Goal: Task Accomplishment & Management: Manage account settings

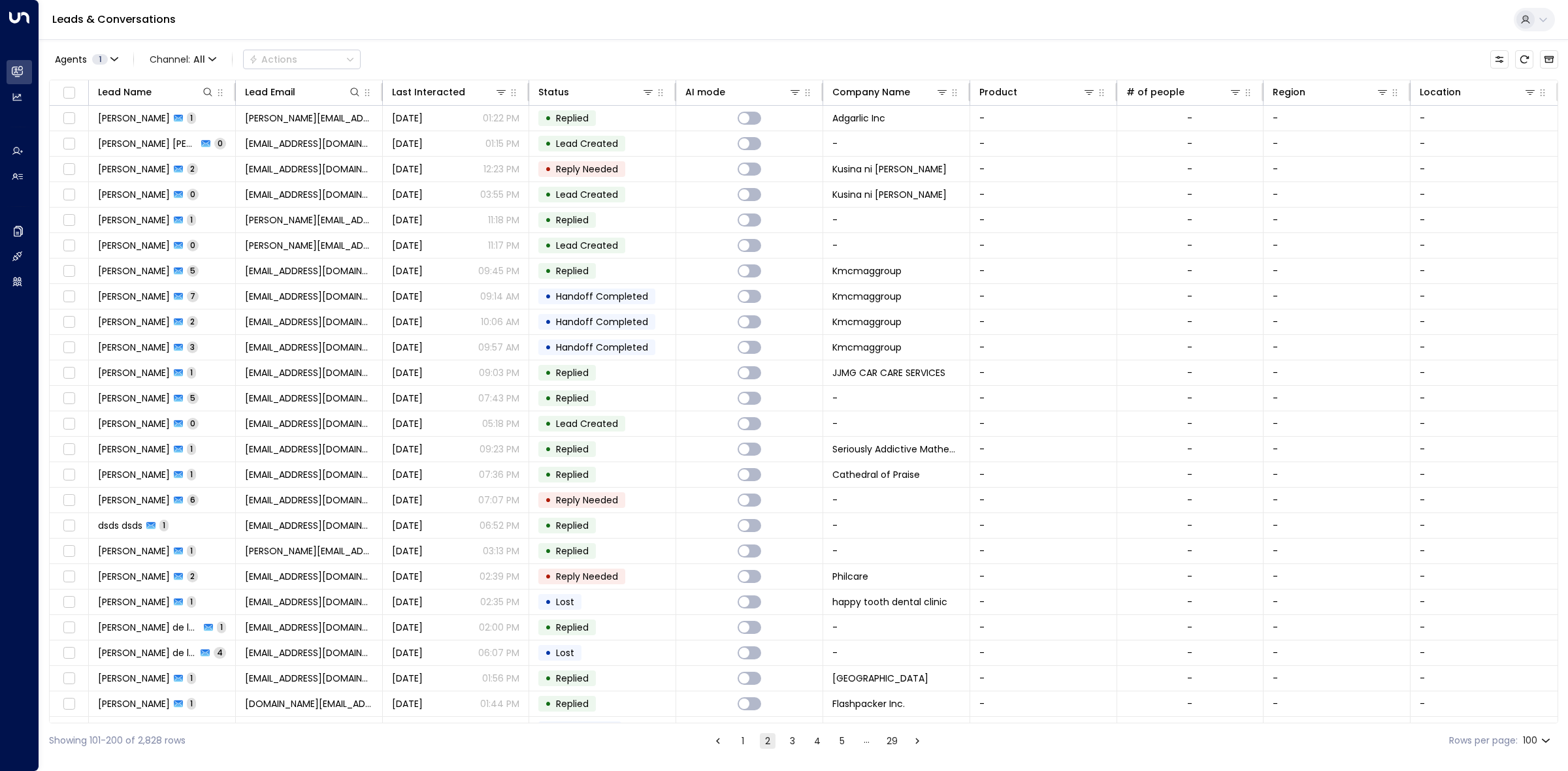
click at [739, 738] on button "1" at bounding box center [743, 741] width 16 height 16
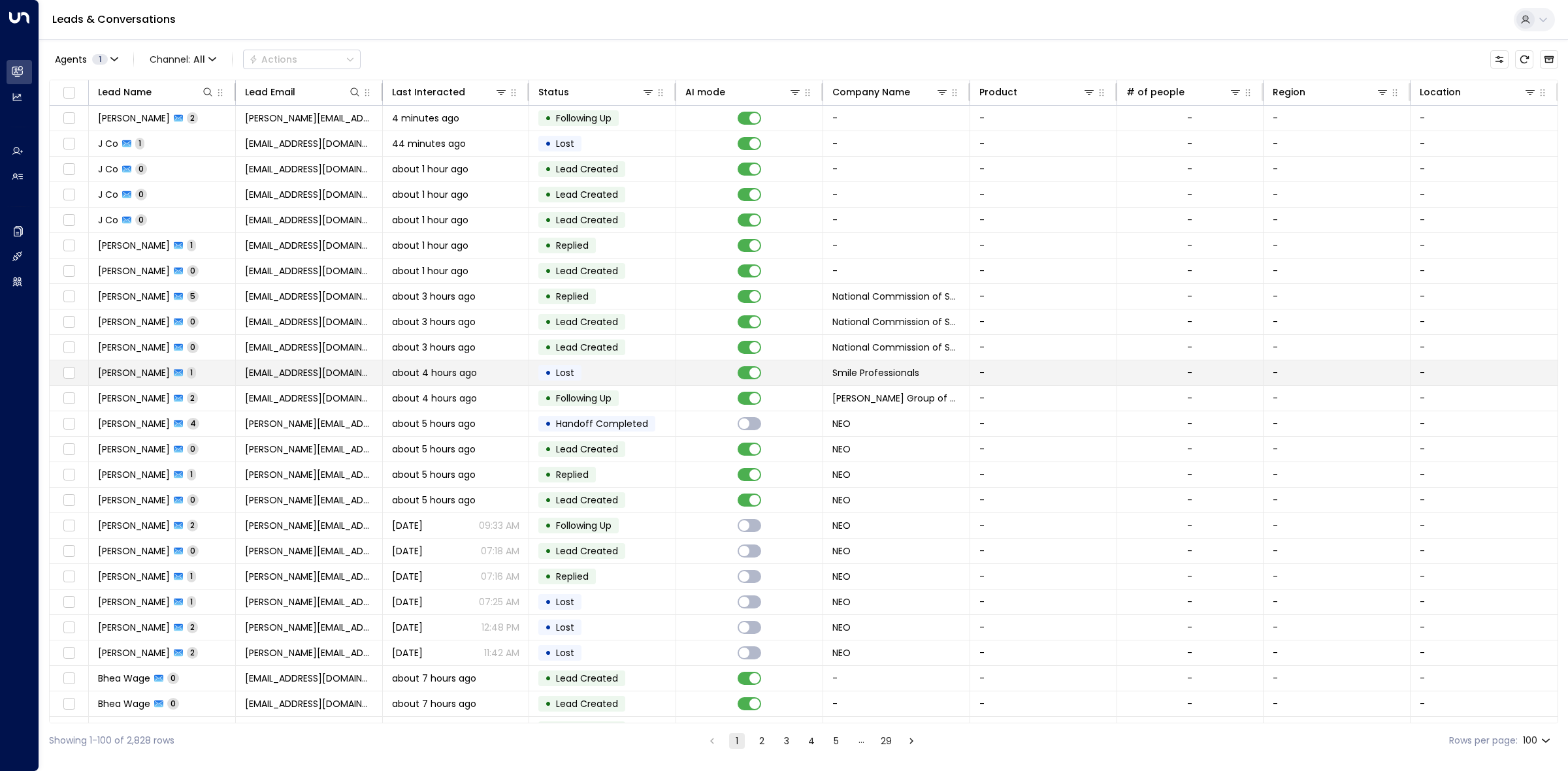
click at [657, 376] on td "• Lost" at bounding box center [603, 372] width 147 height 25
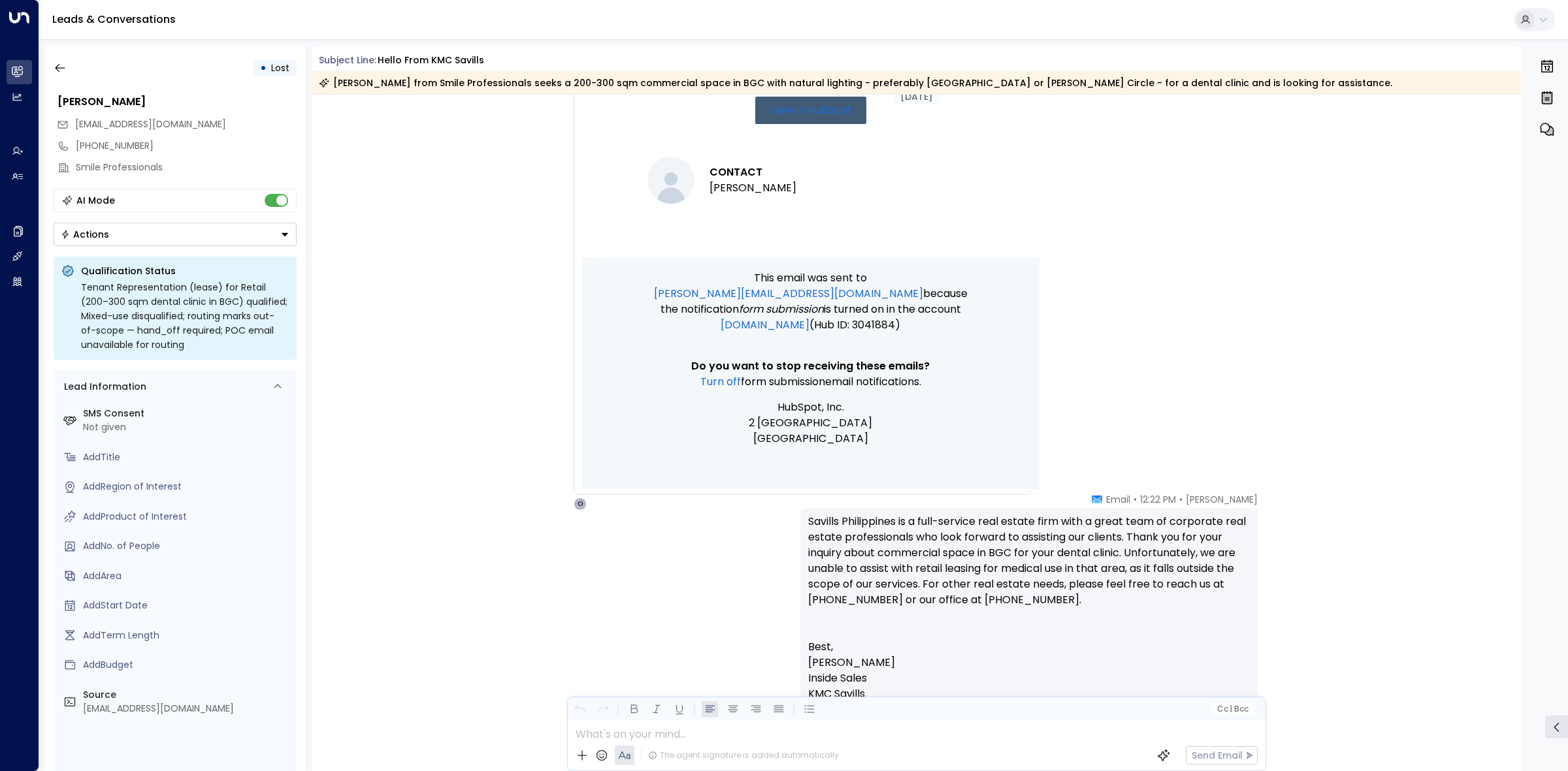
scroll to position [746, 0]
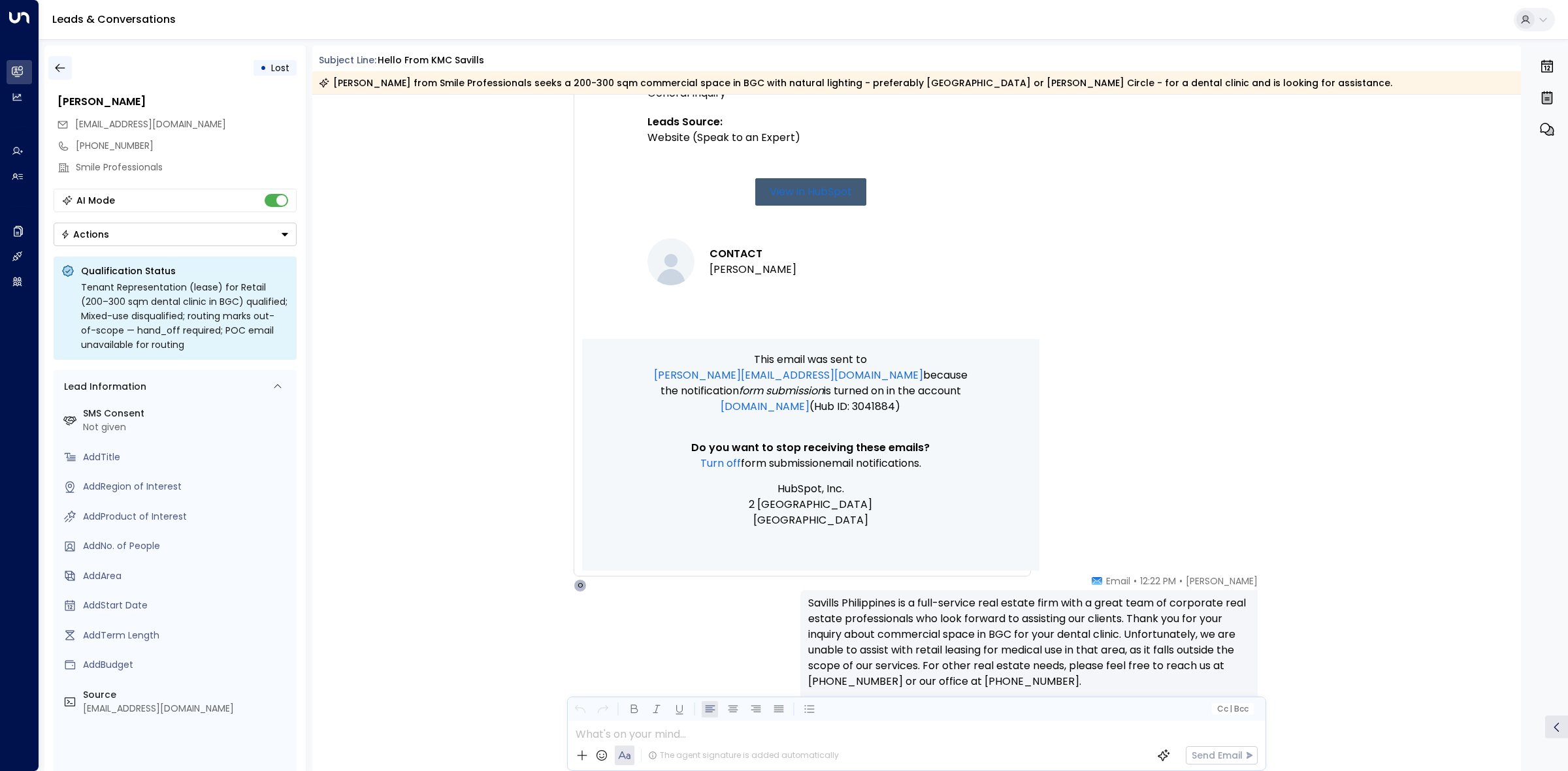
click at [61, 70] on icon "button" at bounding box center [60, 68] width 13 height 13
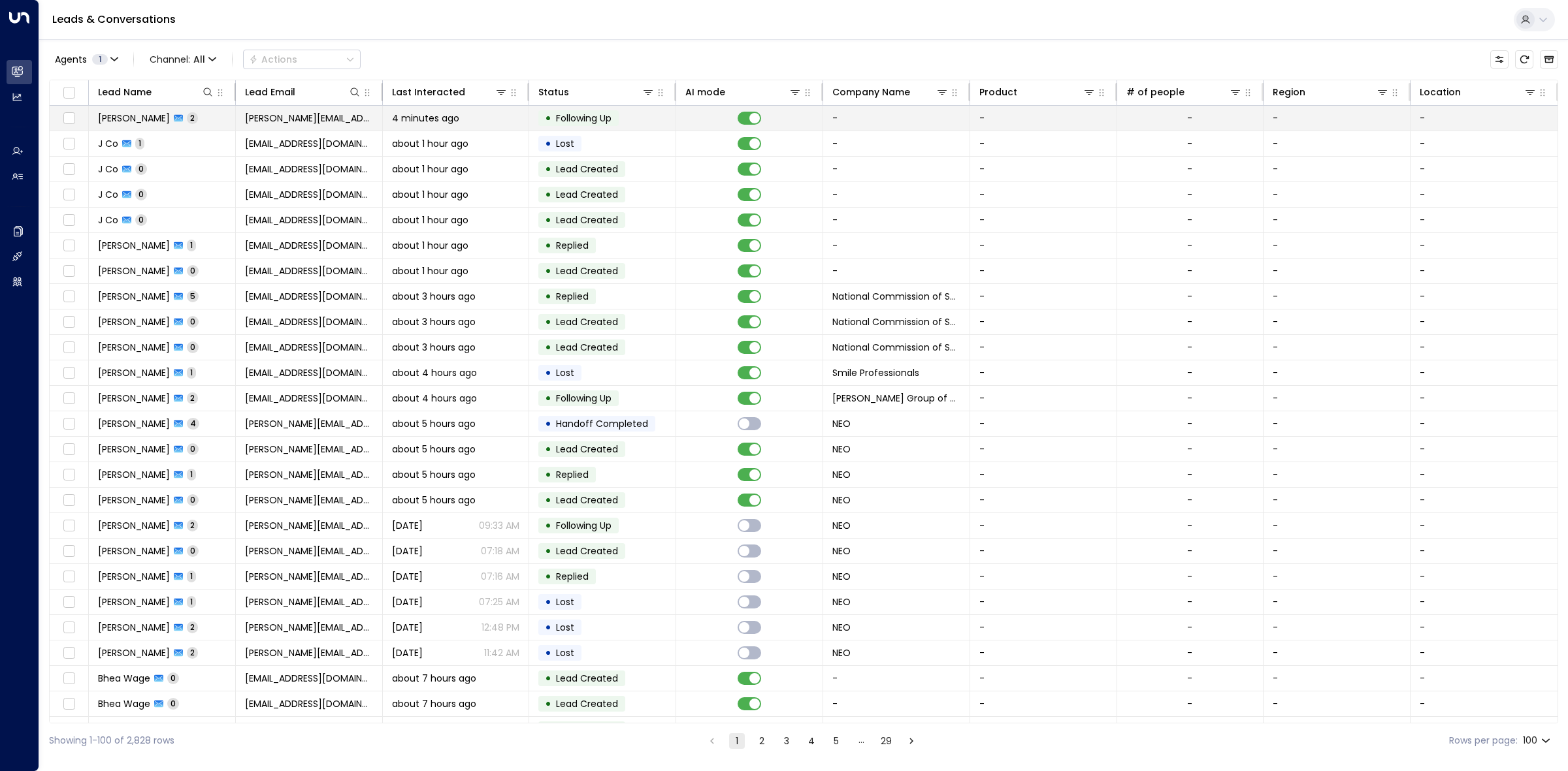
click at [696, 118] on td at bounding box center [750, 118] width 147 height 25
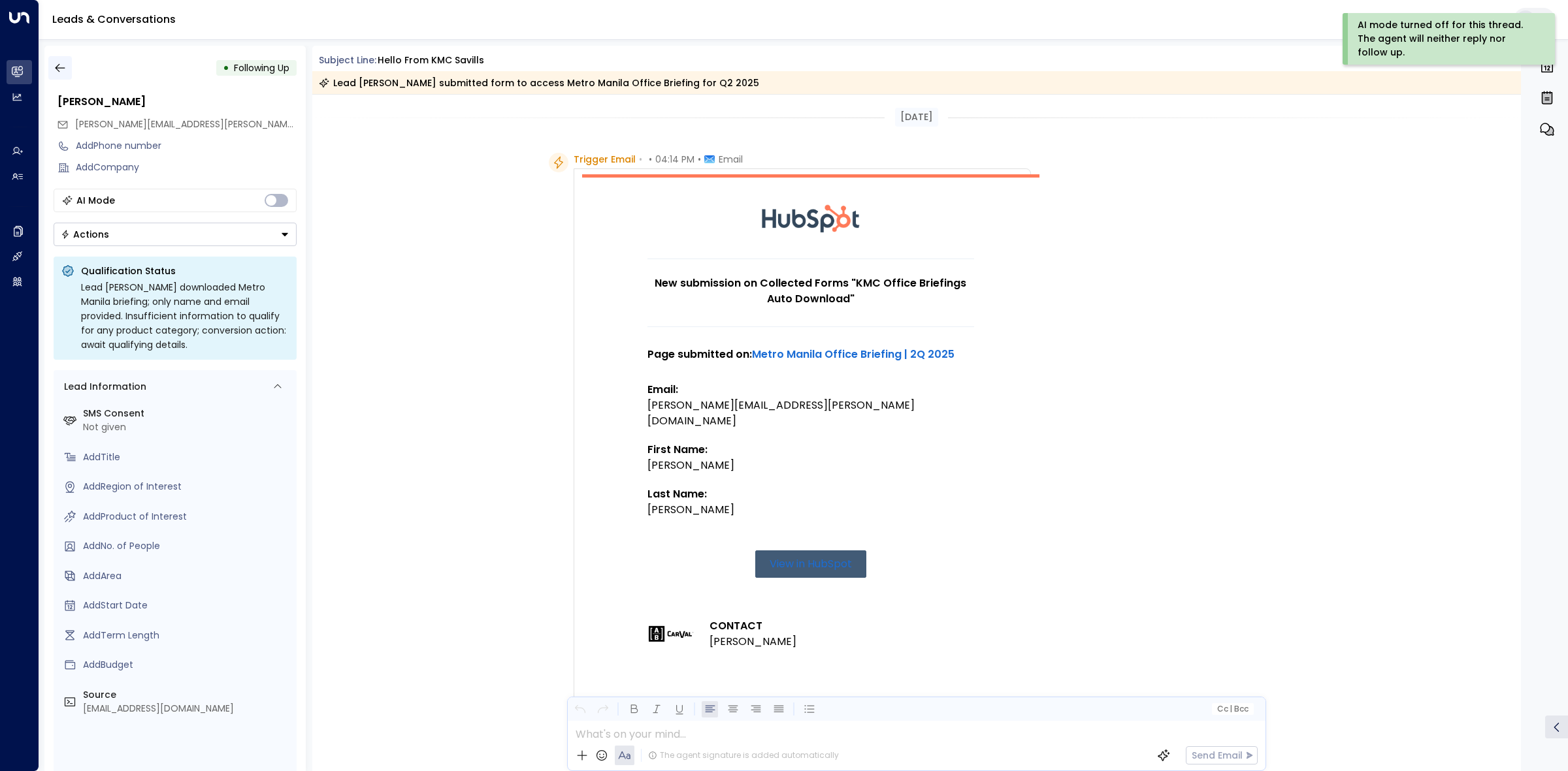
click at [57, 67] on icon "button" at bounding box center [60, 68] width 10 height 8
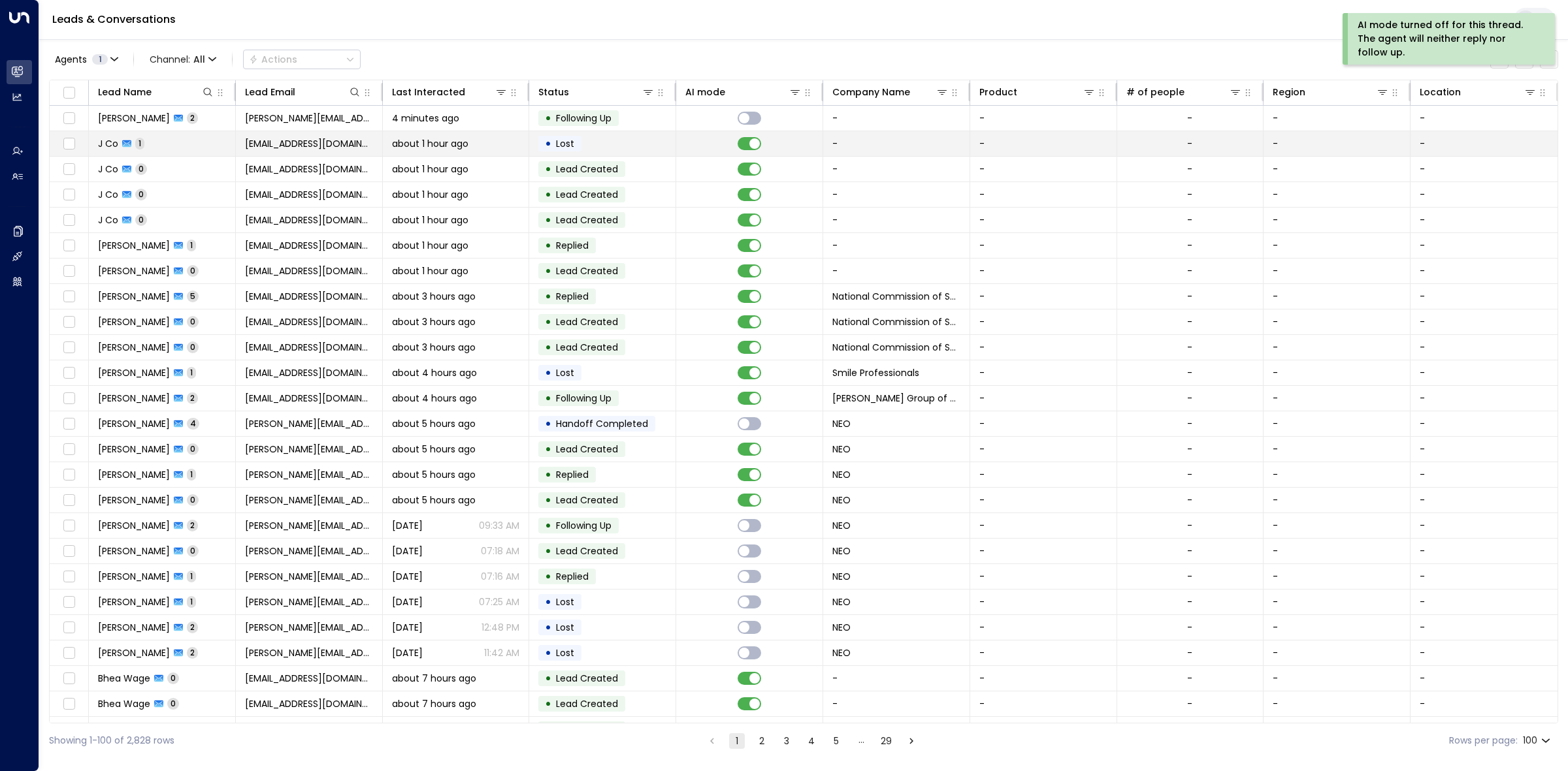
click at [644, 138] on td "• Lost" at bounding box center [603, 143] width 147 height 25
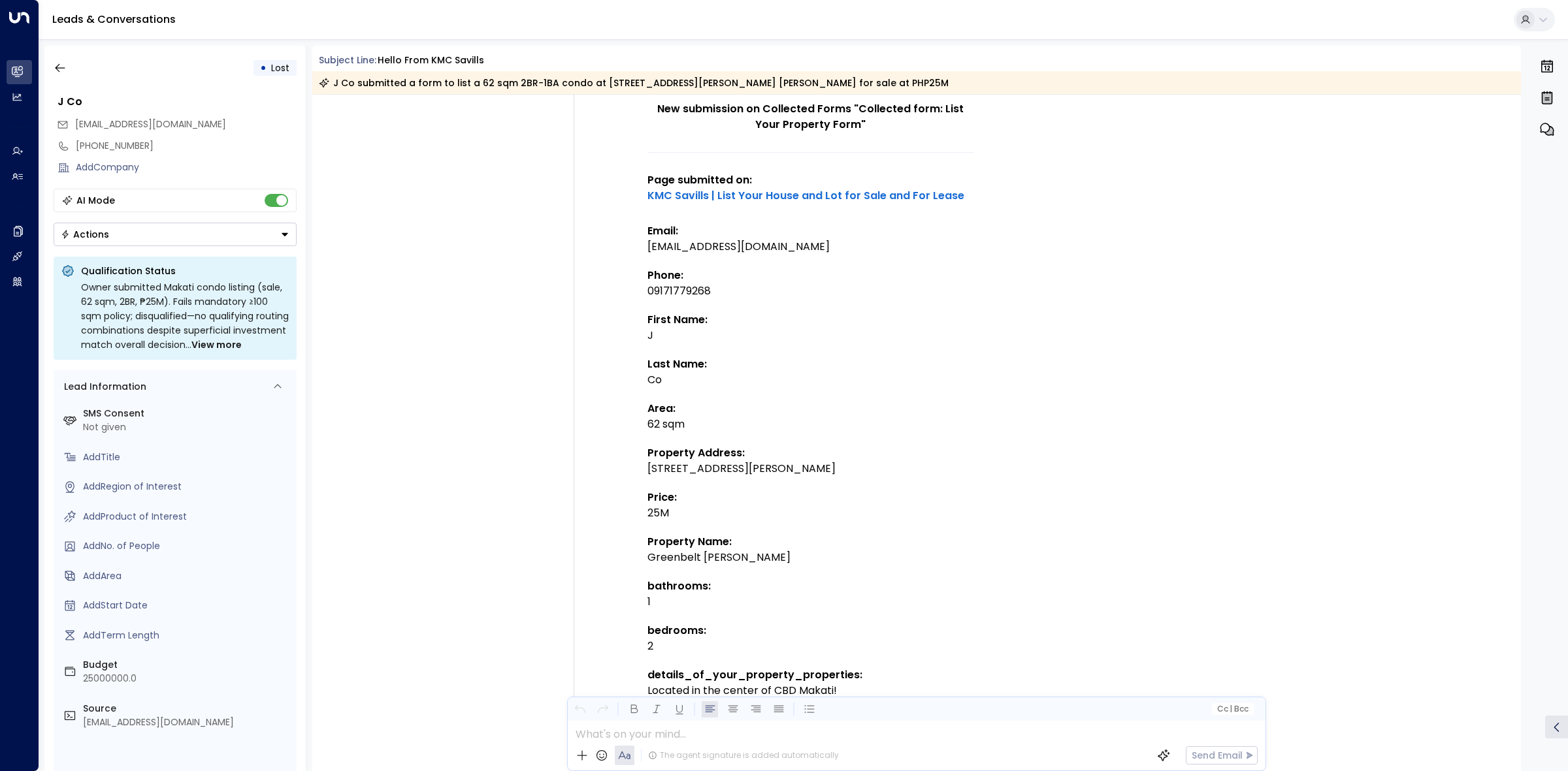
scroll to position [145, 0]
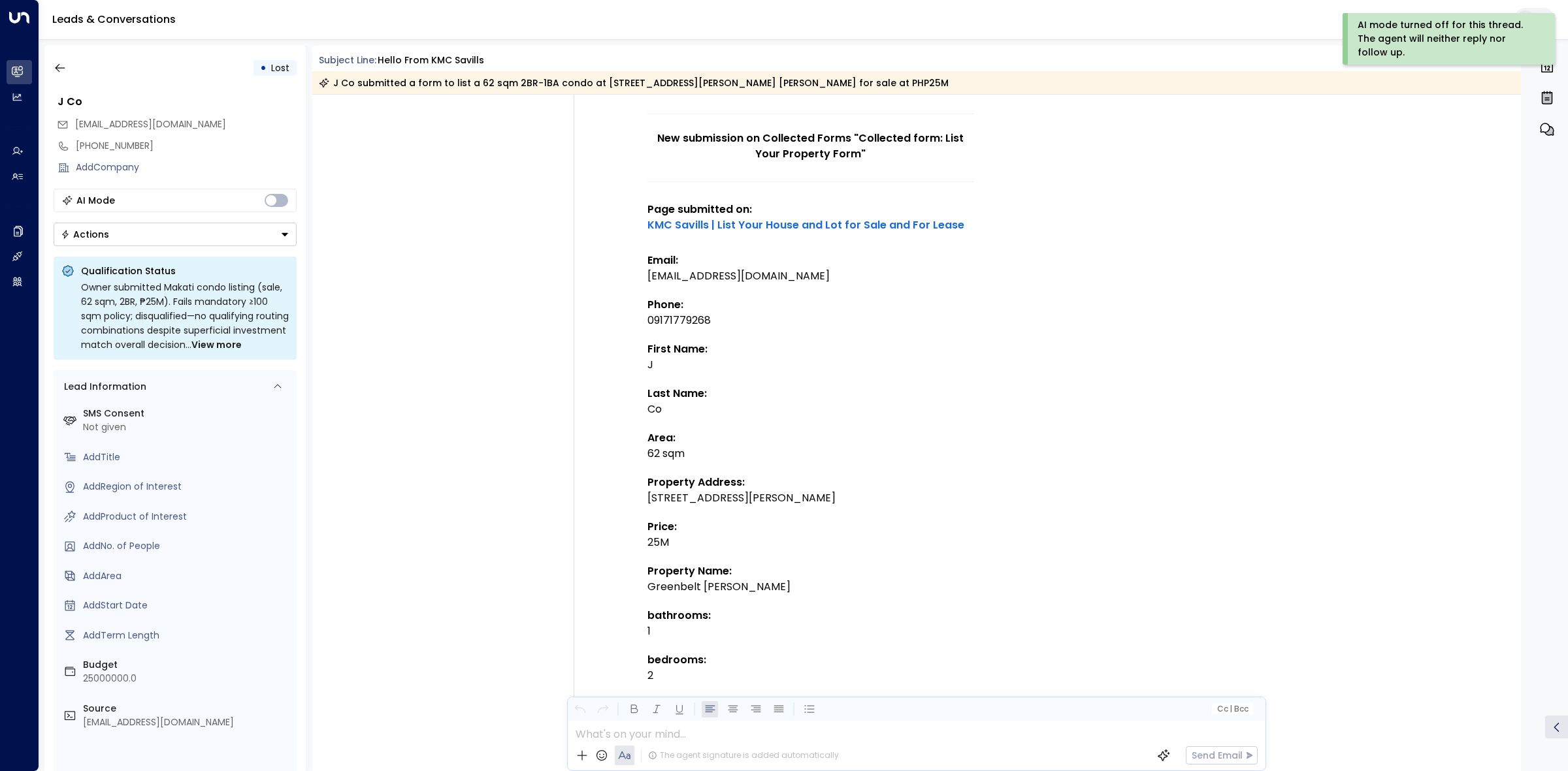
click at [73, 70] on div "• Lost" at bounding box center [174, 68] width 243 height 24
click at [66, 66] on icon "button" at bounding box center [60, 68] width 13 height 13
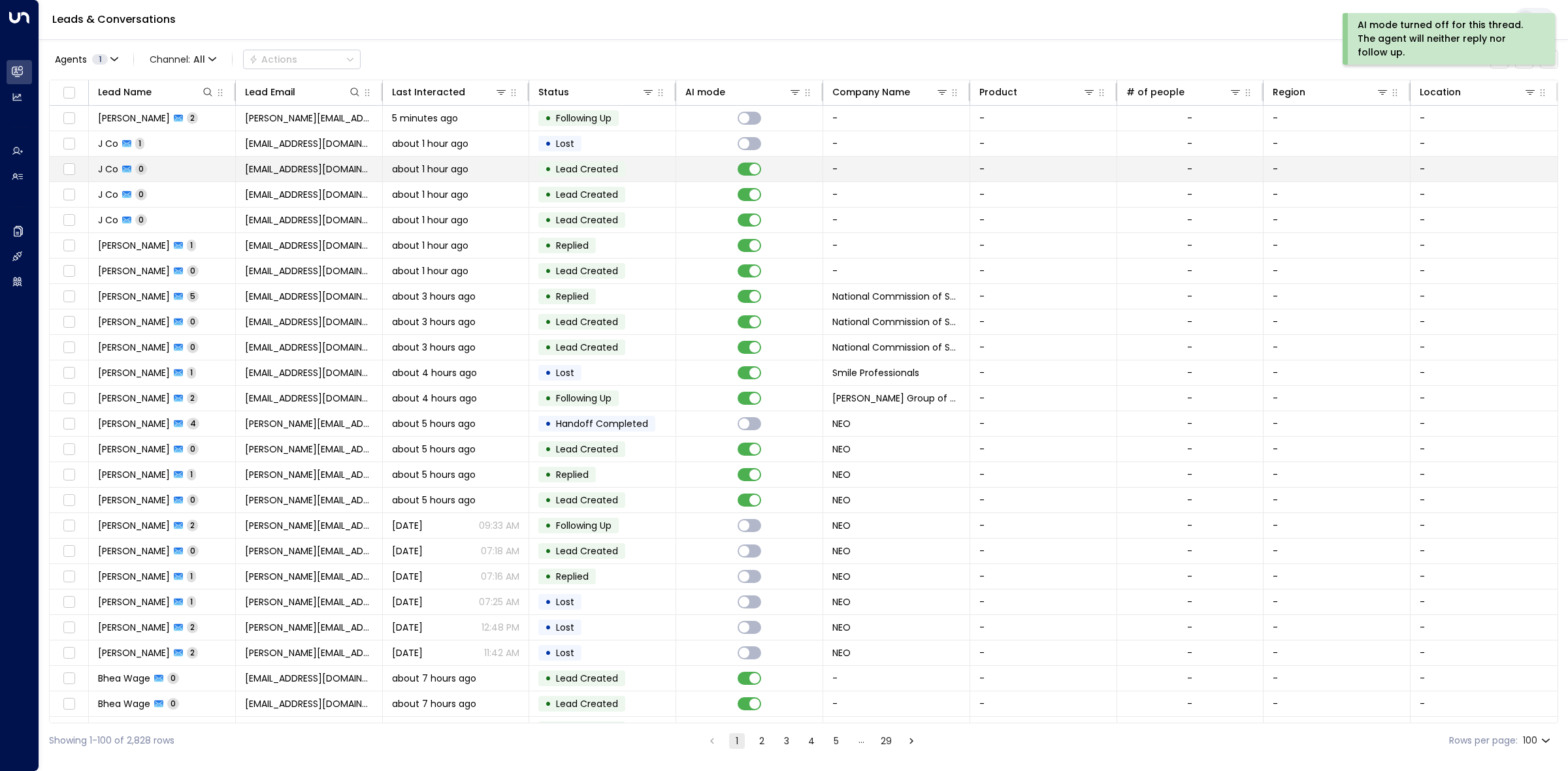
click at [680, 168] on td at bounding box center [750, 169] width 147 height 25
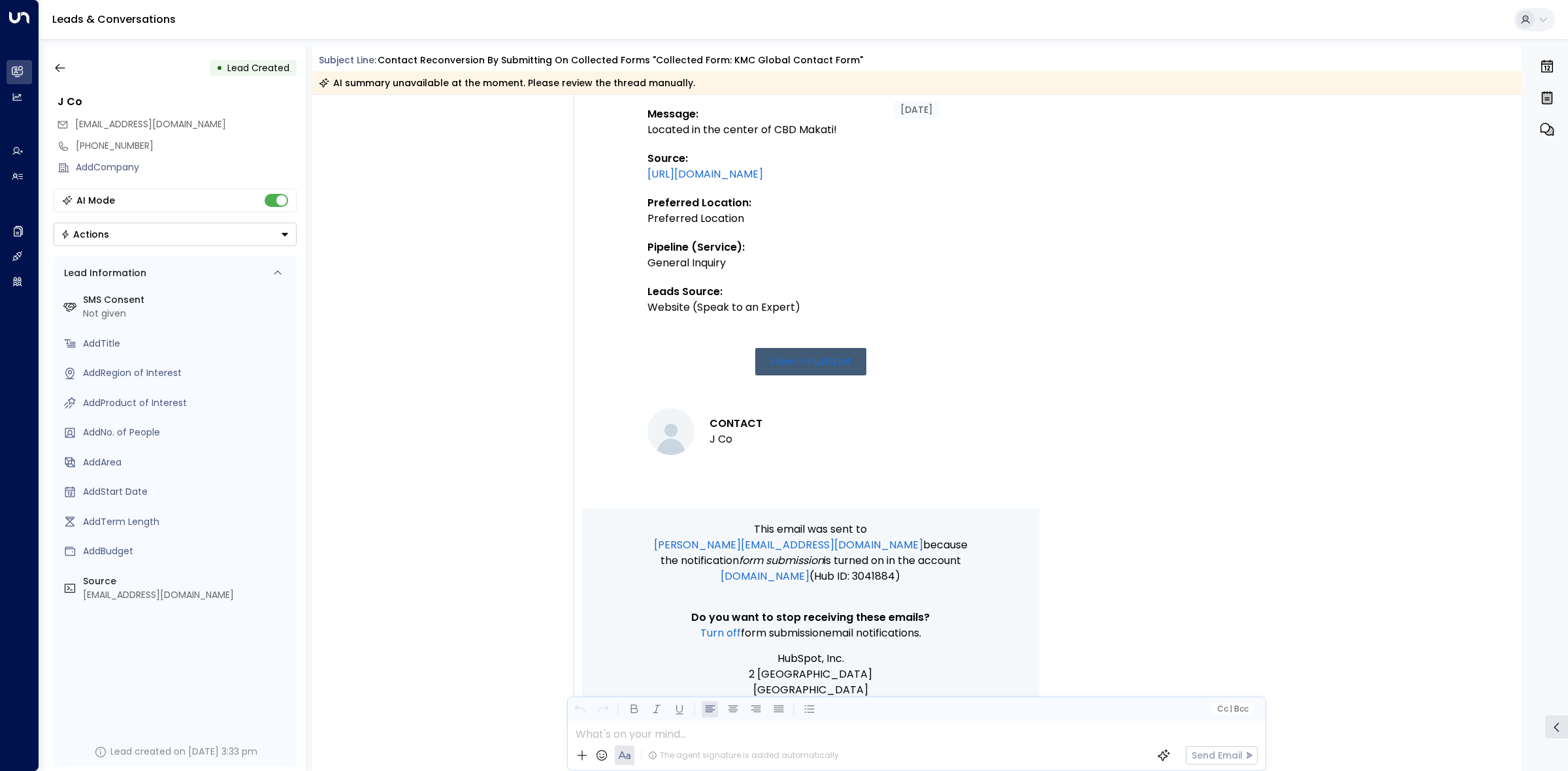
scroll to position [619, 0]
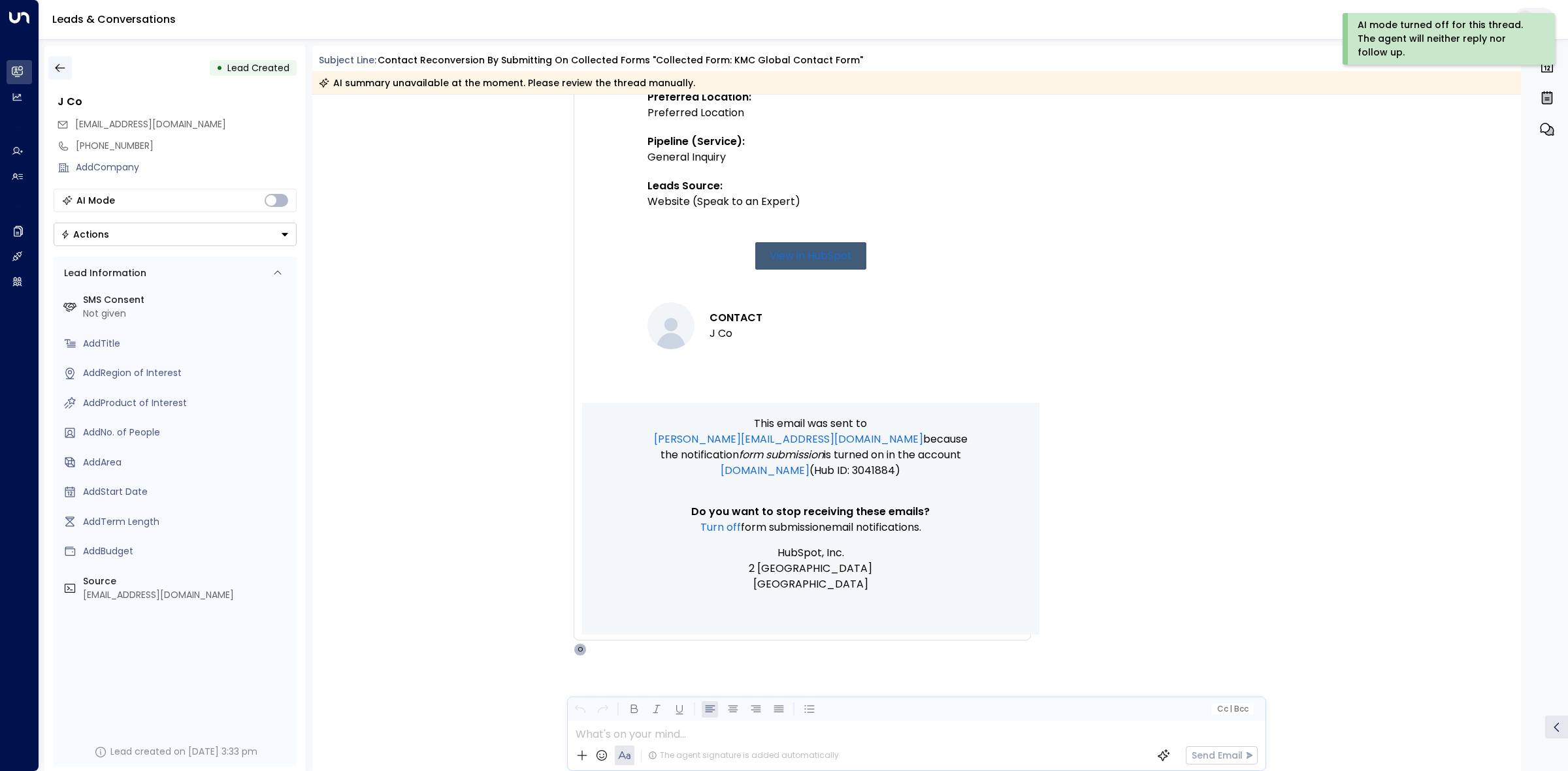
click at [66, 65] on icon "button" at bounding box center [60, 68] width 13 height 13
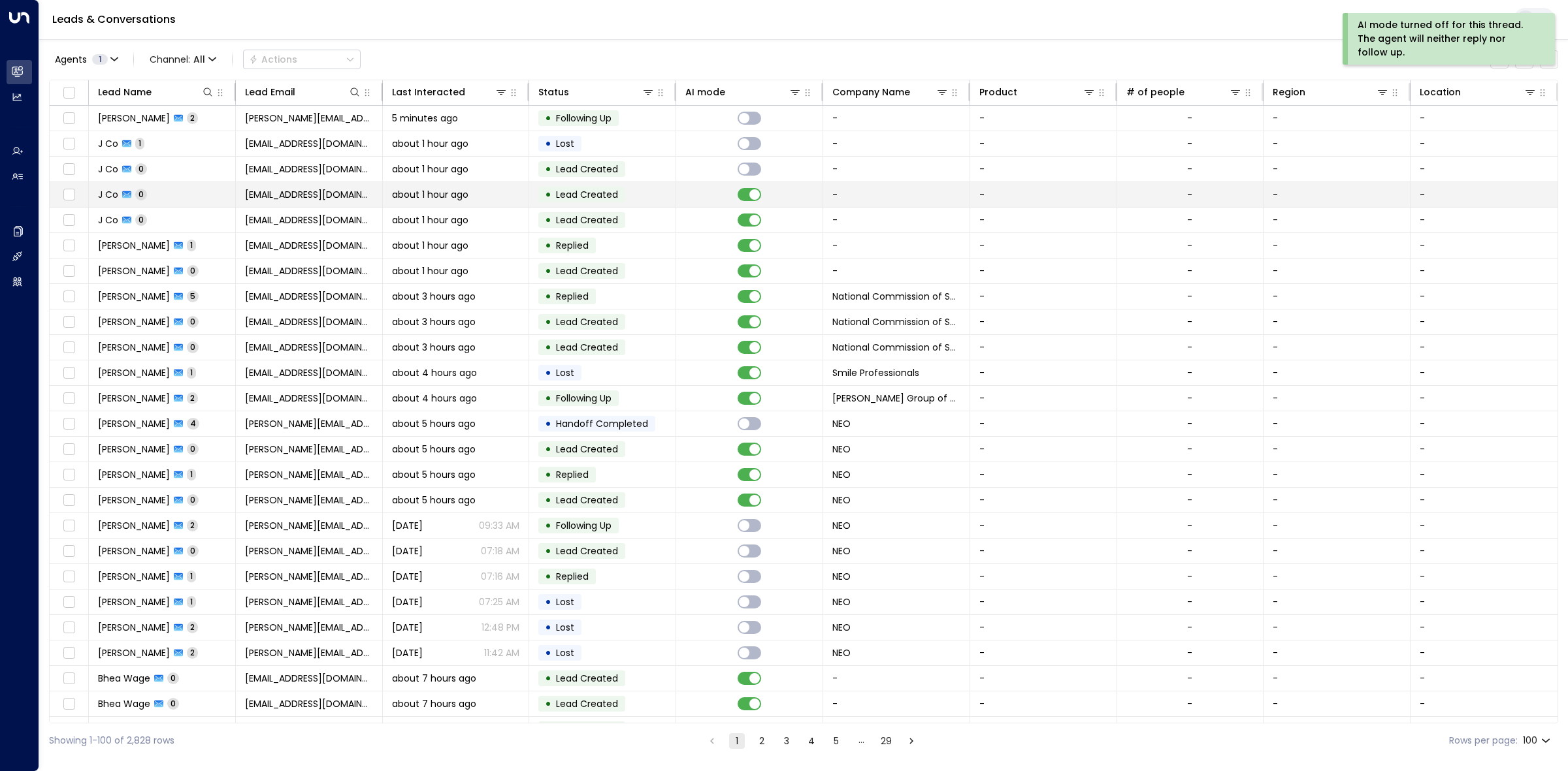
click at [616, 196] on span "Lead Created" at bounding box center [587, 195] width 62 height 13
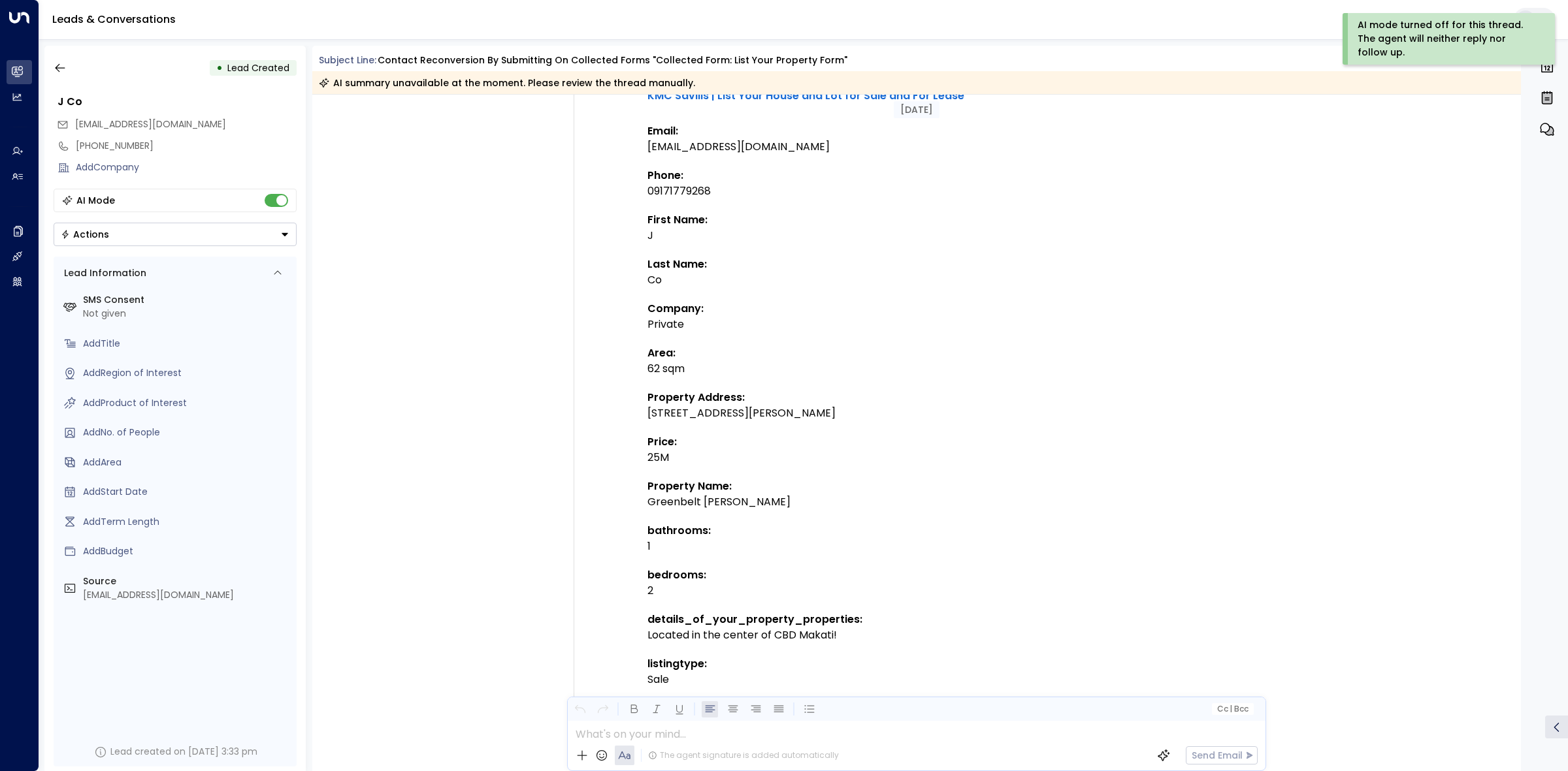
scroll to position [226, 0]
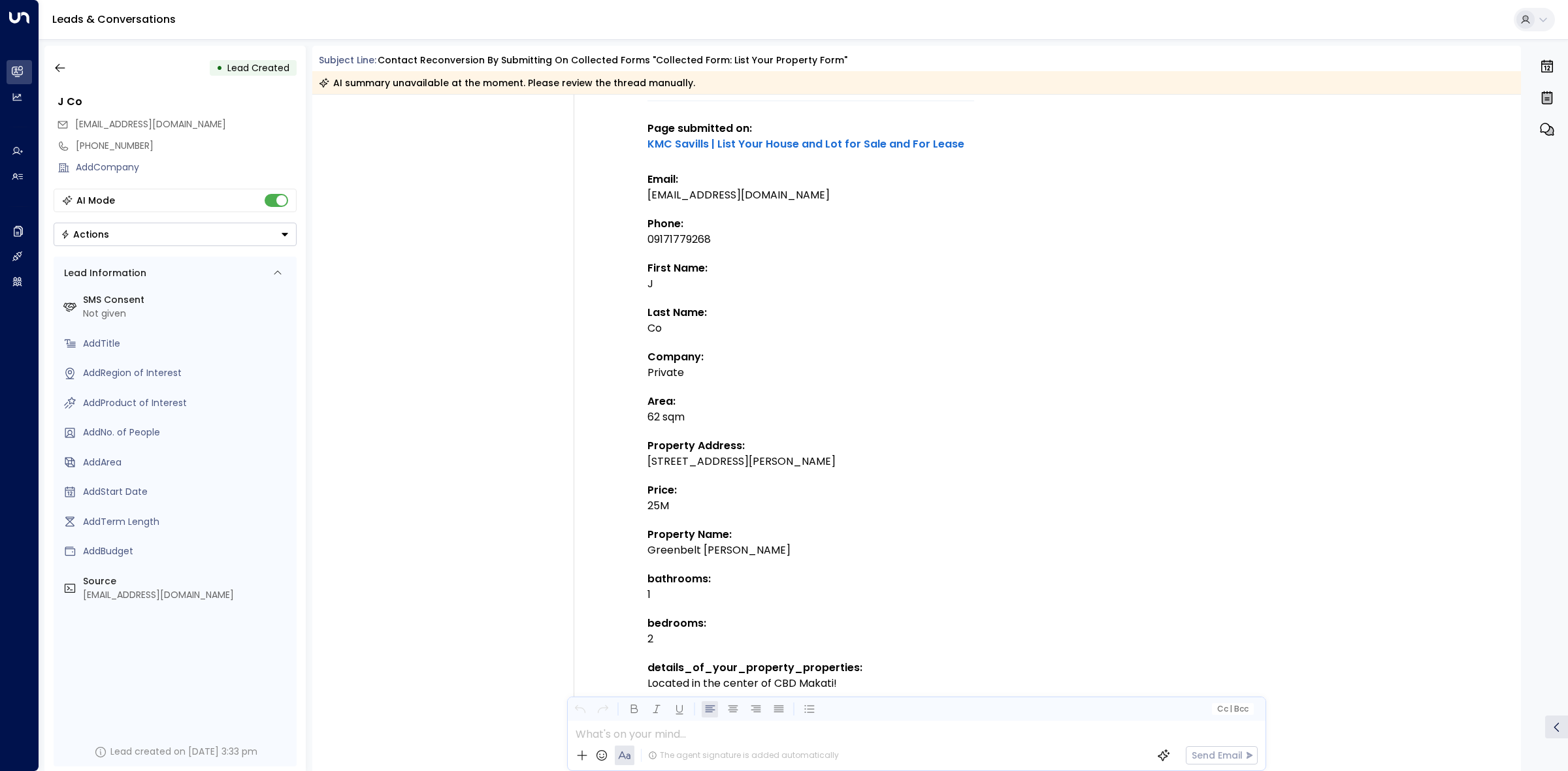
click at [261, 197] on div "AI Mode" at bounding box center [174, 201] width 243 height 24
click at [64, 70] on icon "button" at bounding box center [60, 68] width 13 height 13
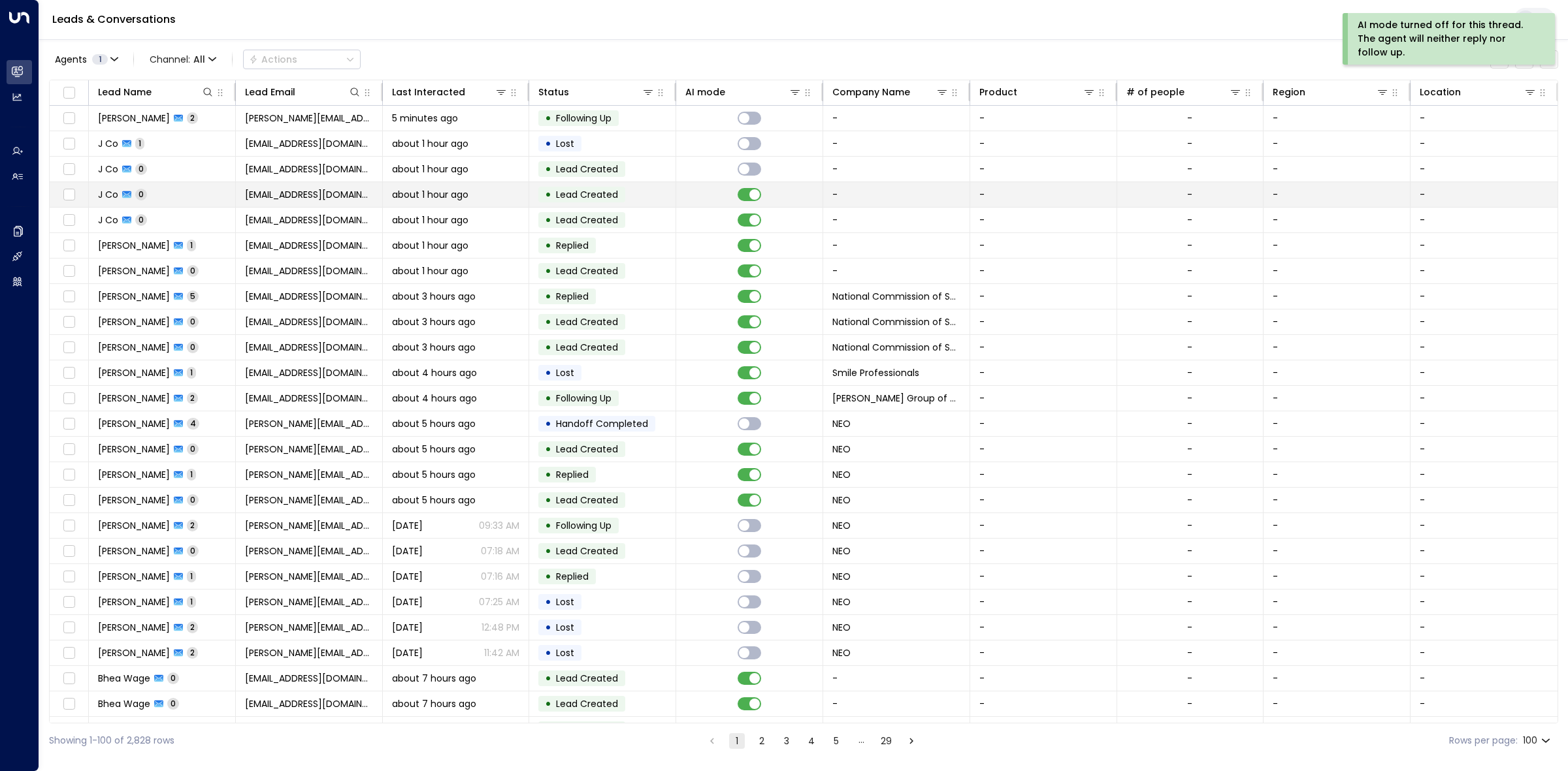
click at [694, 191] on td at bounding box center [750, 195] width 147 height 25
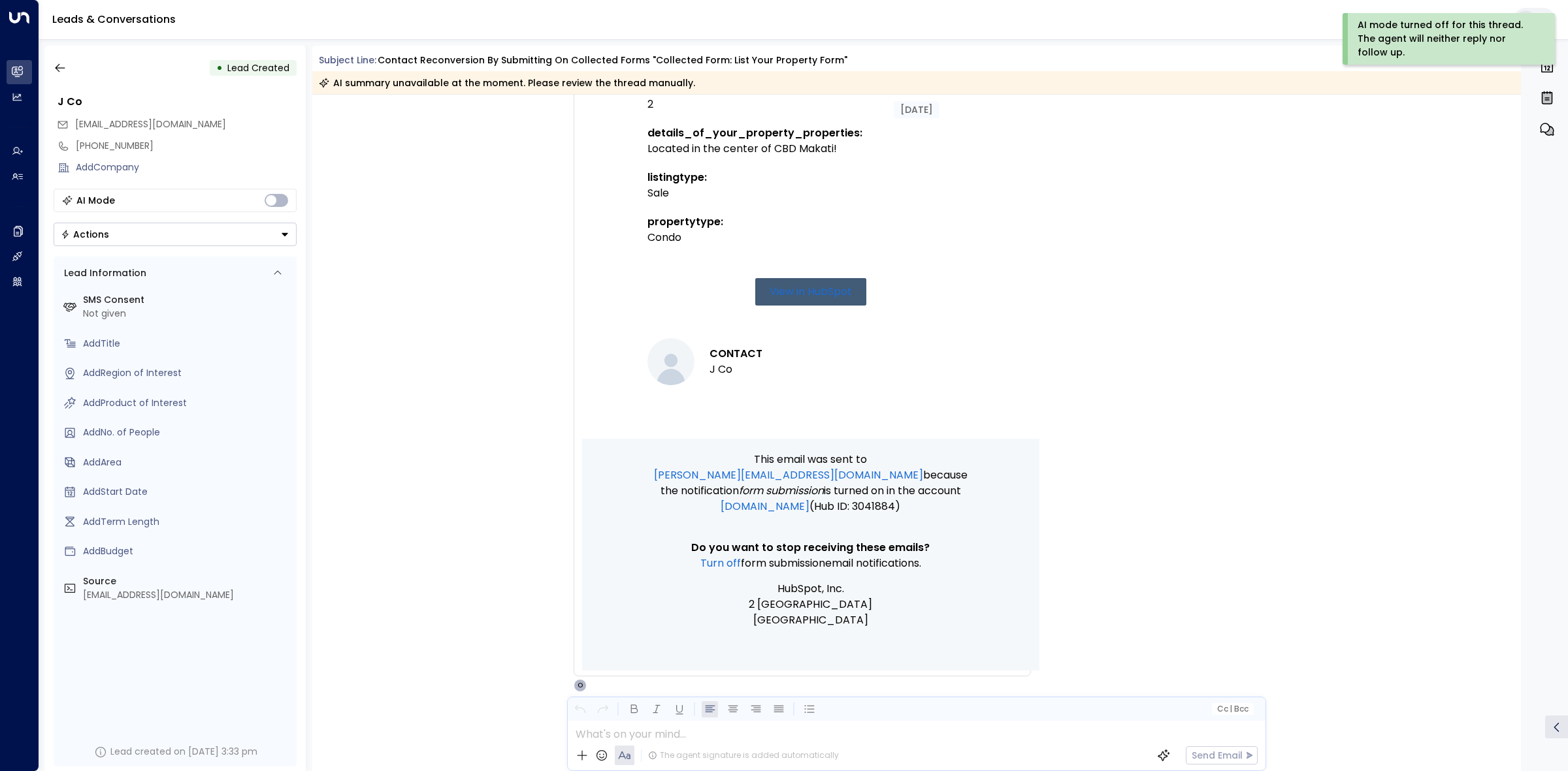
scroll to position [797, 0]
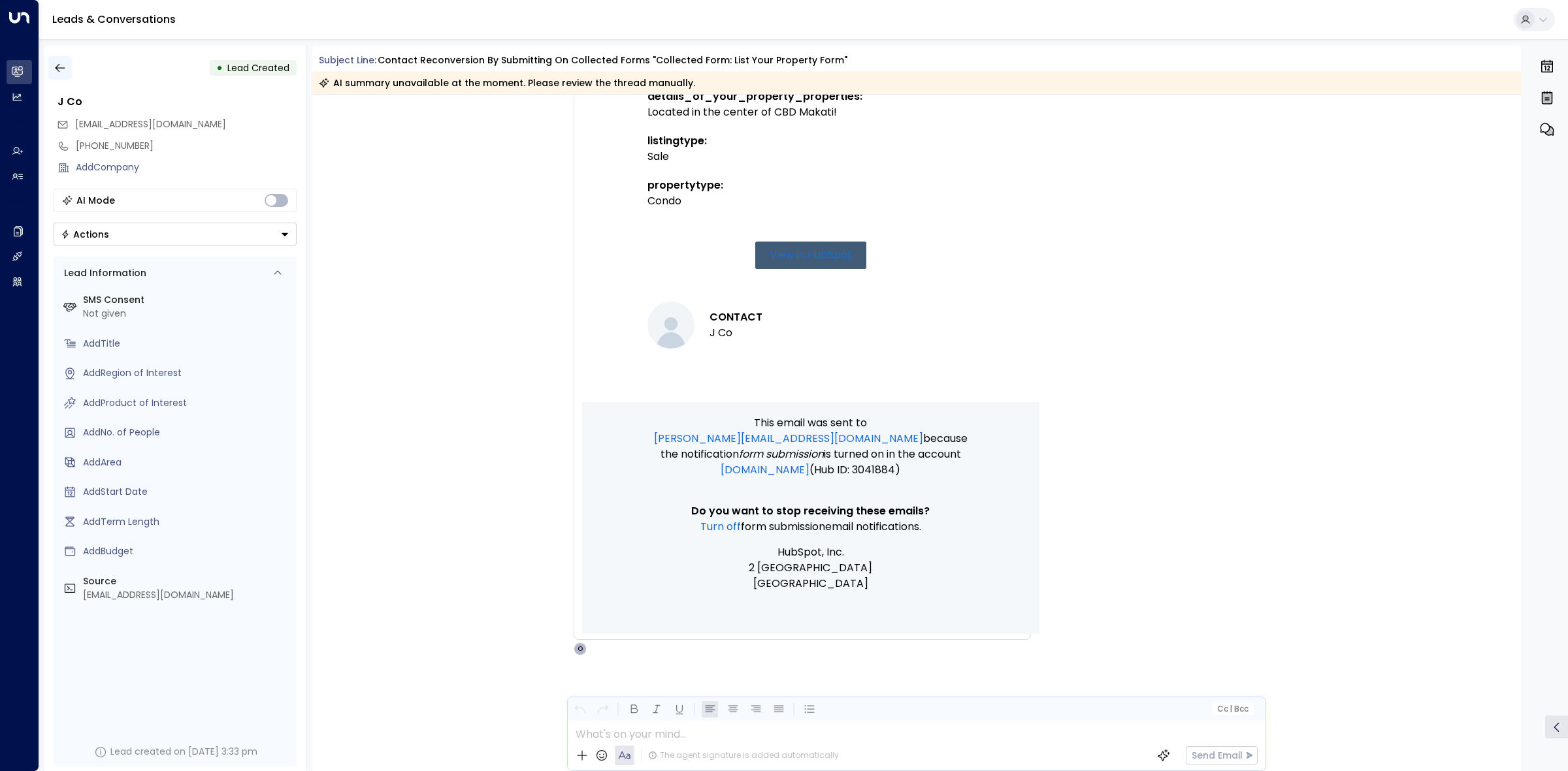
drag, startPoint x: 44, startPoint y: 66, endPoint x: 51, endPoint y: 65, distance: 7.1
click at [49, 66] on div "• Lead Created J Co [EMAIL_ADDRESS][DOMAIN_NAME] [PHONE_NUMBER] Add Company AI …" at bounding box center [803, 408] width 1529 height 738
click at [53, 65] on icon "button" at bounding box center [60, 68] width 13 height 13
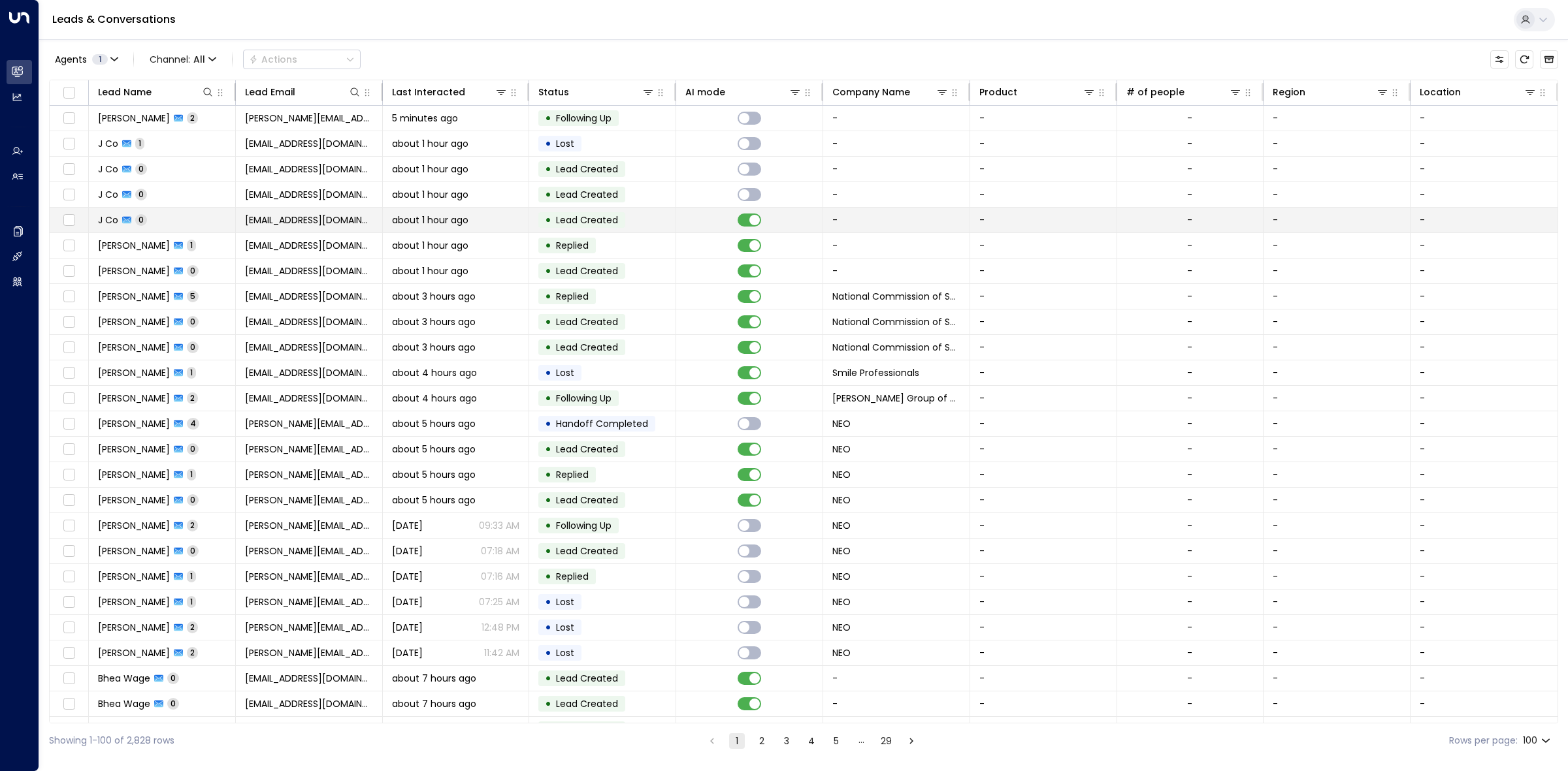
click at [704, 230] on td at bounding box center [750, 220] width 147 height 25
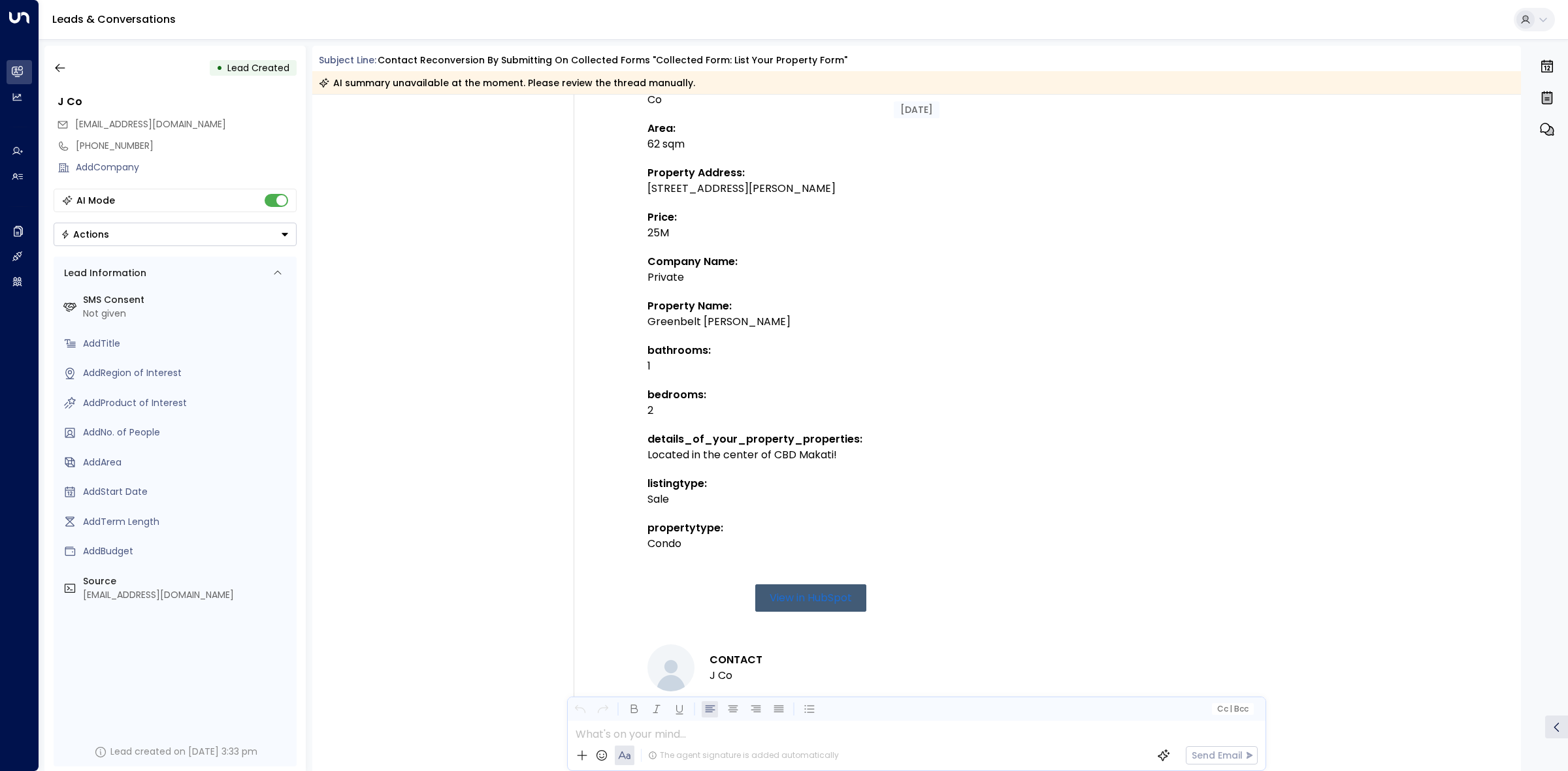
scroll to position [390, 0]
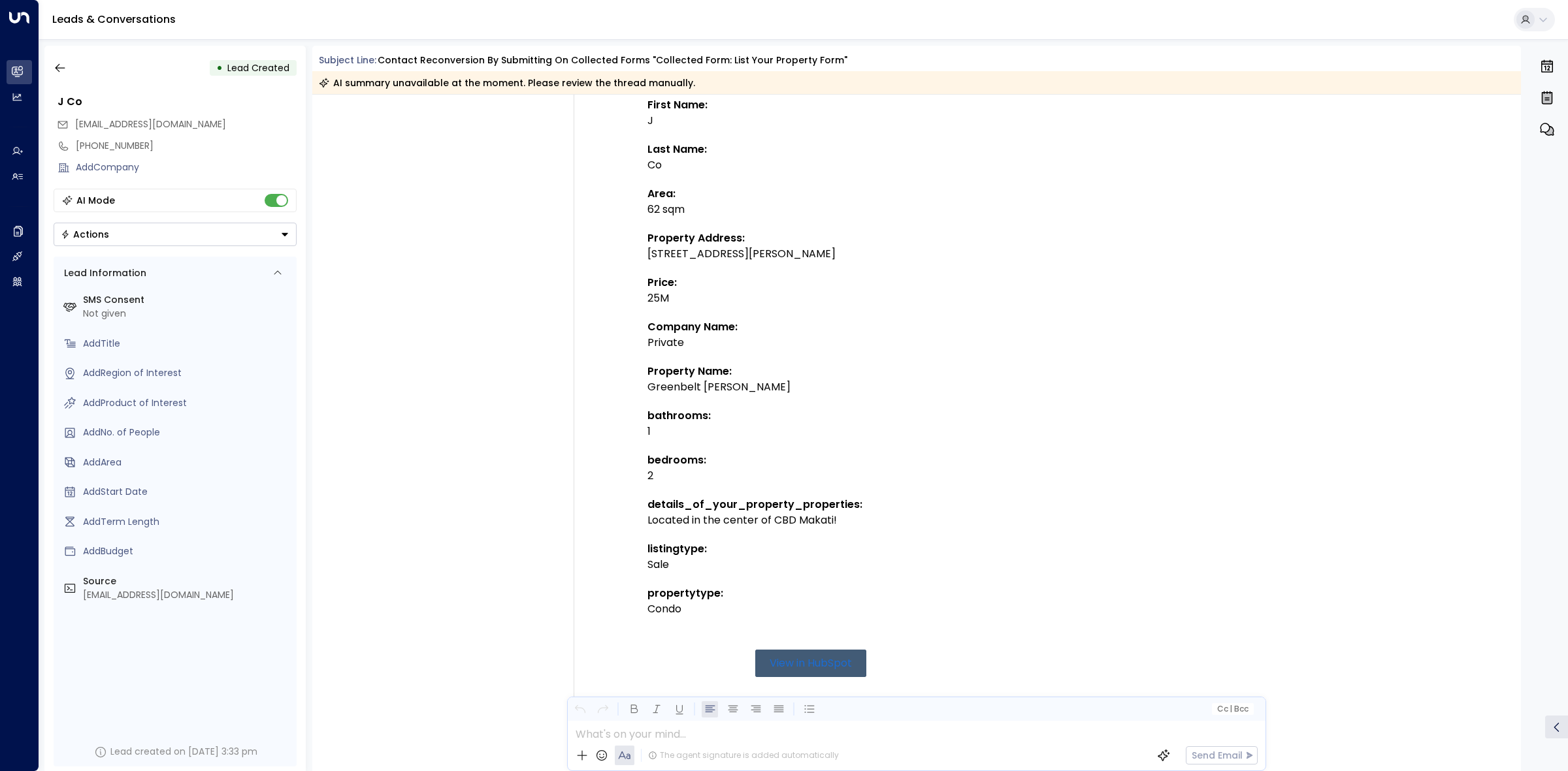
click at [255, 194] on div "AI Mode" at bounding box center [174, 201] width 243 height 24
click at [67, 66] on button "button" at bounding box center [60, 68] width 24 height 24
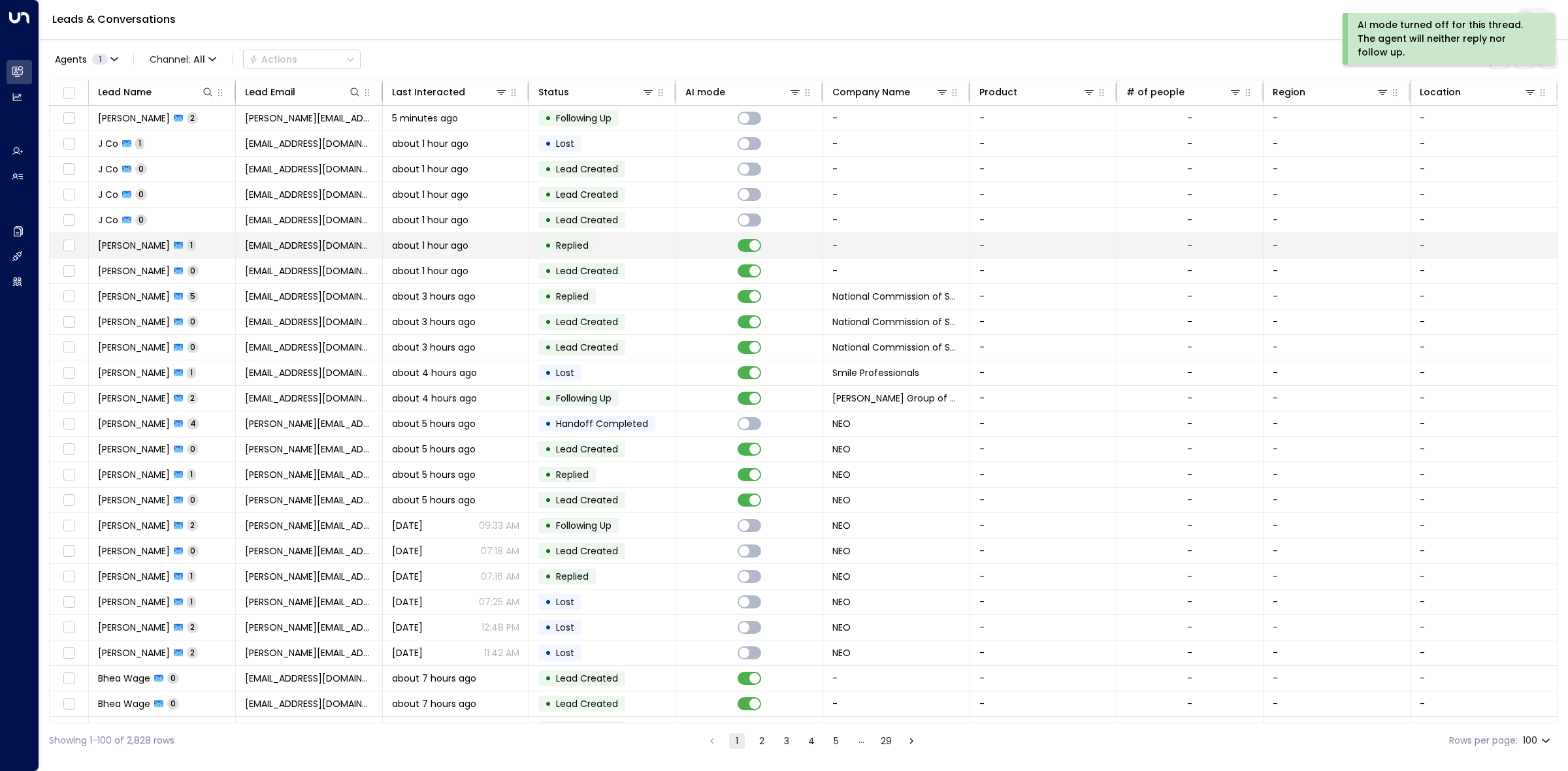
click at [709, 238] on td at bounding box center [750, 246] width 147 height 25
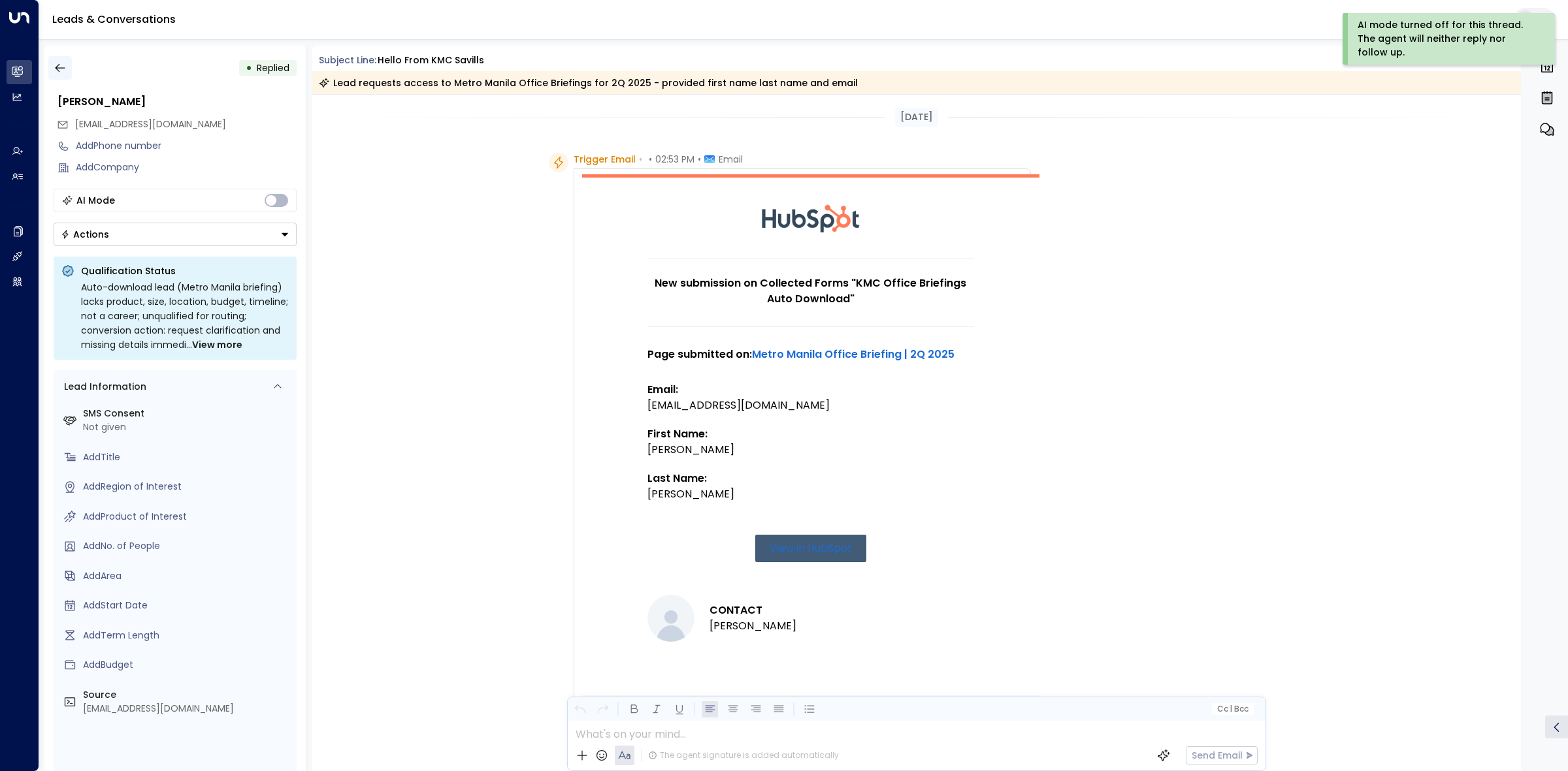
click at [66, 62] on icon "button" at bounding box center [60, 68] width 13 height 13
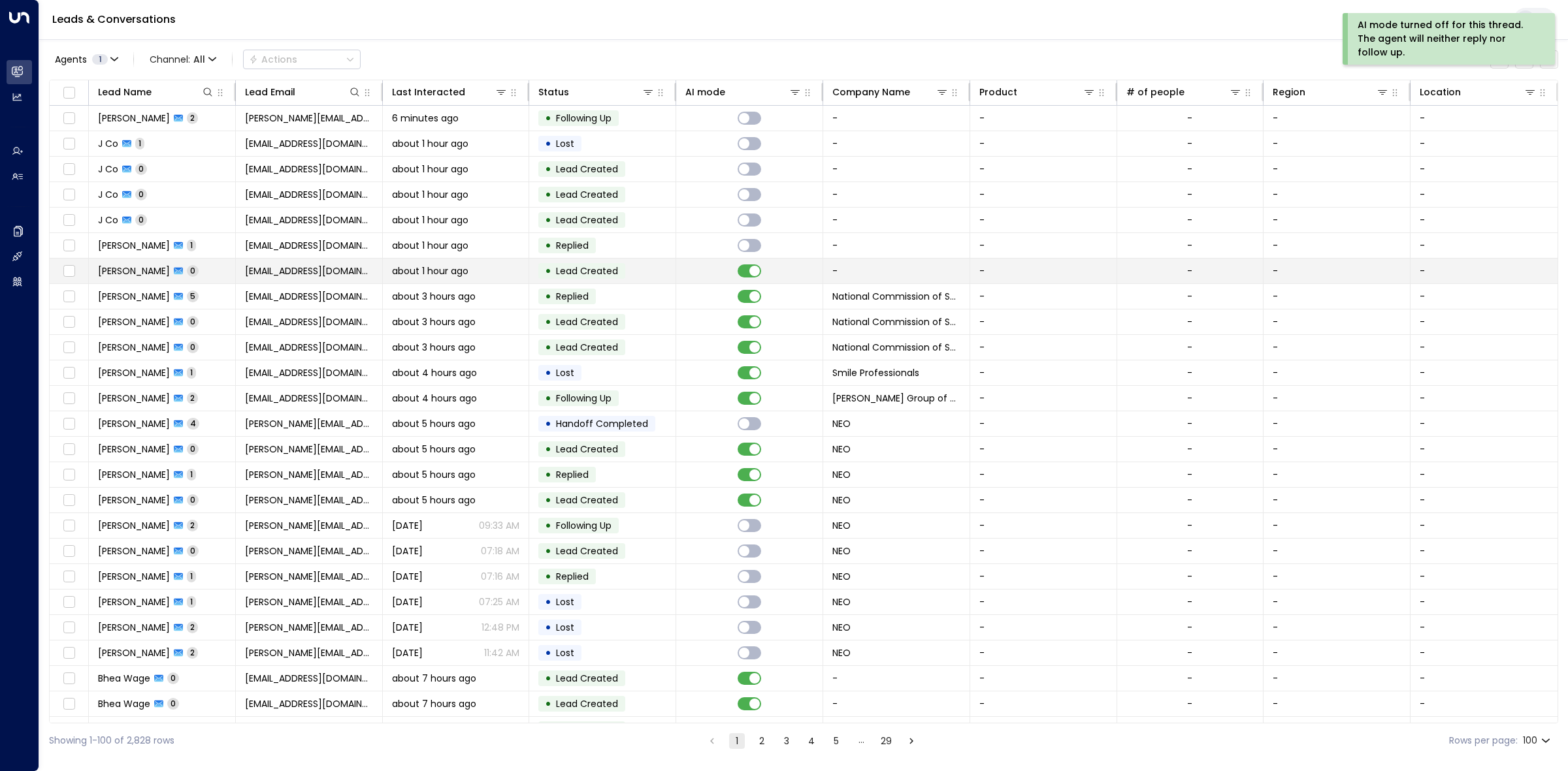
click at [545, 282] on div "•" at bounding box center [548, 271] width 7 height 22
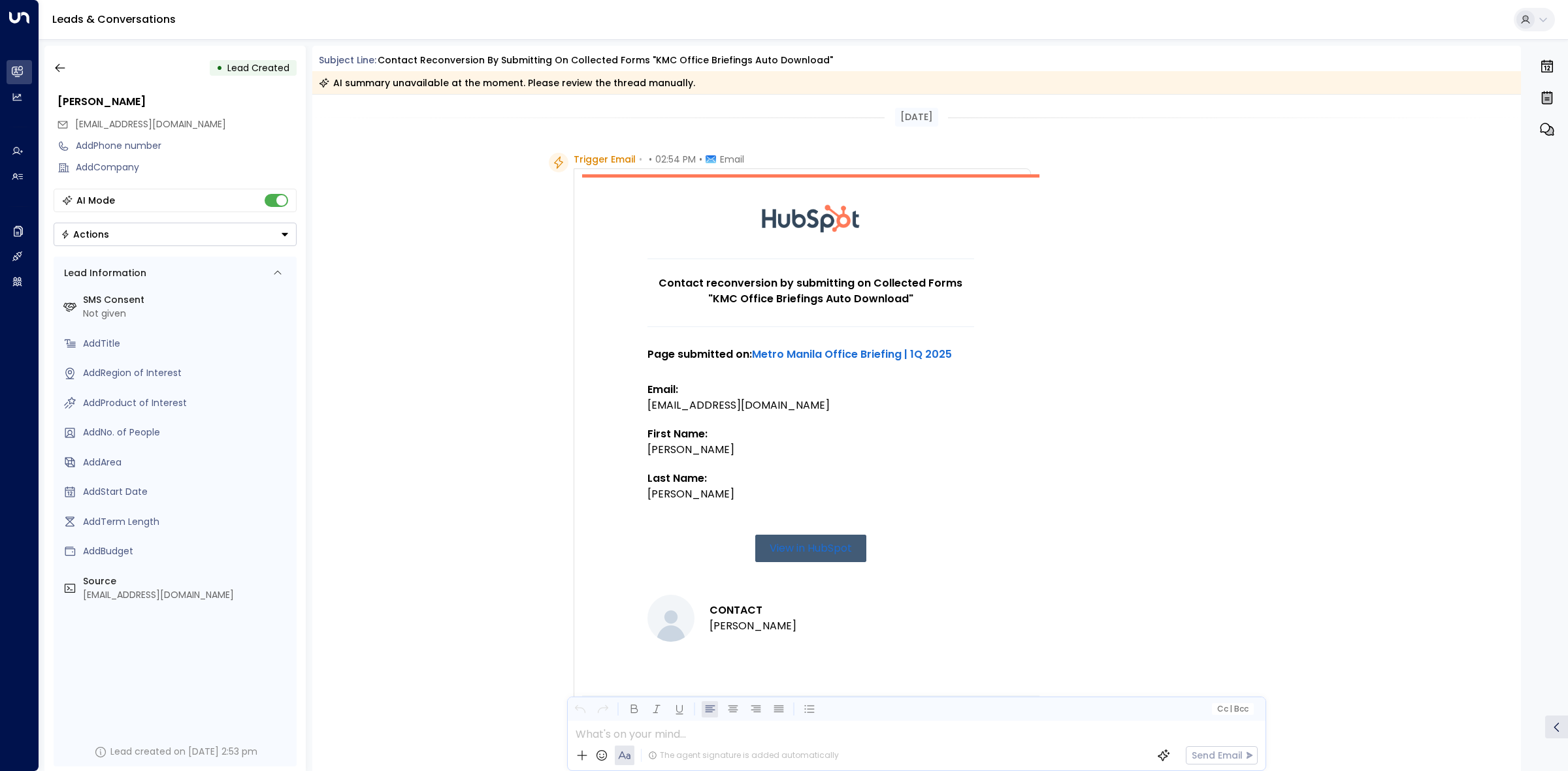
scroll to position [292, 0]
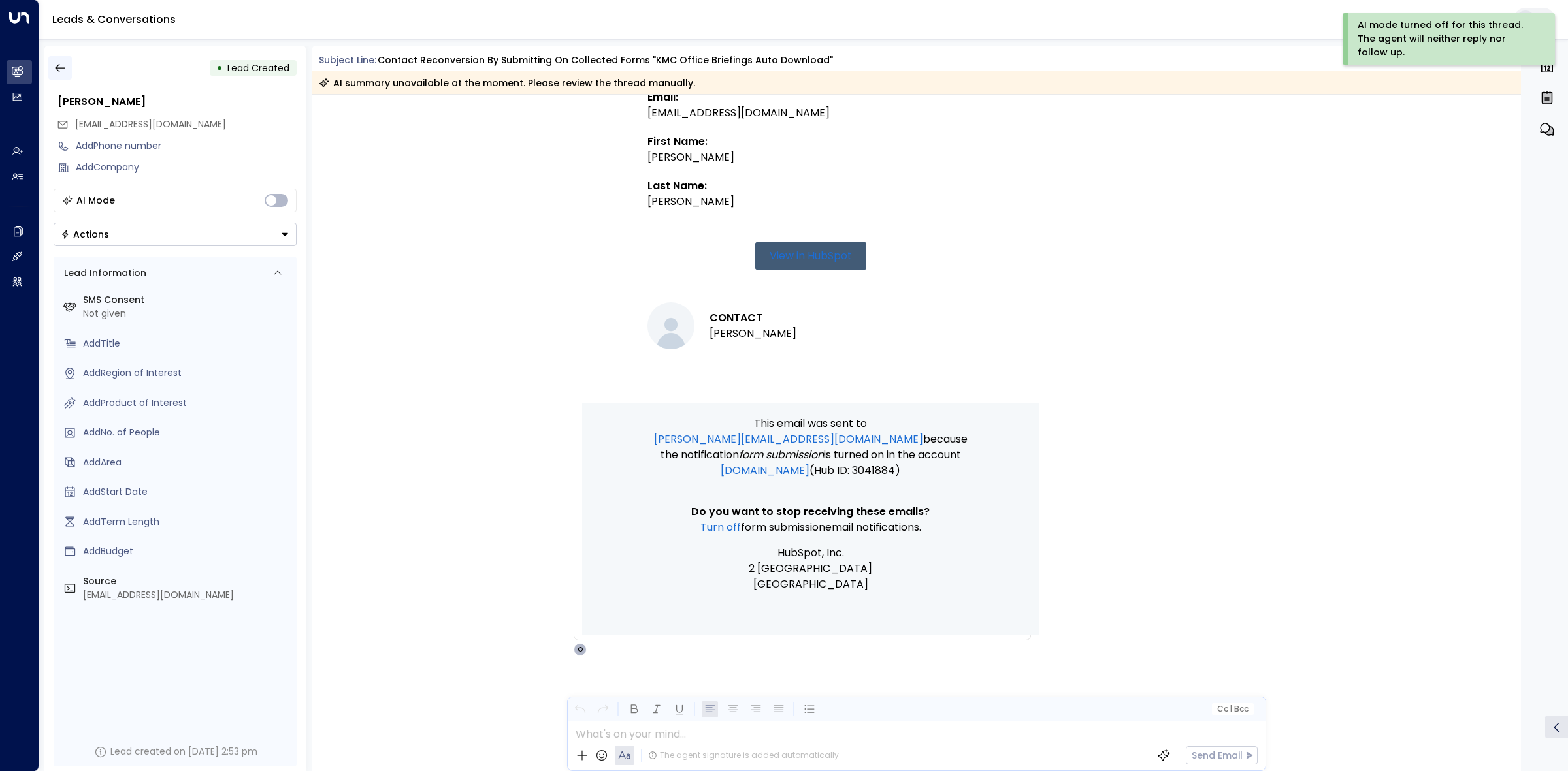
click at [62, 70] on icon "button" at bounding box center [60, 68] width 13 height 13
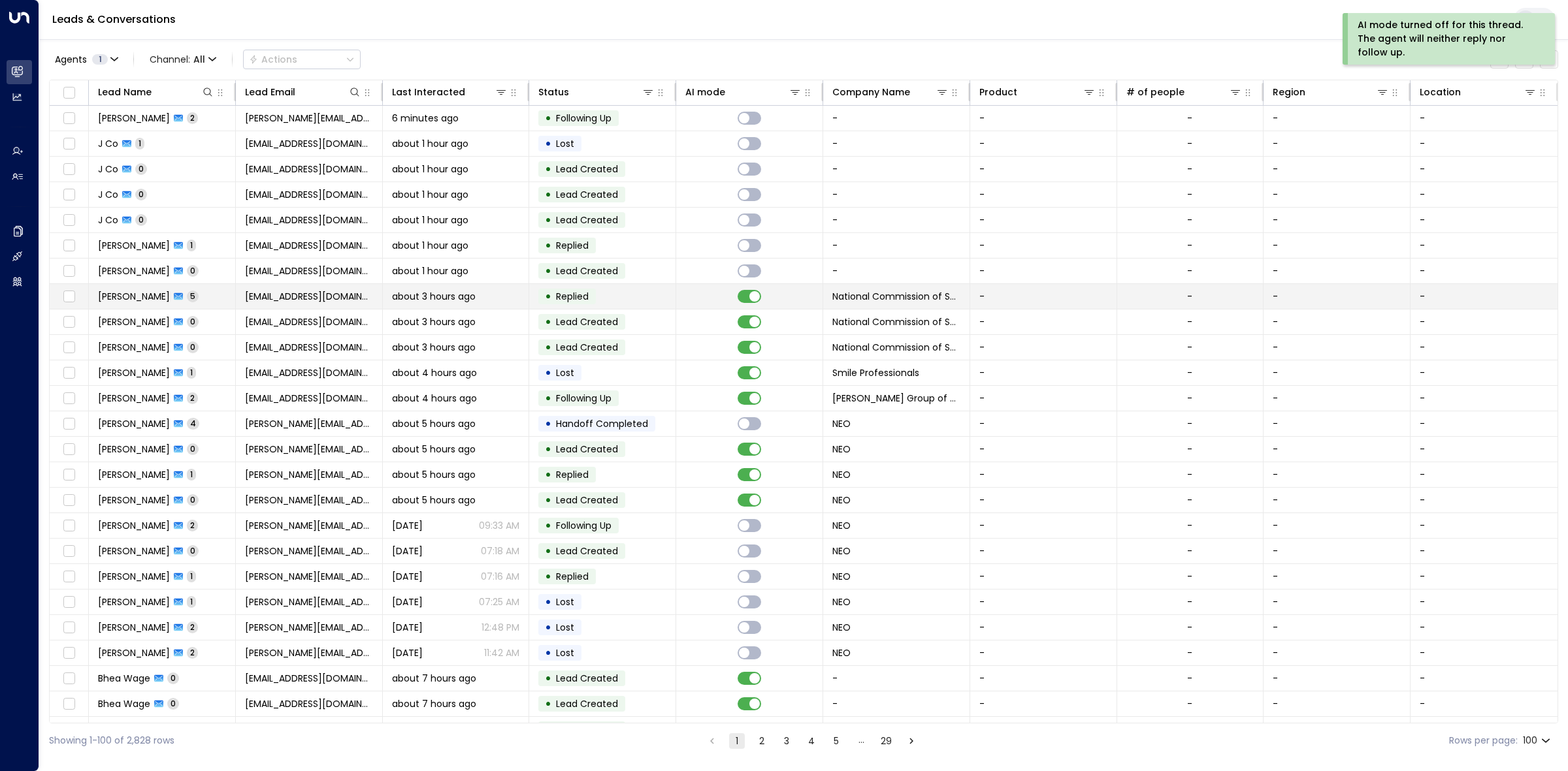
click at [703, 302] on td at bounding box center [750, 296] width 147 height 25
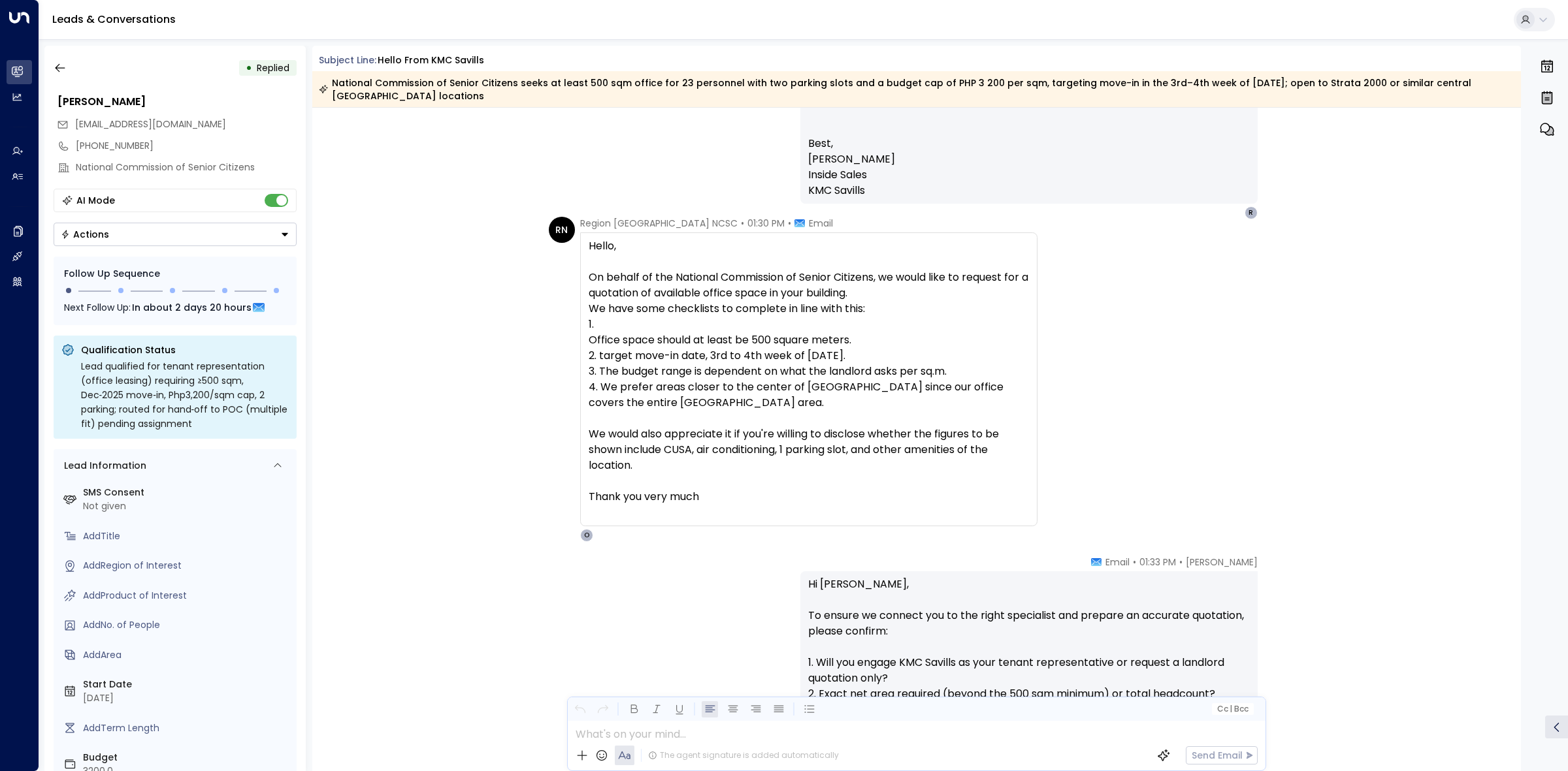
scroll to position [1520, 0]
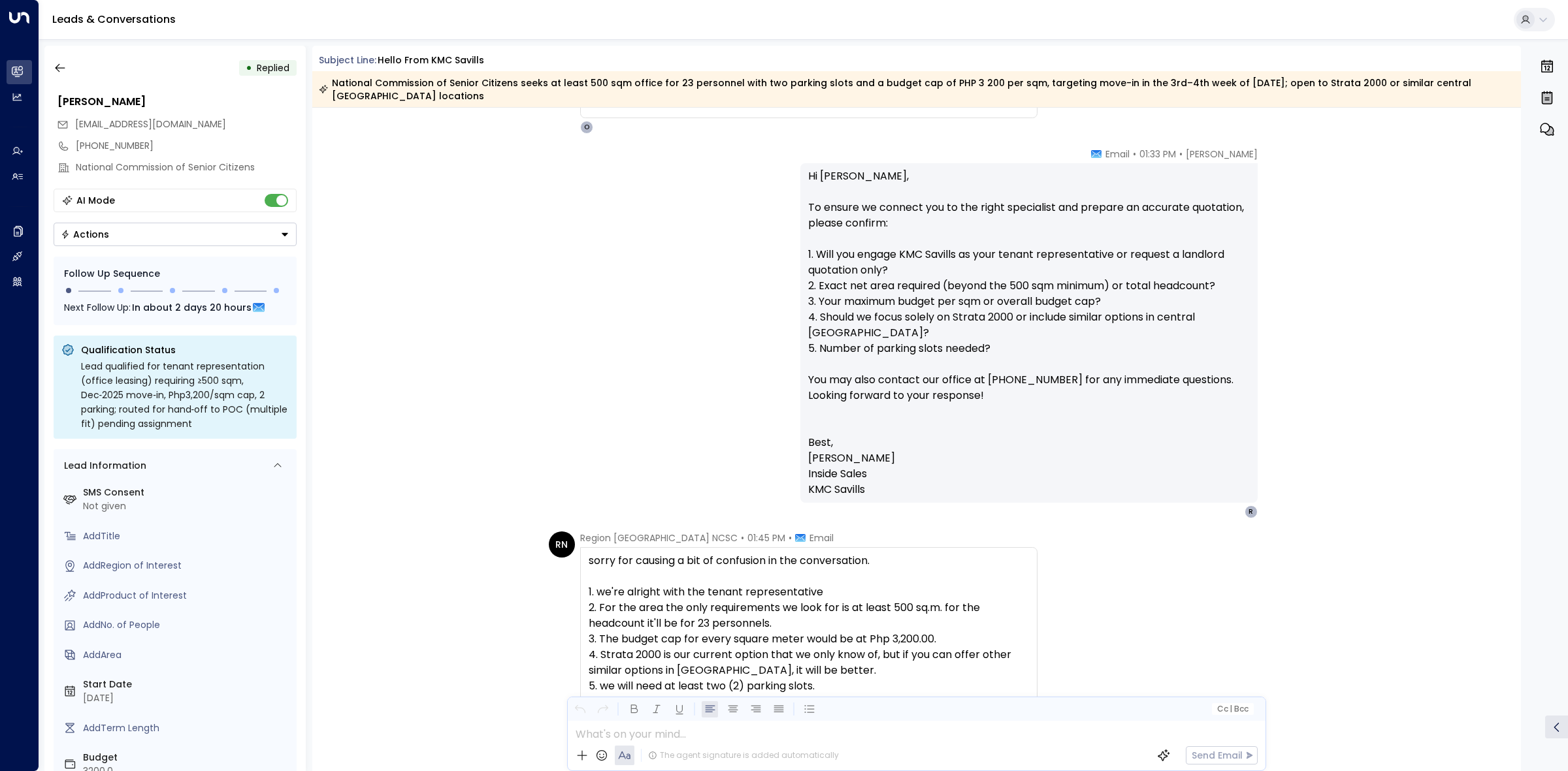
drag, startPoint x: 526, startPoint y: 294, endPoint x: 557, endPoint y: 226, distance: 74.7
click at [557, 226] on div "[PERSON_NAME] • 01:33 PM • Email Hi [PERSON_NAME], To ensure we connect you to …" at bounding box center [917, 332] width 745 height 371
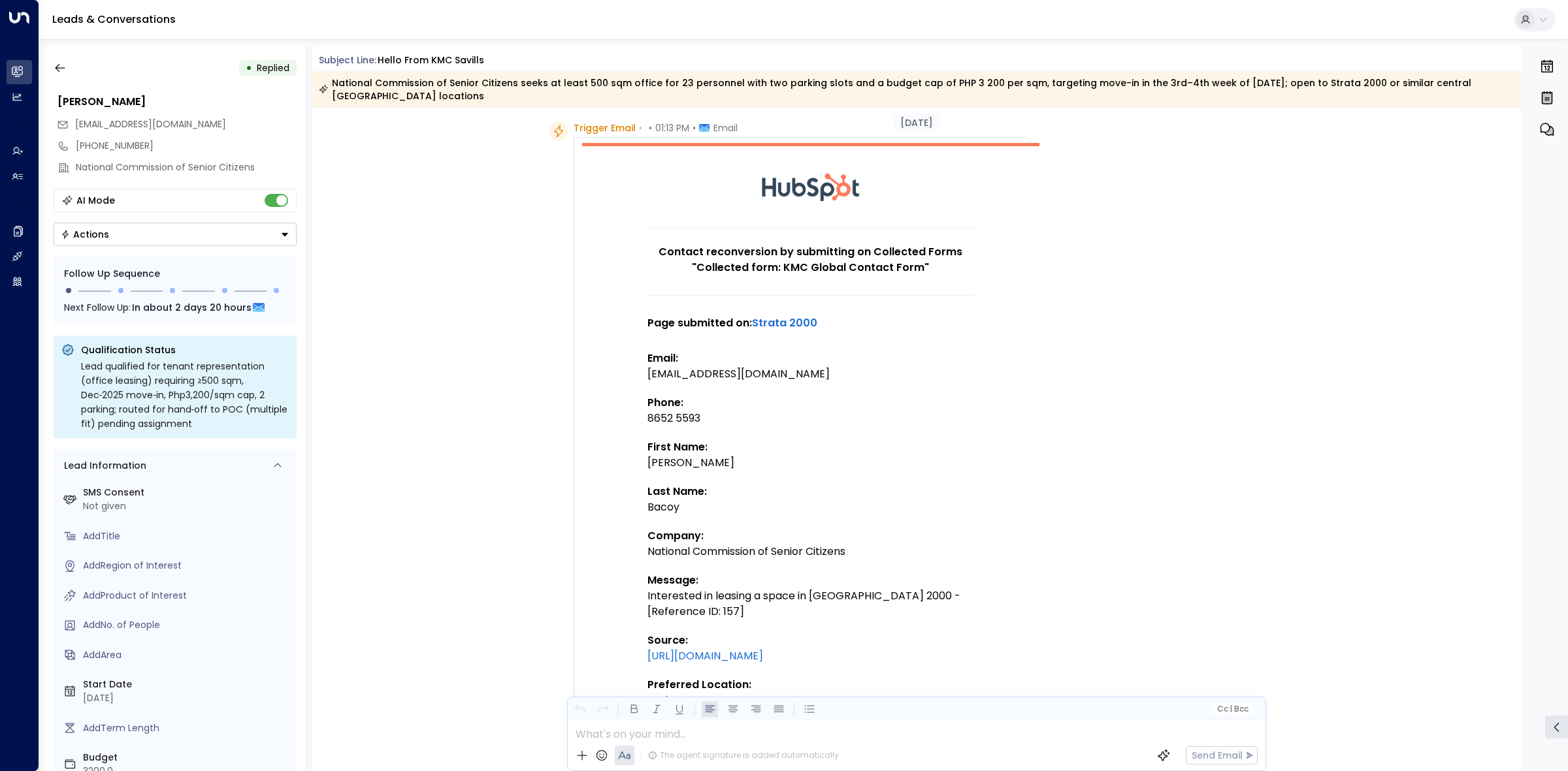
scroll to position [0, 0]
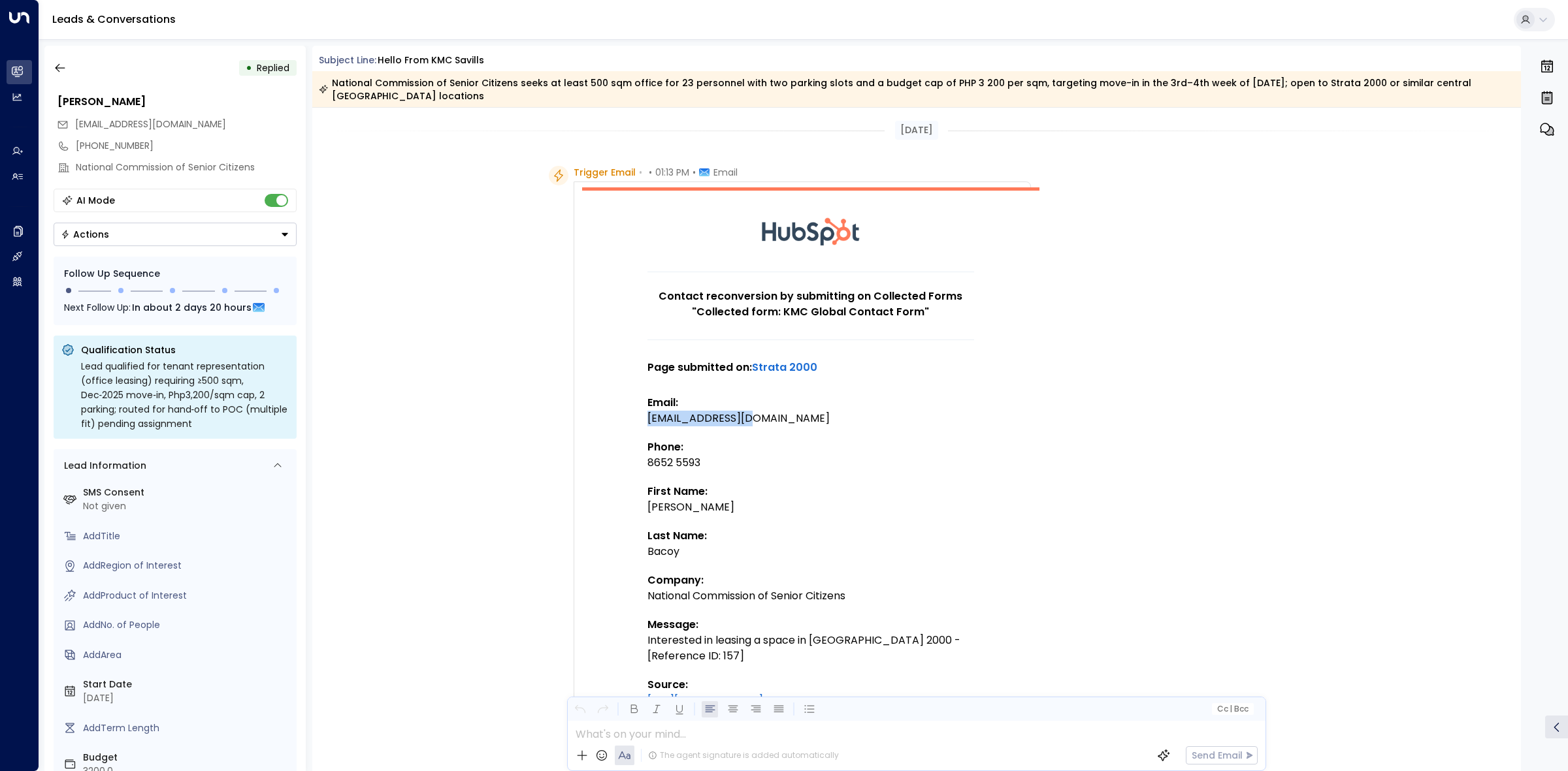
drag, startPoint x: 755, startPoint y: 422, endPoint x: 647, endPoint y: 418, distance: 108.1
click at [648, 418] on div "[EMAIL_ADDRESS][DOMAIN_NAME]" at bounding box center [811, 418] width 327 height 16
copy div "[EMAIL_ADDRESS][DOMAIN_NAME]"
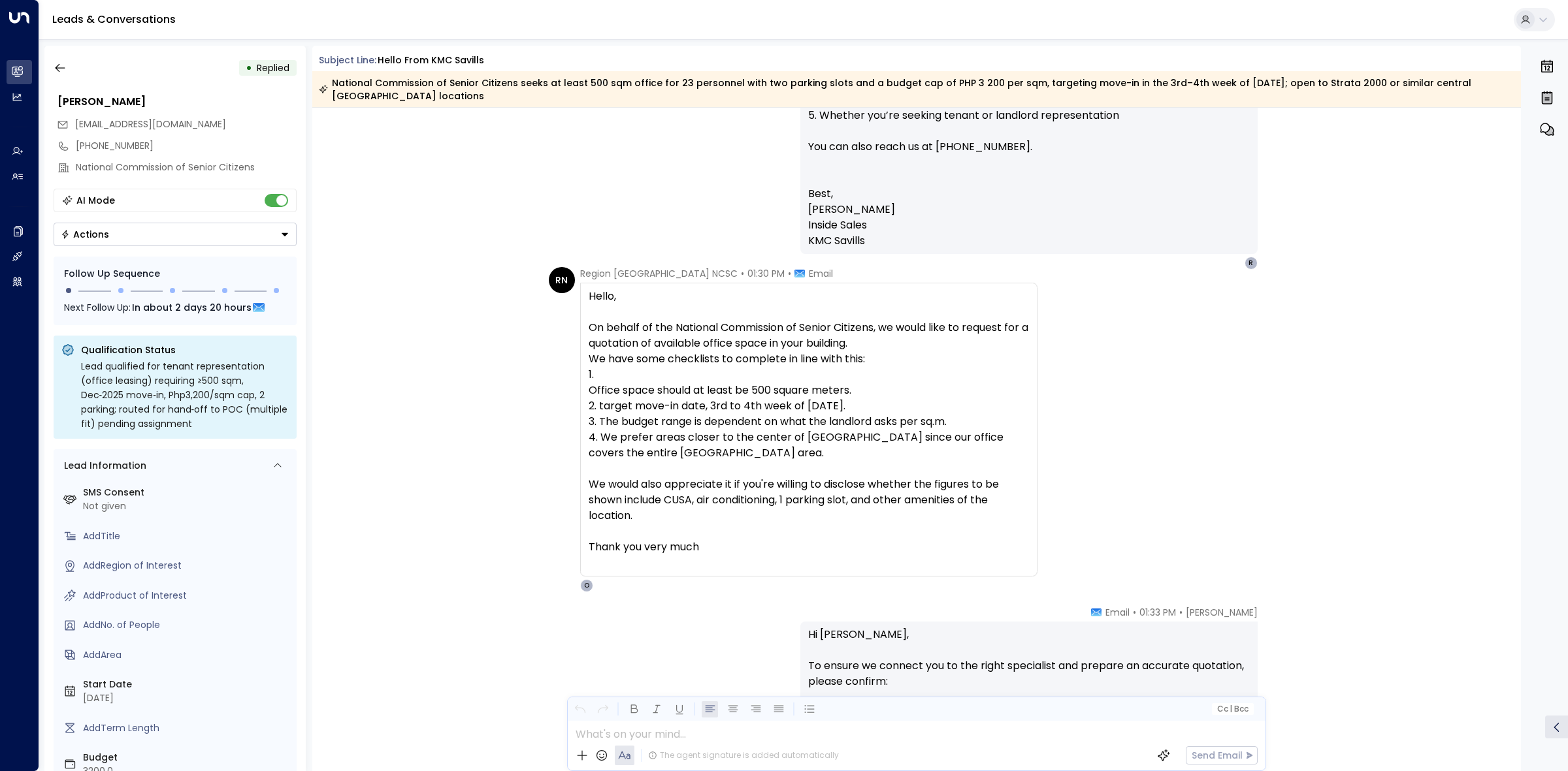
scroll to position [1469, 0]
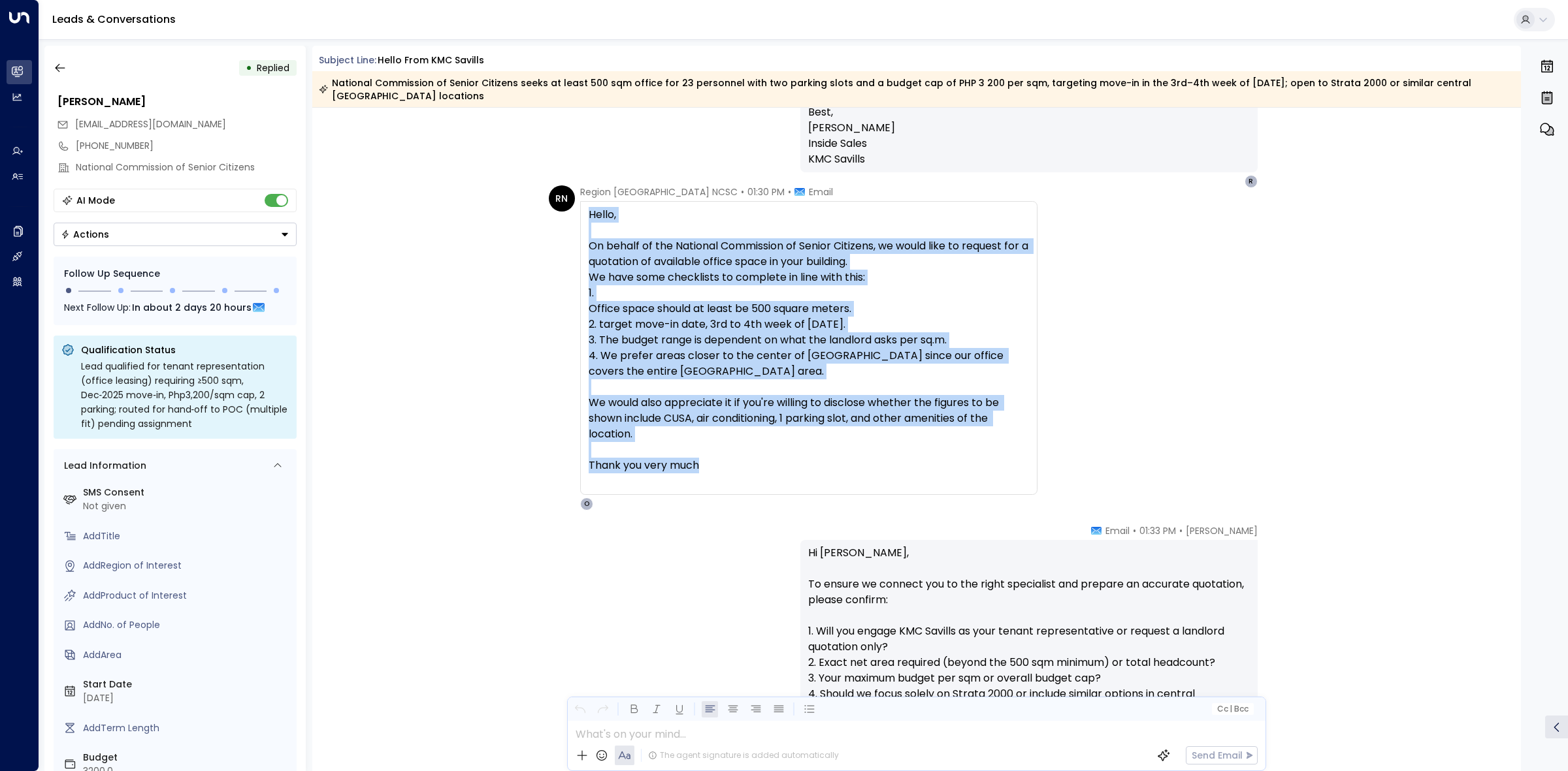
drag, startPoint x: 732, startPoint y: 462, endPoint x: 581, endPoint y: 212, distance: 292.1
click at [581, 212] on div "Hello, On behalf of the National Commission of Senior Citizens, we would like t…" at bounding box center [809, 348] width 458 height 294
copy div "Hello, On behalf of the National Commission of Senior Citizens, we would like t…"
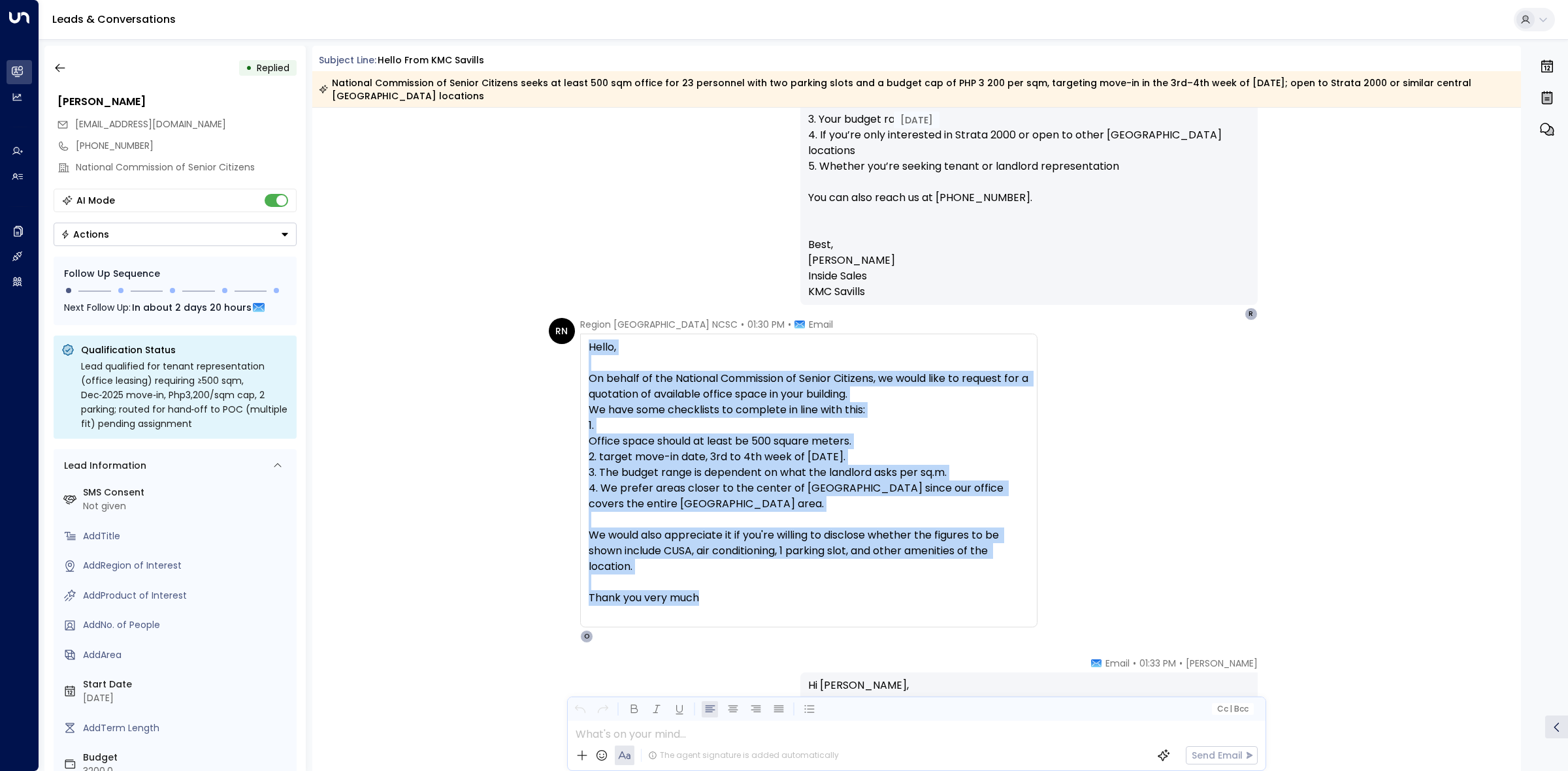
scroll to position [1306, 0]
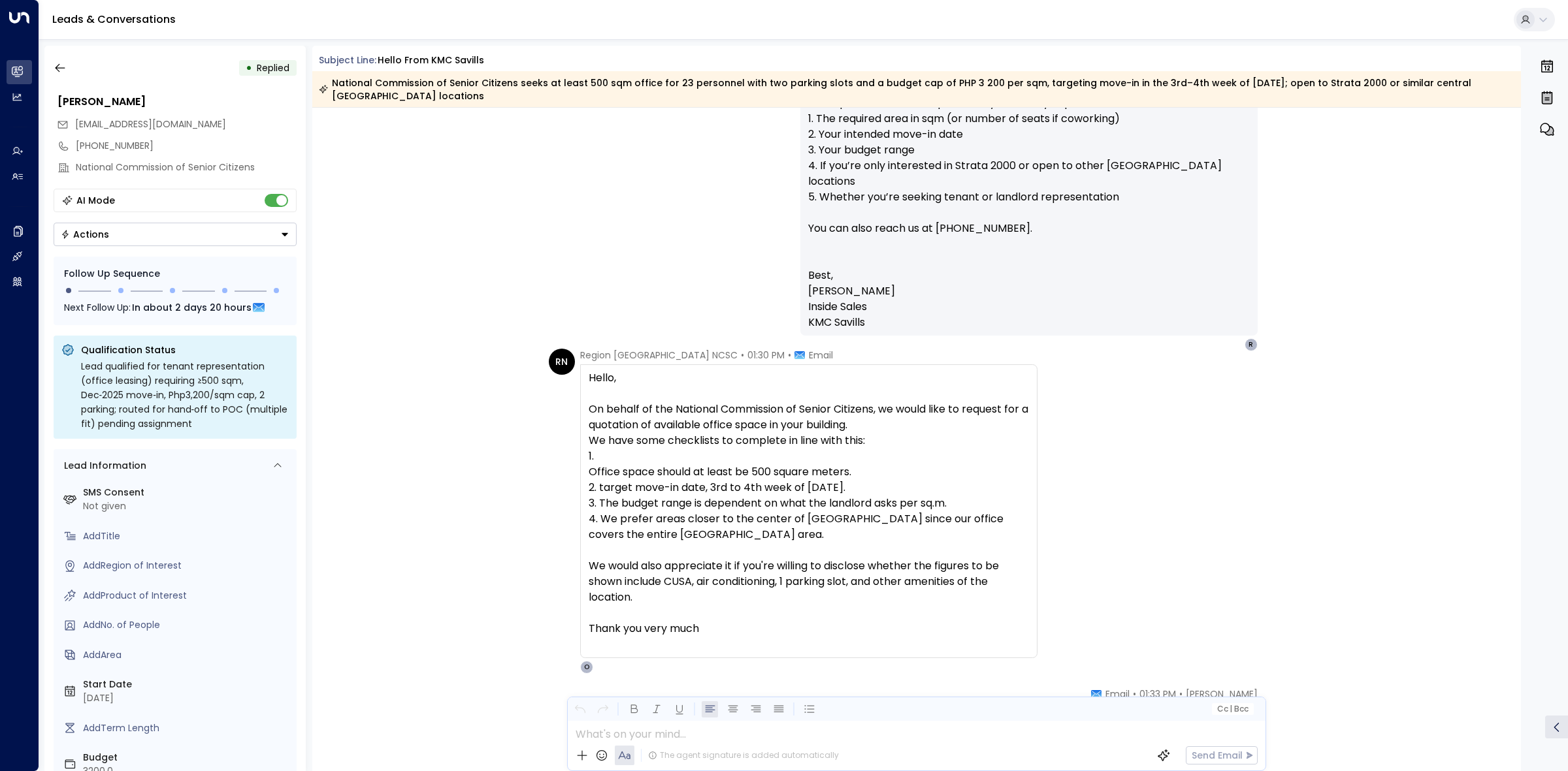
click at [467, 304] on div "[PERSON_NAME] • 01:15 PM • Email Hi [PERSON_NAME], Savills Philippines is a ful…" at bounding box center [916, 165] width 1209 height 371
click at [60, 60] on button "button" at bounding box center [60, 68] width 24 height 24
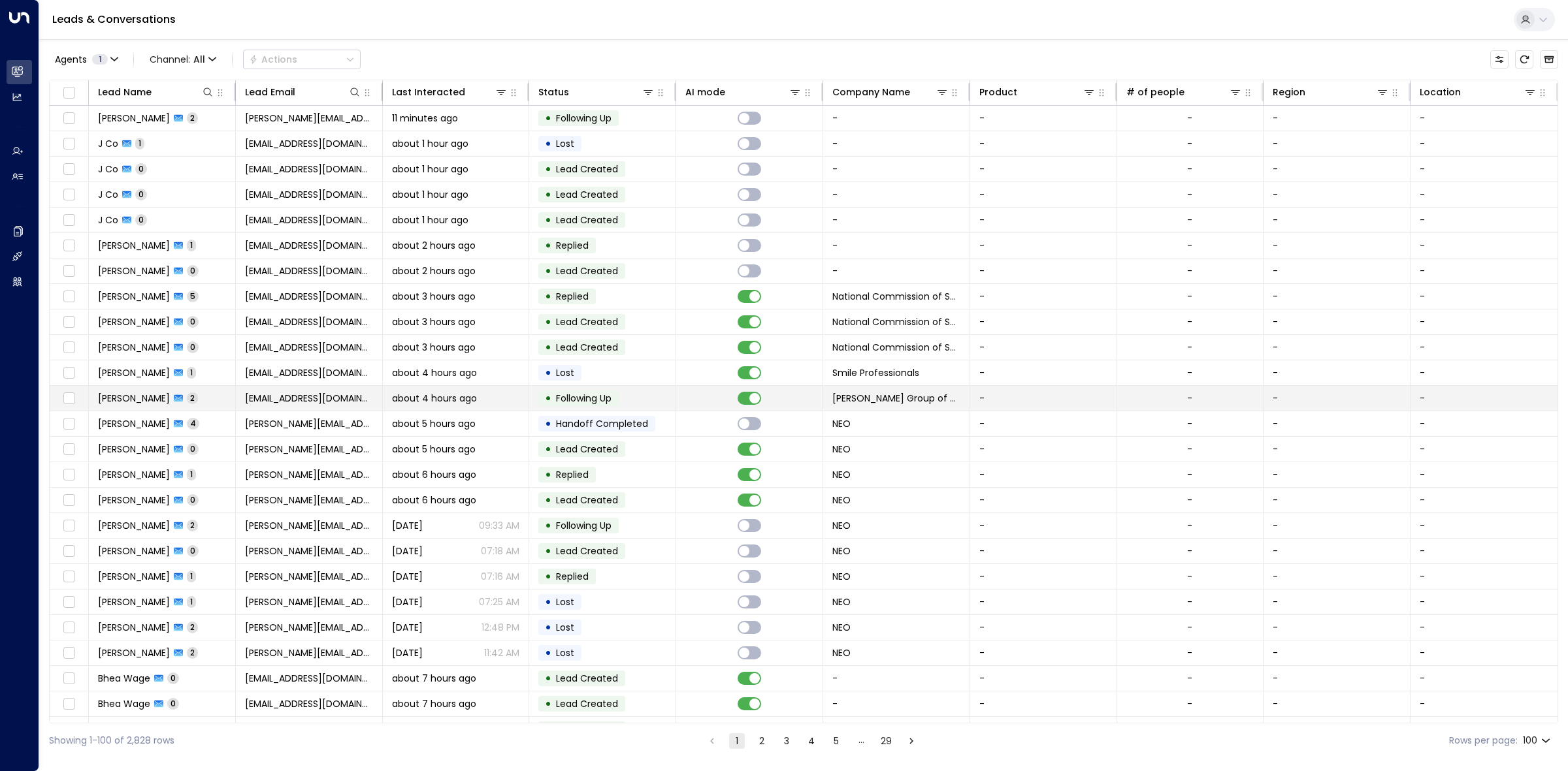
click at [719, 407] on td at bounding box center [750, 399] width 147 height 25
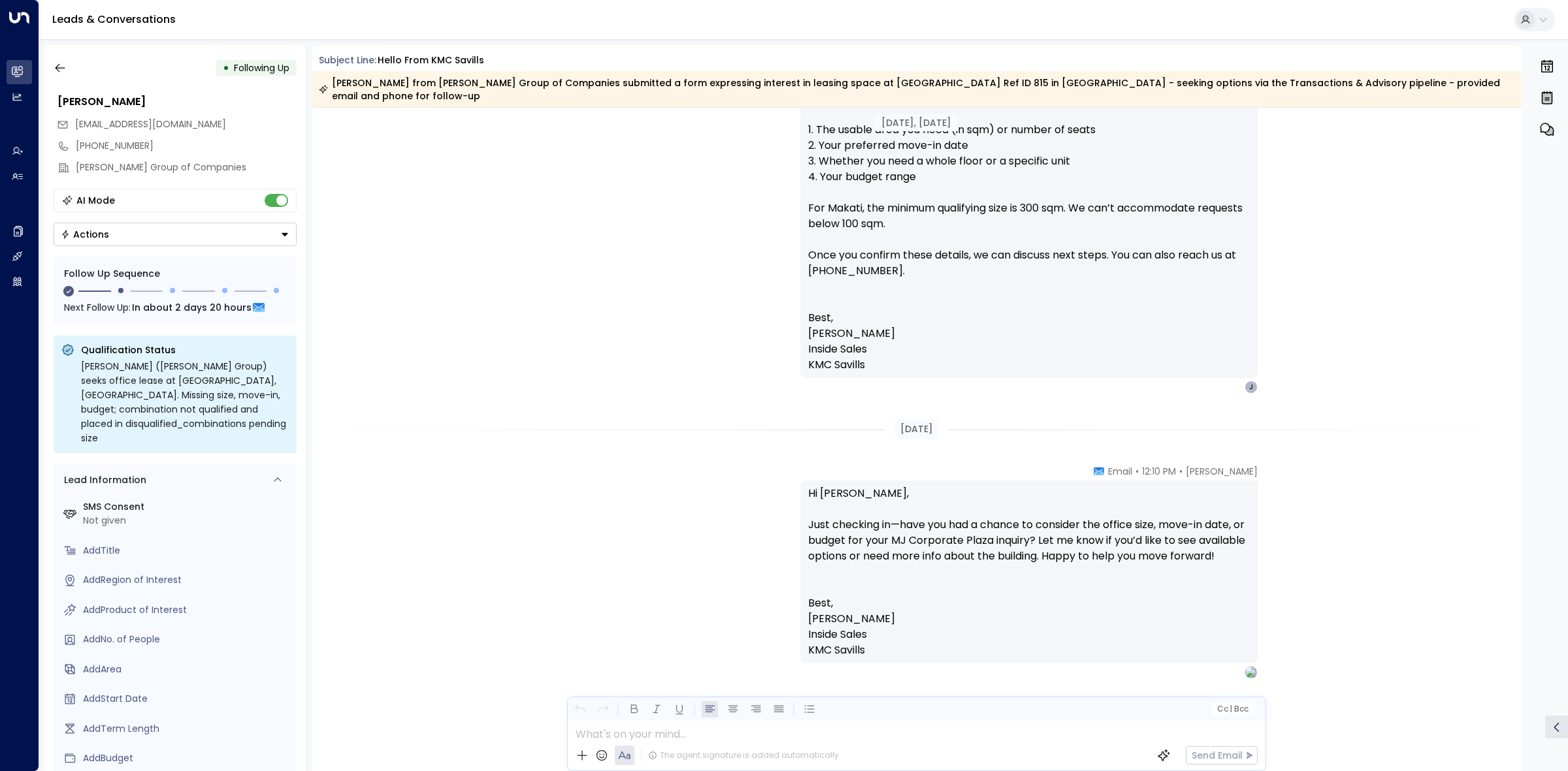
scroll to position [1336, 0]
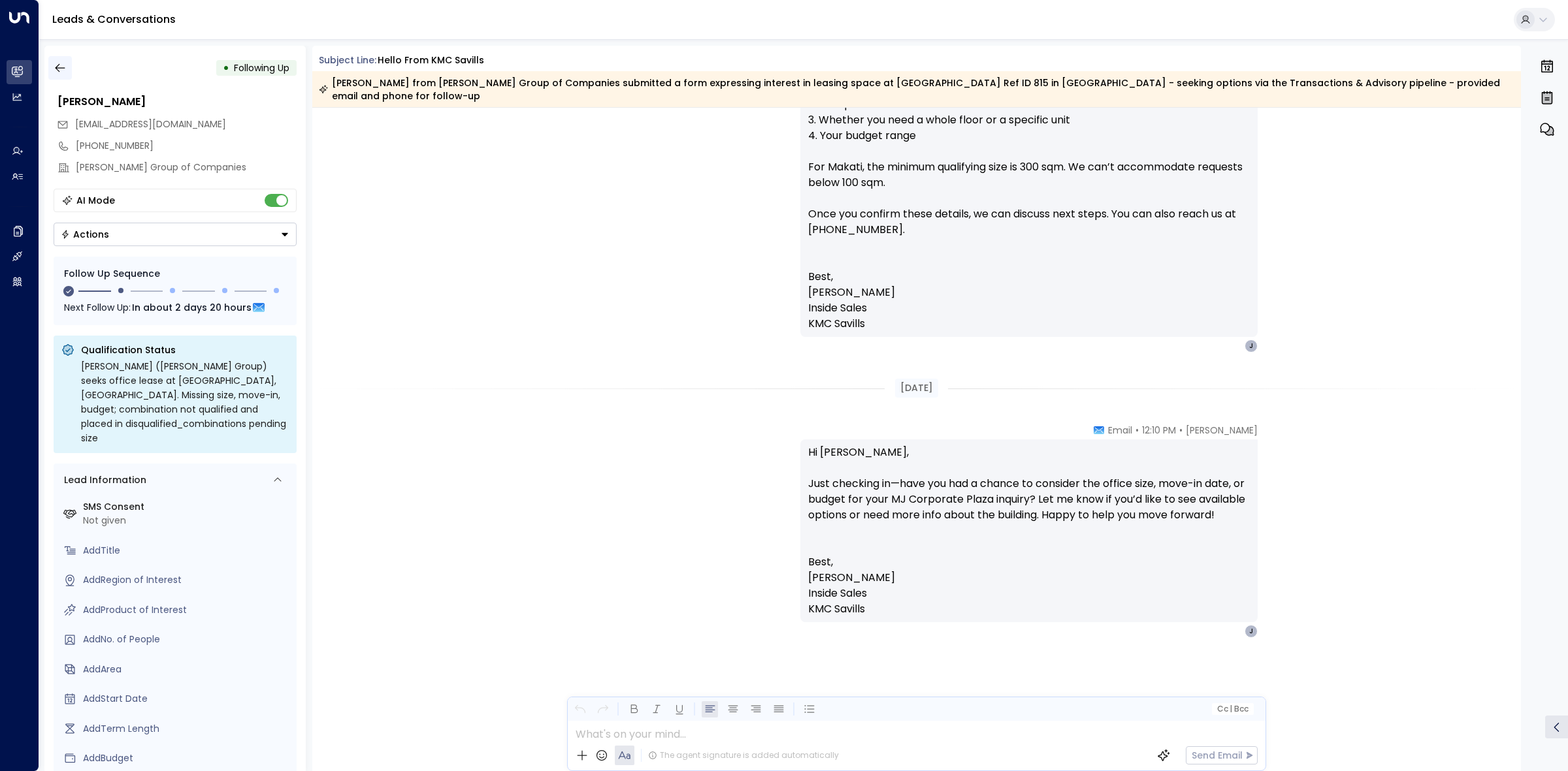
click at [66, 63] on icon "button" at bounding box center [60, 68] width 13 height 13
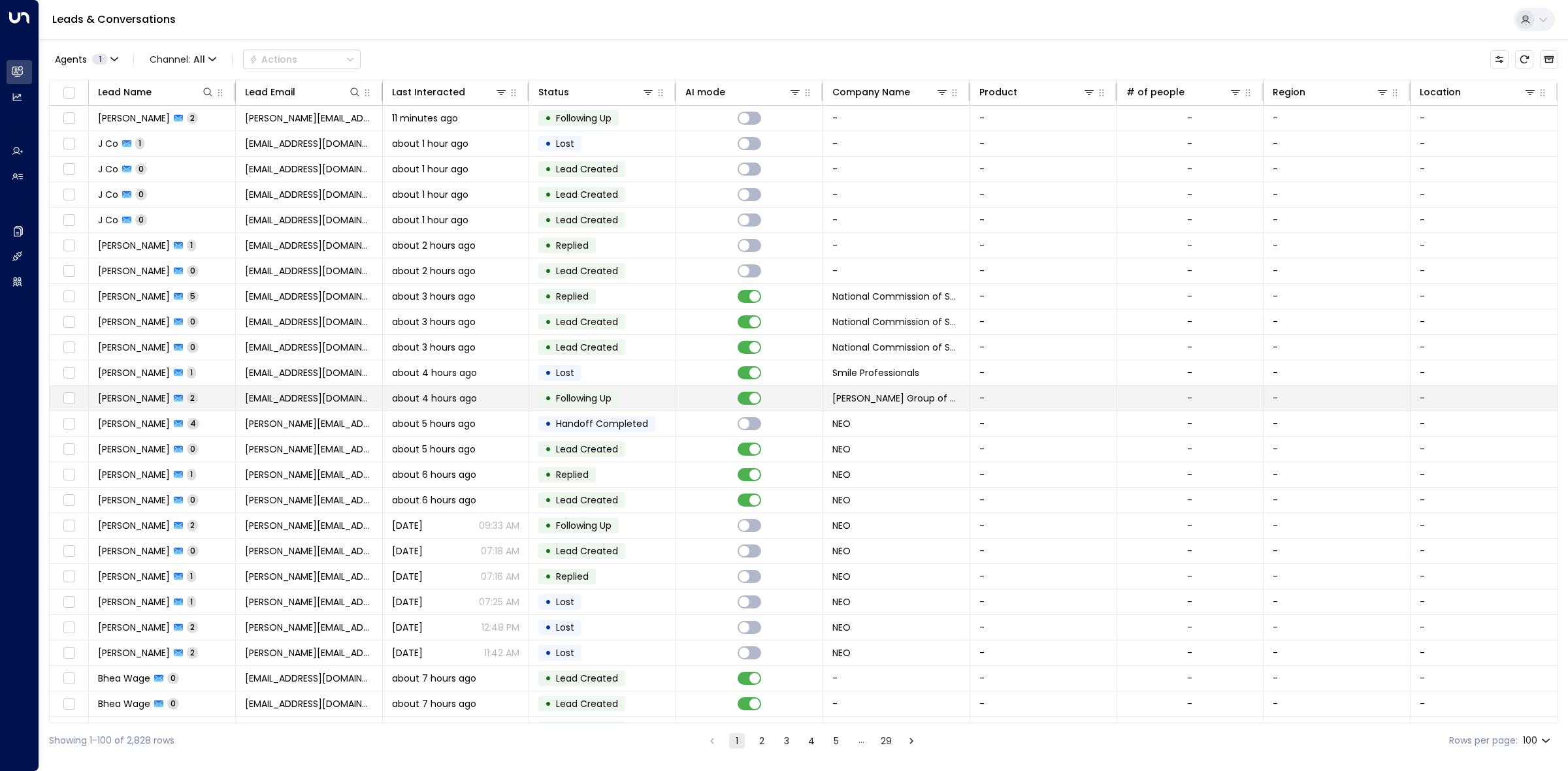
click at [697, 406] on td at bounding box center [750, 399] width 147 height 25
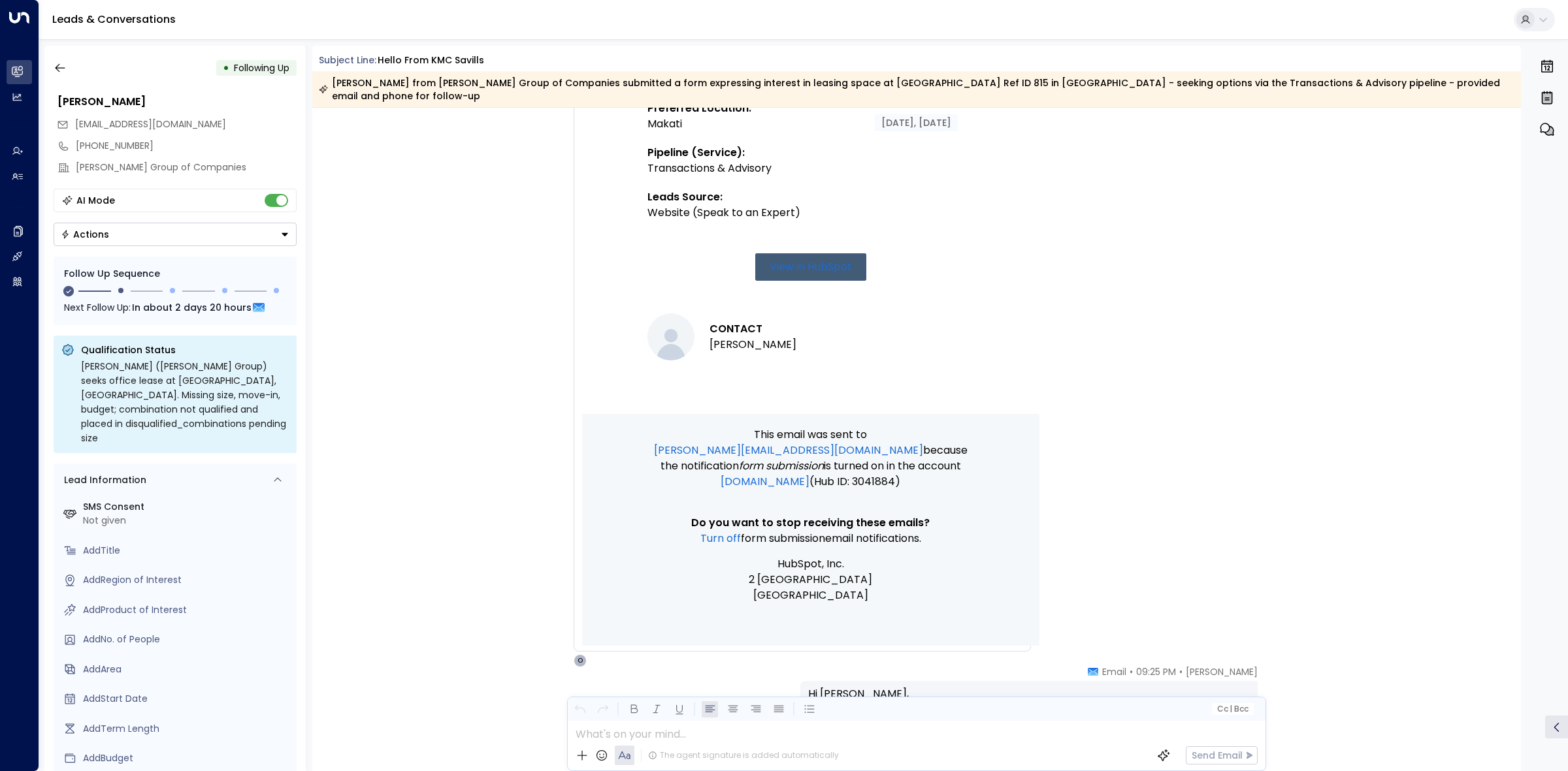
scroll to position [1171, 0]
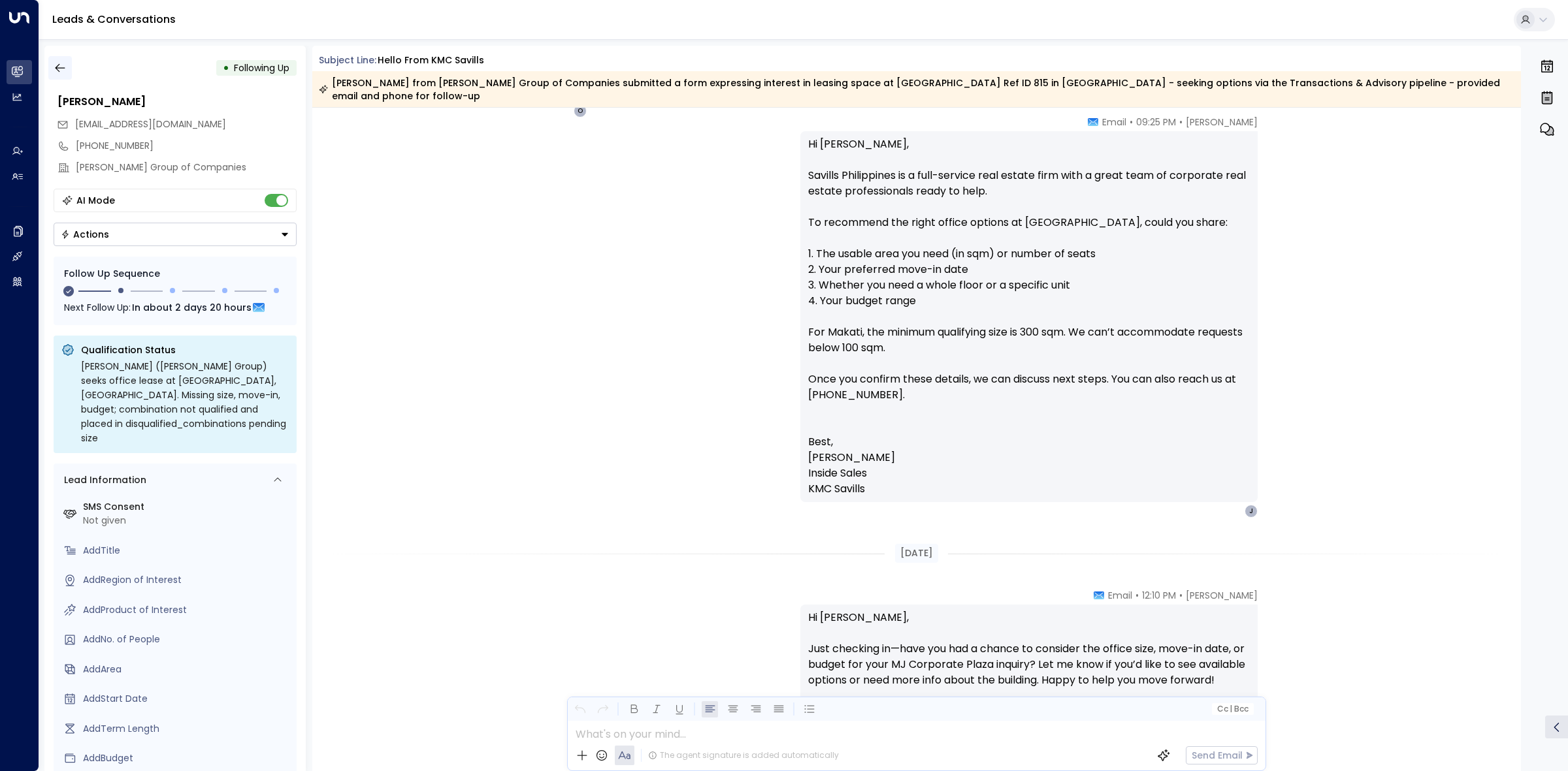
click at [66, 70] on button "button" at bounding box center [60, 68] width 24 height 24
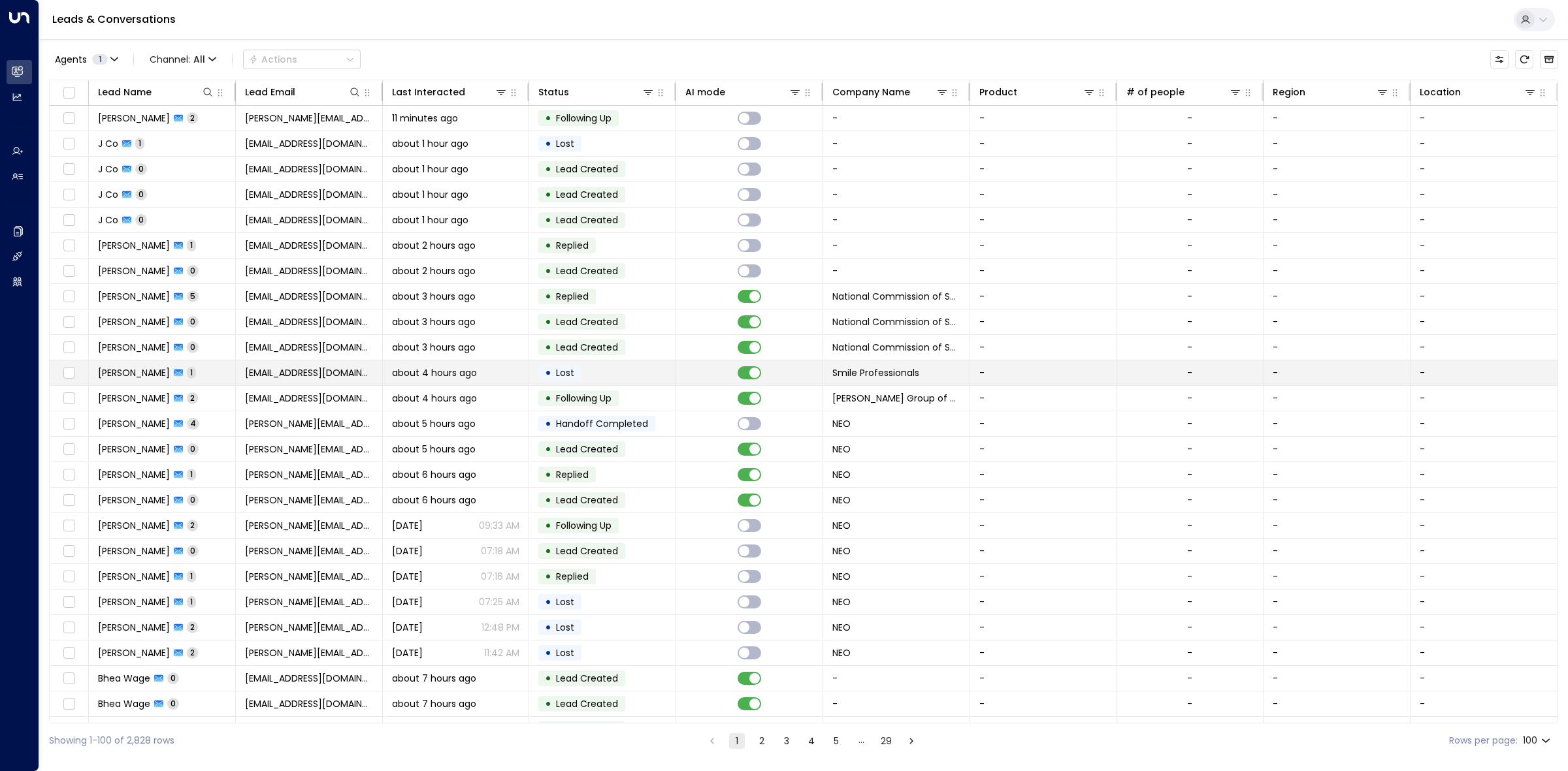
click at [711, 367] on td at bounding box center [750, 372] width 147 height 25
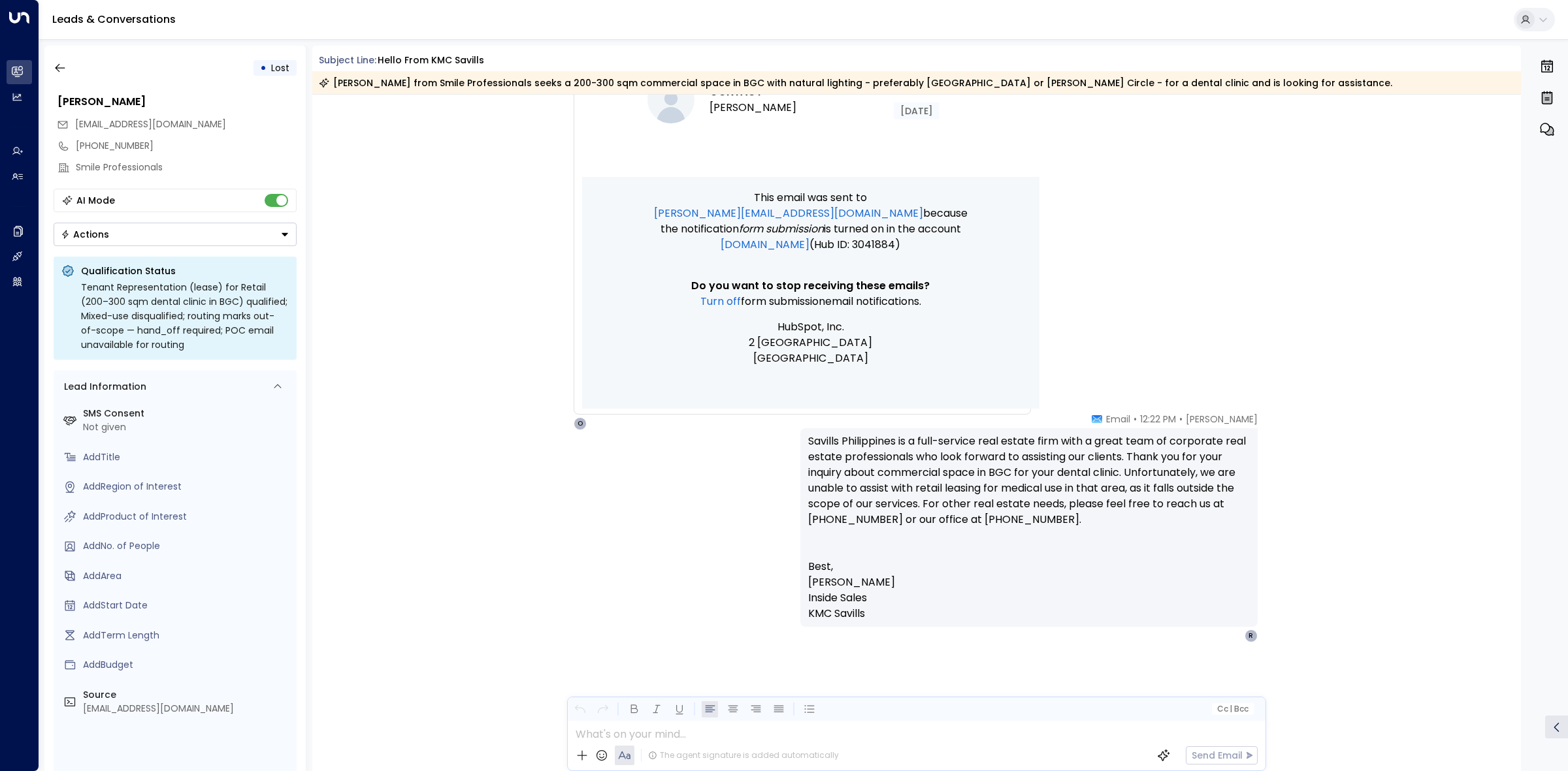
scroll to position [909, 0]
click at [62, 73] on icon "button" at bounding box center [60, 68] width 13 height 13
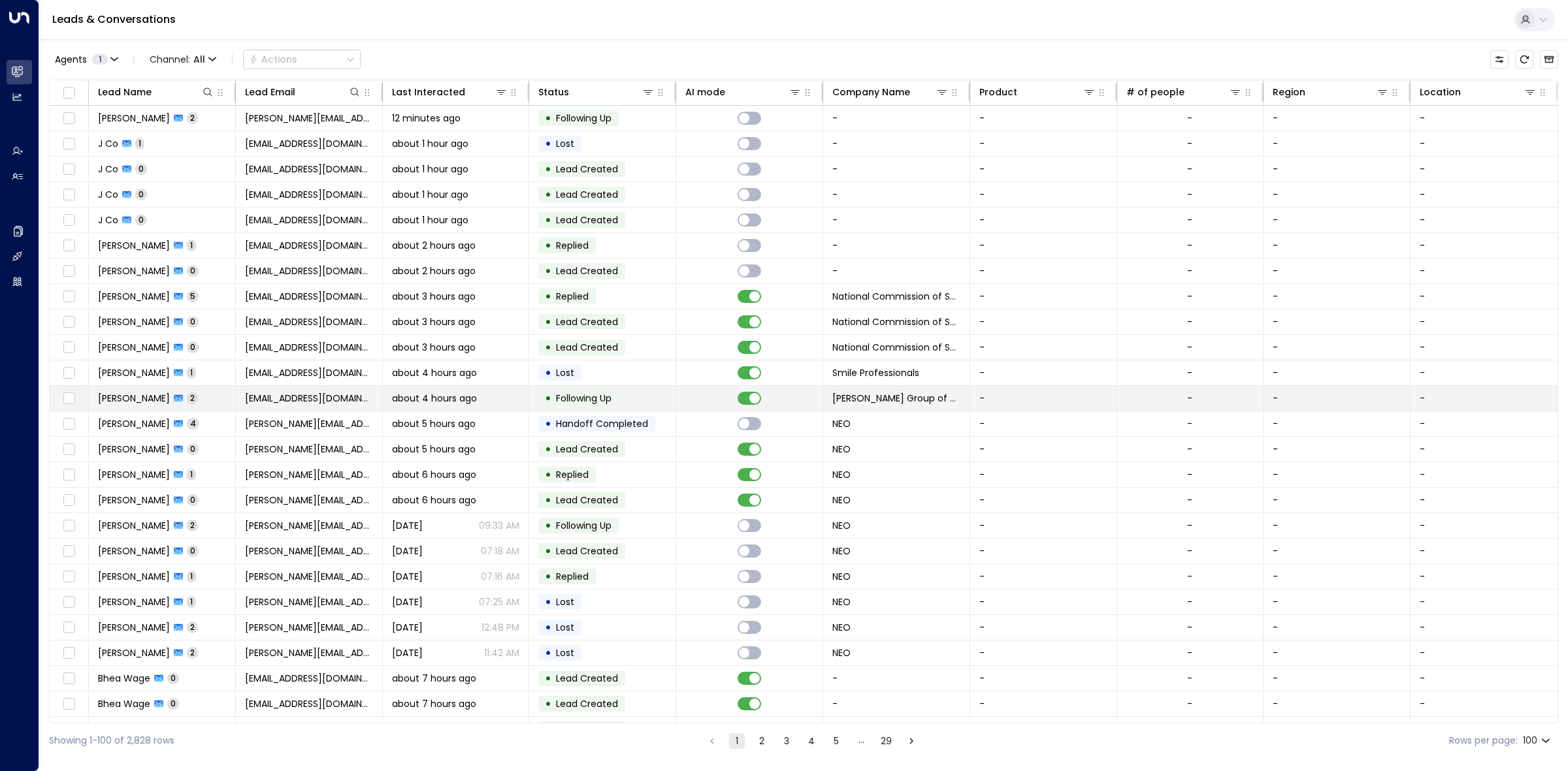
click at [709, 406] on td at bounding box center [750, 399] width 147 height 25
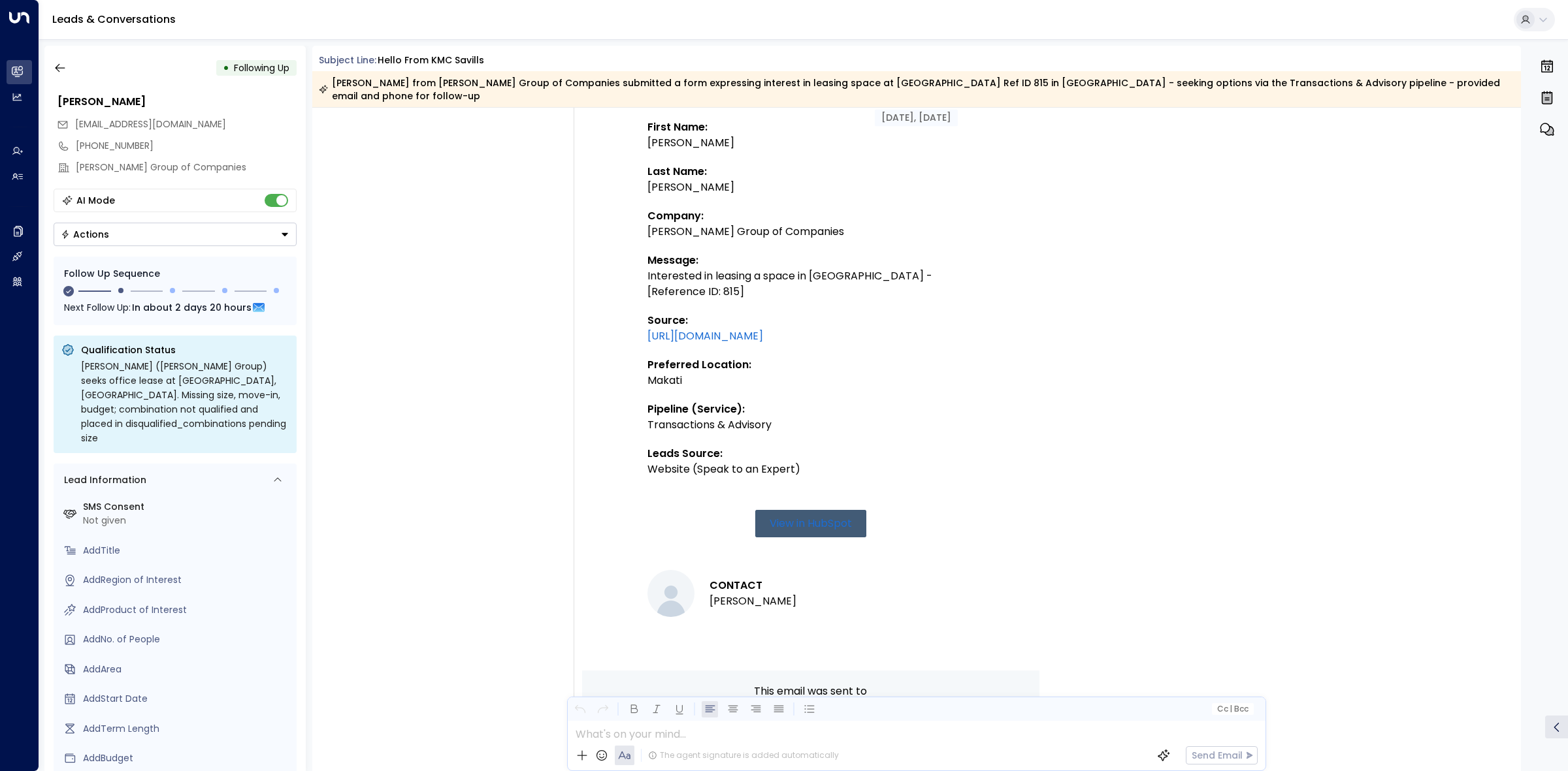
scroll to position [275, 0]
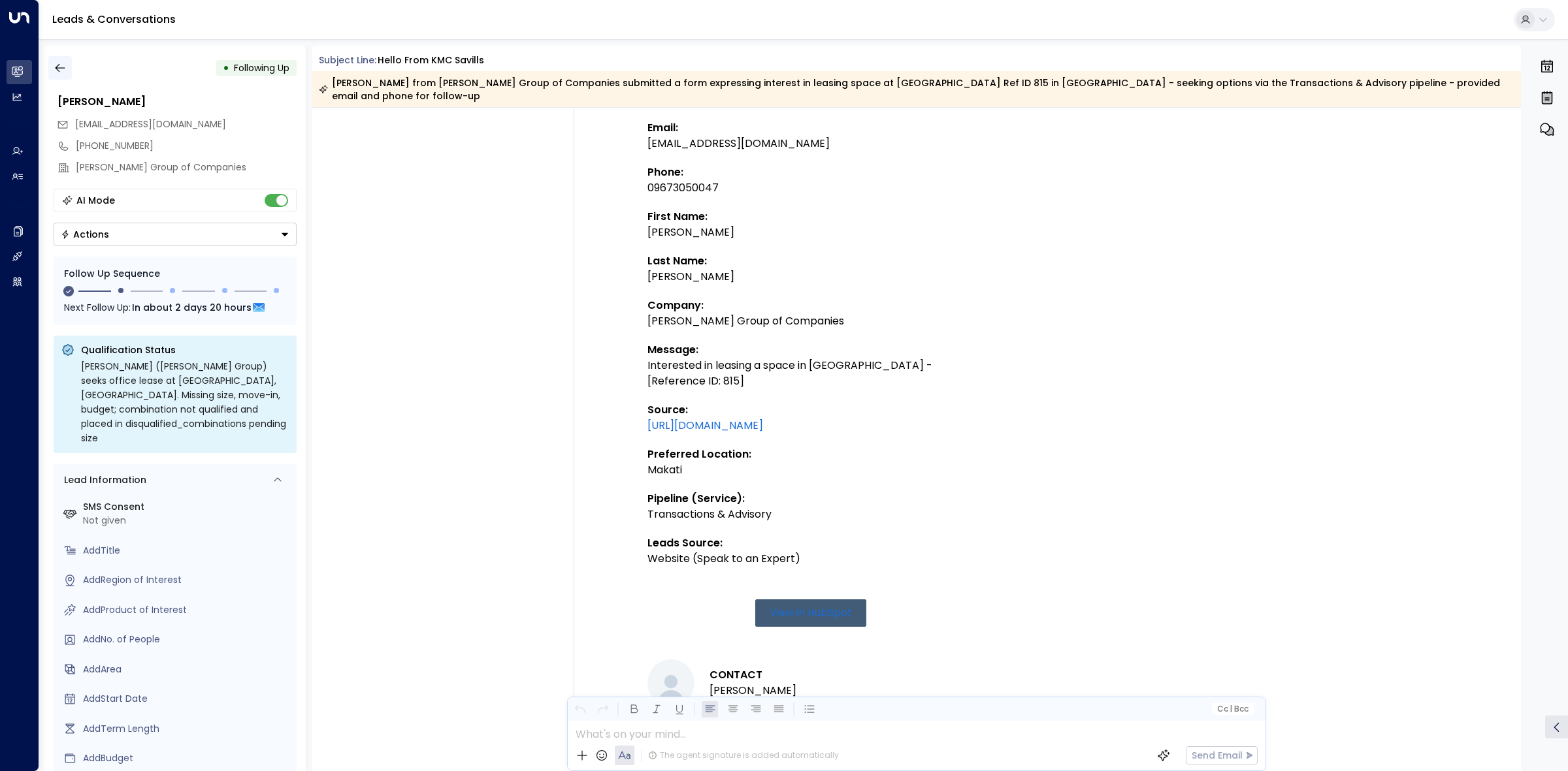
click at [66, 67] on button "button" at bounding box center [60, 68] width 24 height 24
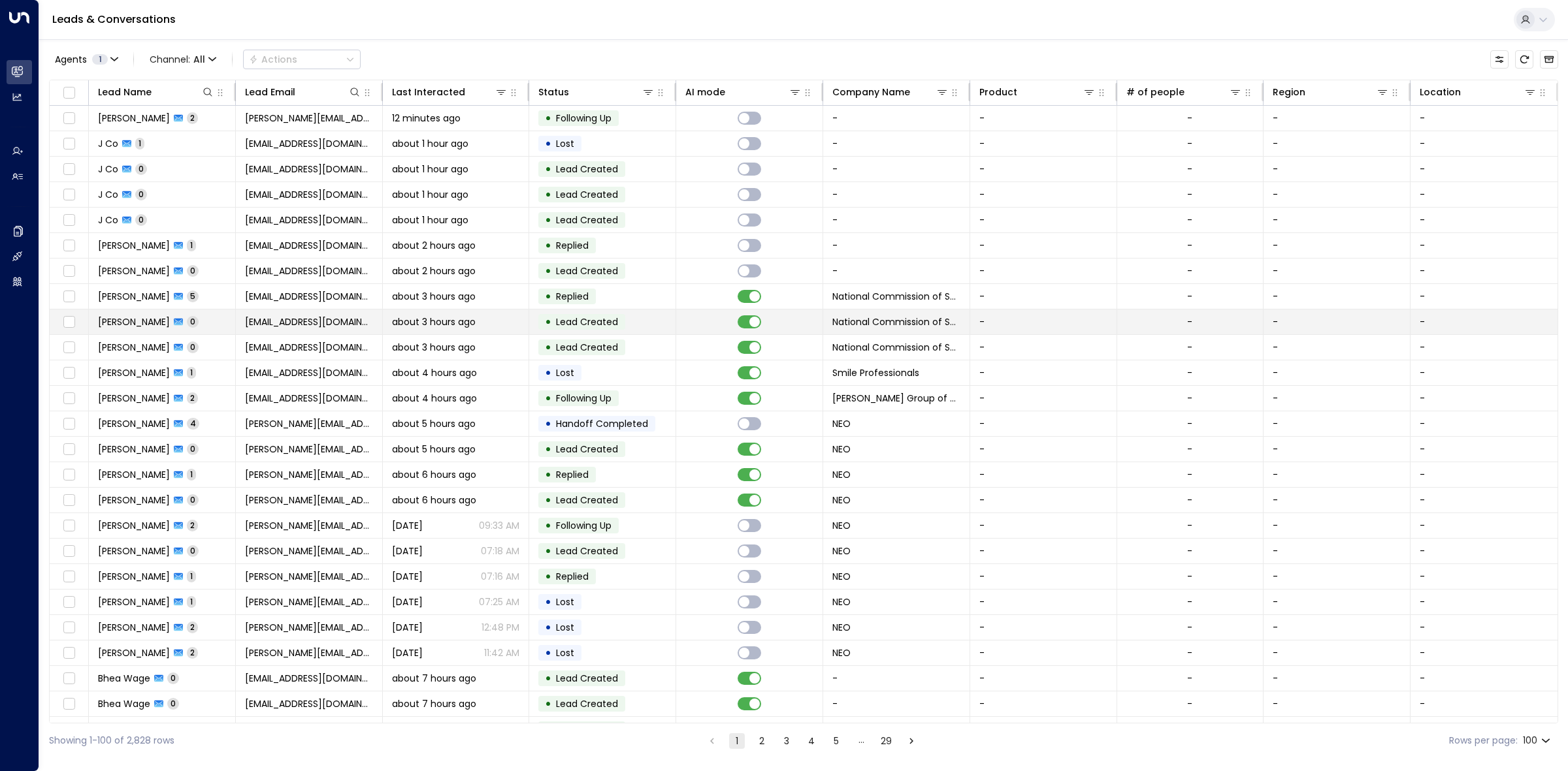
scroll to position [82, 0]
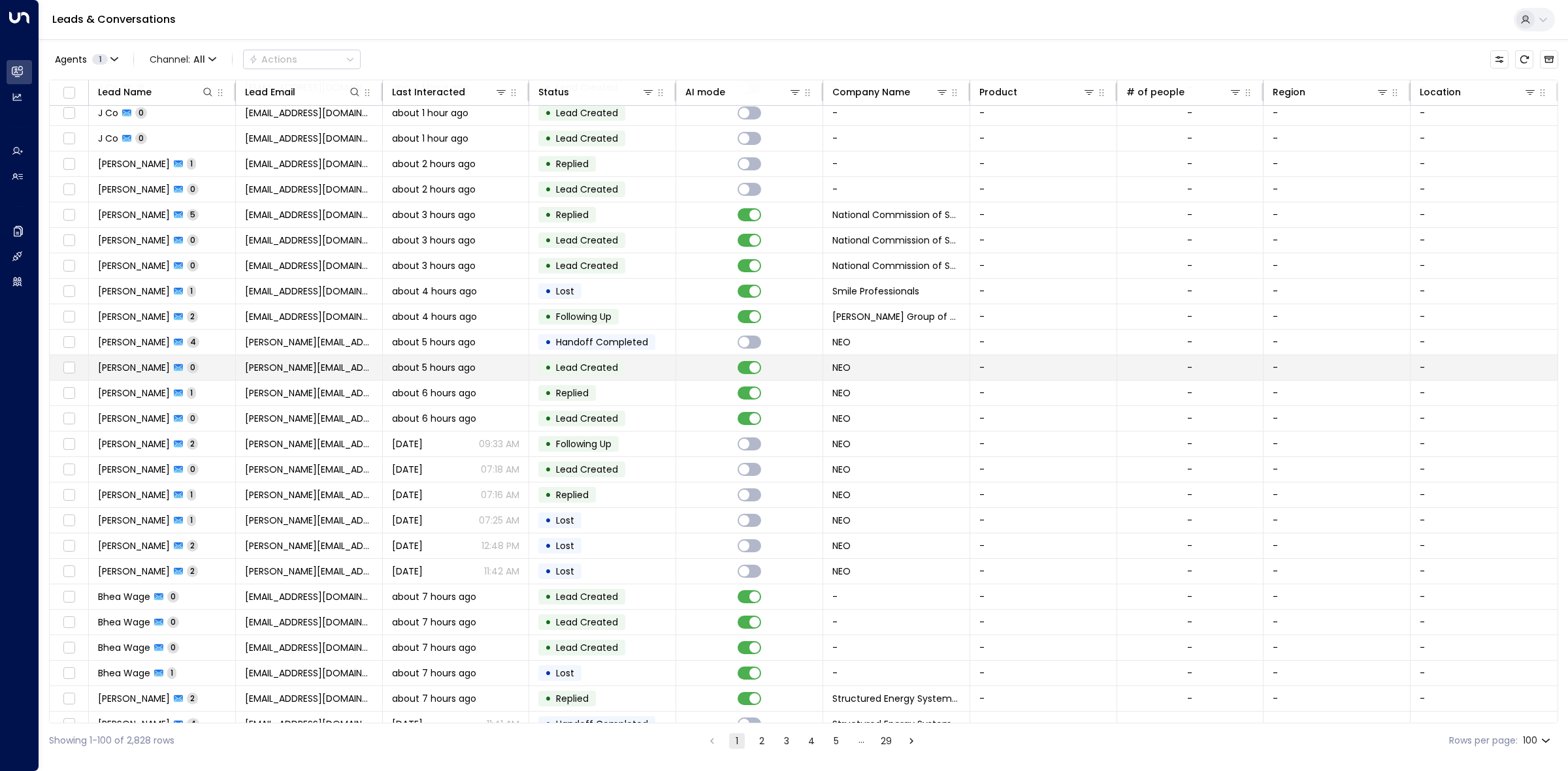
click at [680, 360] on td at bounding box center [750, 367] width 147 height 25
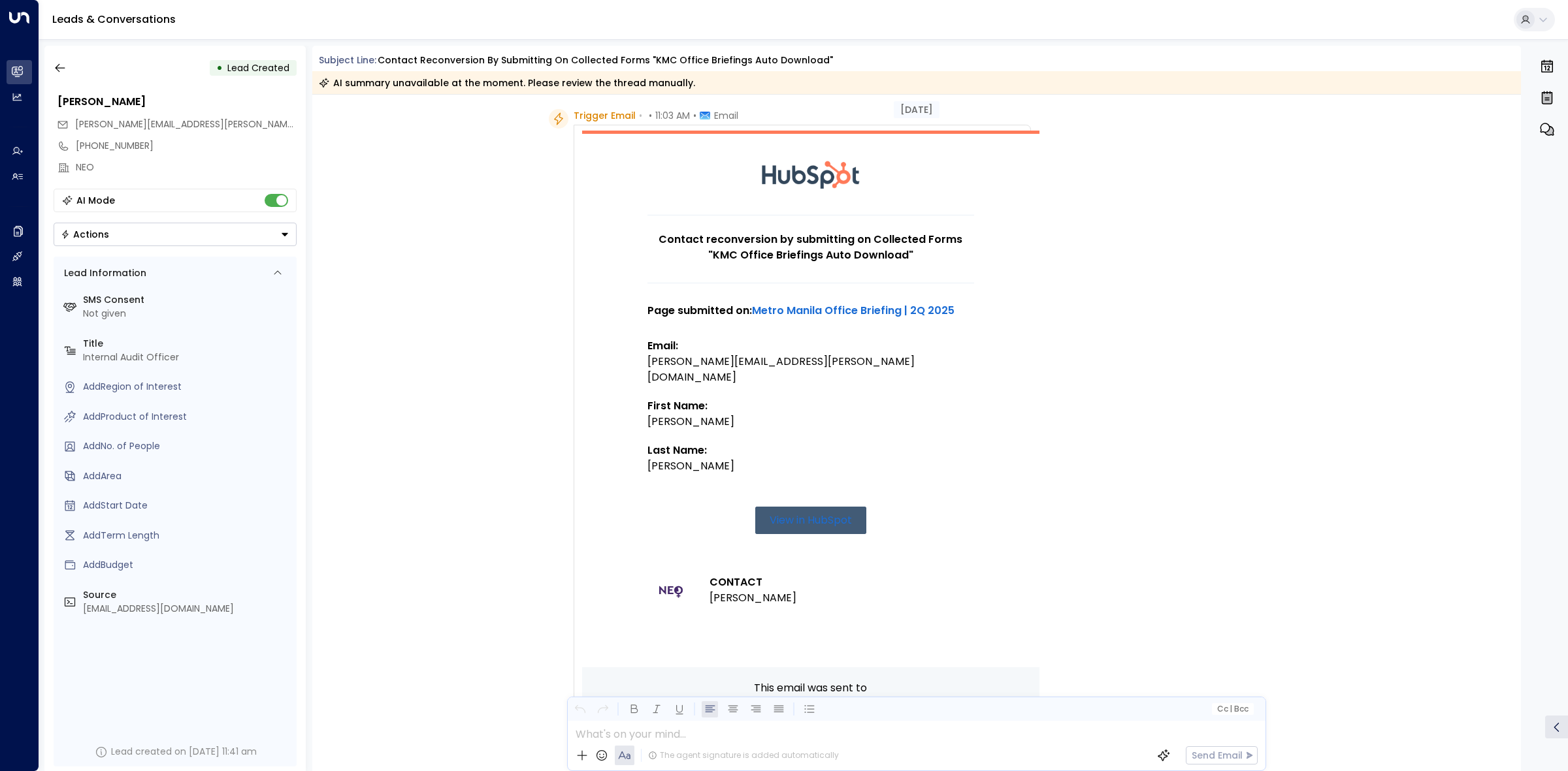
scroll to position [292, 0]
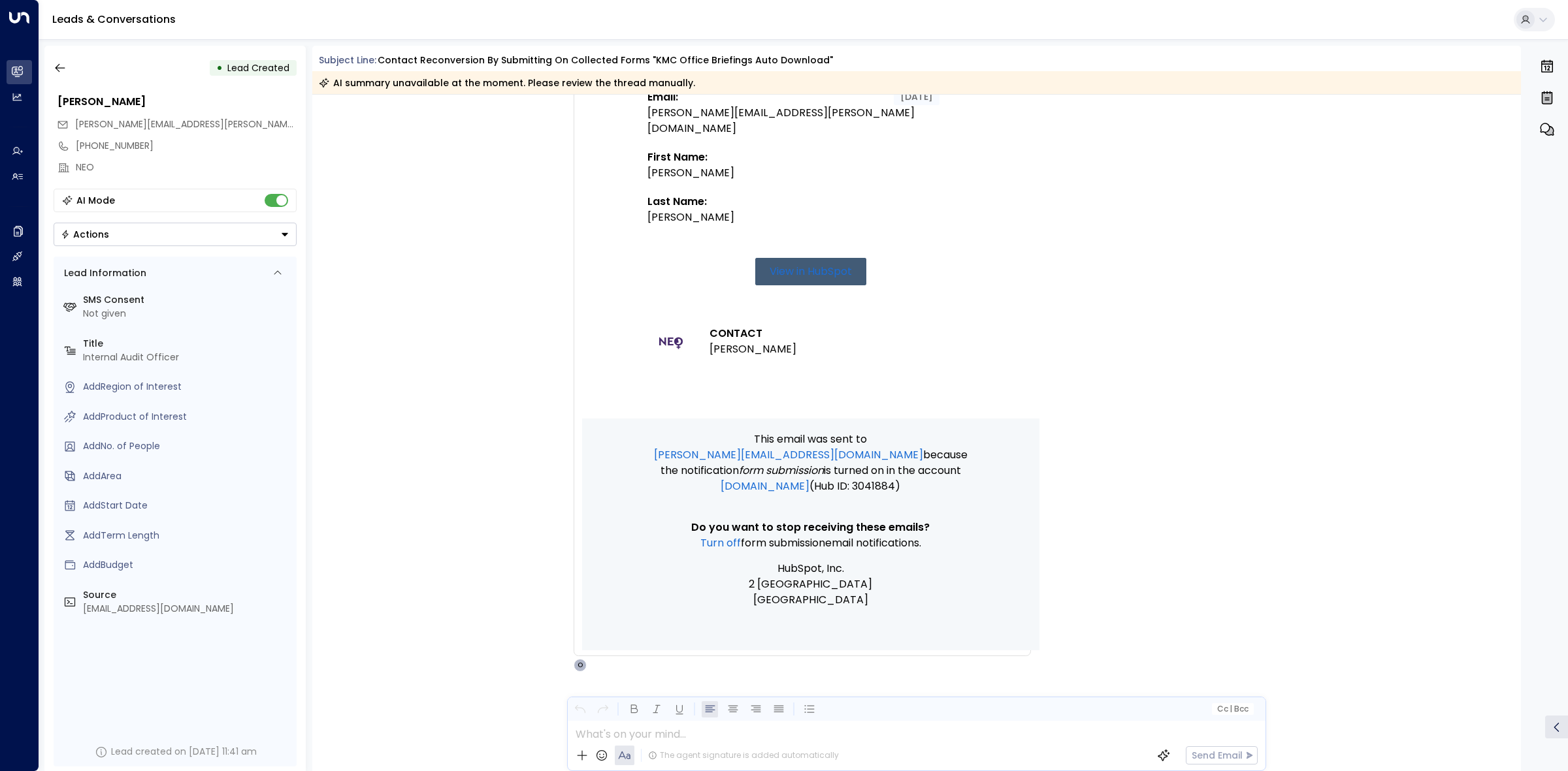
drag, startPoint x: 279, startPoint y: 210, endPoint x: 255, endPoint y: 195, distance: 28.3
click at [276, 210] on div "AI Mode" at bounding box center [174, 201] width 243 height 24
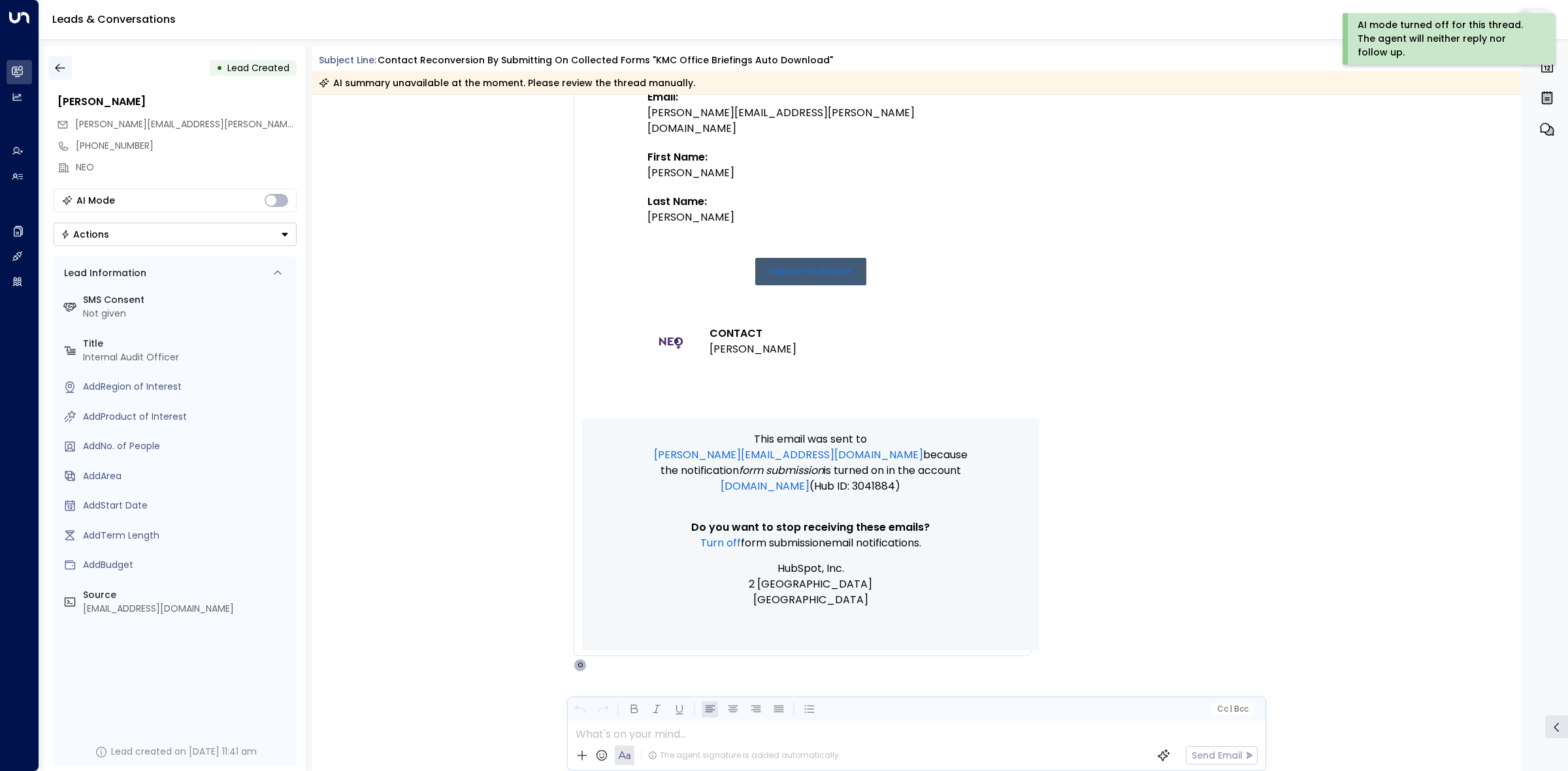
click at [61, 60] on button "button" at bounding box center [60, 68] width 24 height 24
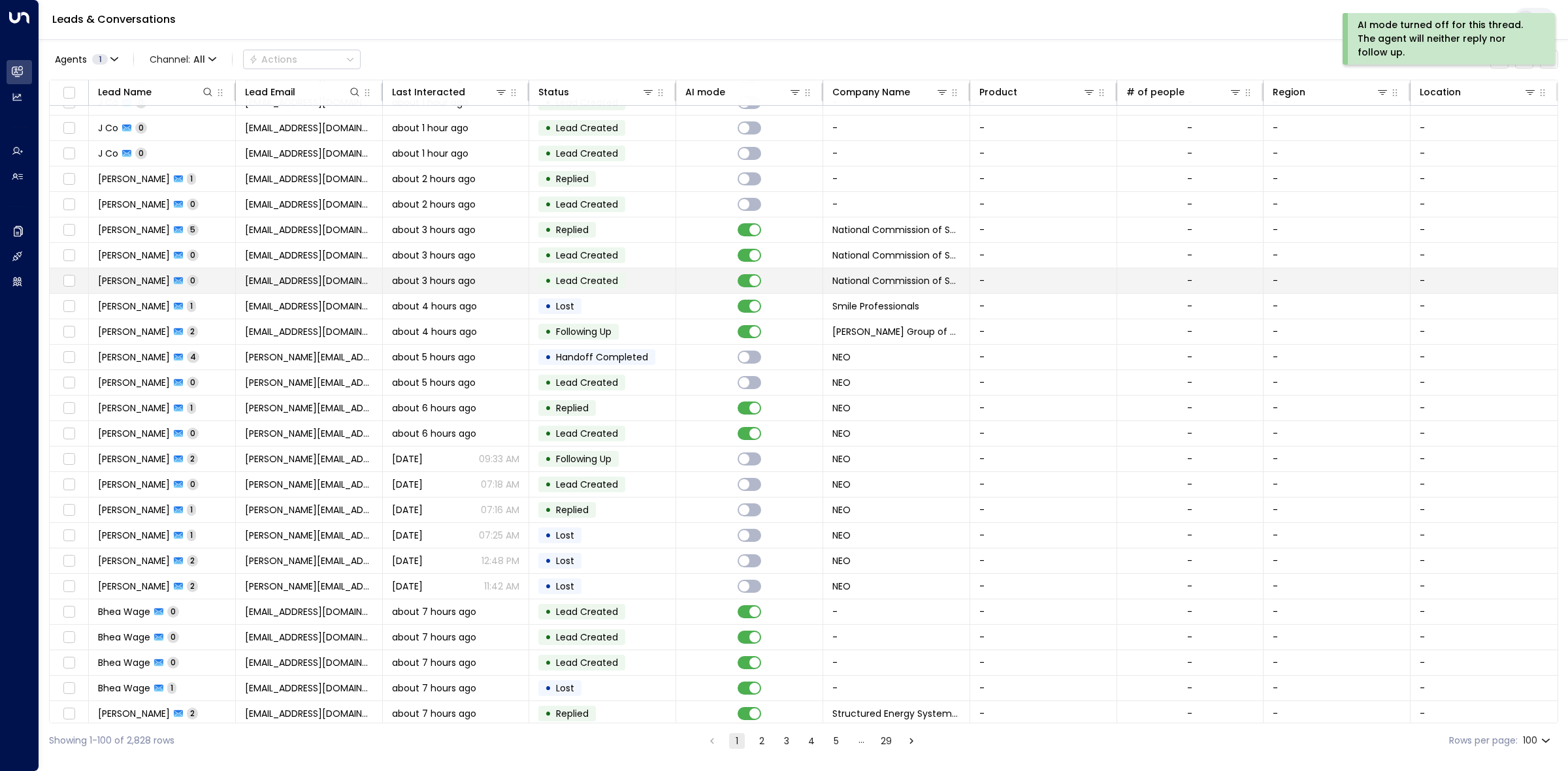
scroll to position [82, 0]
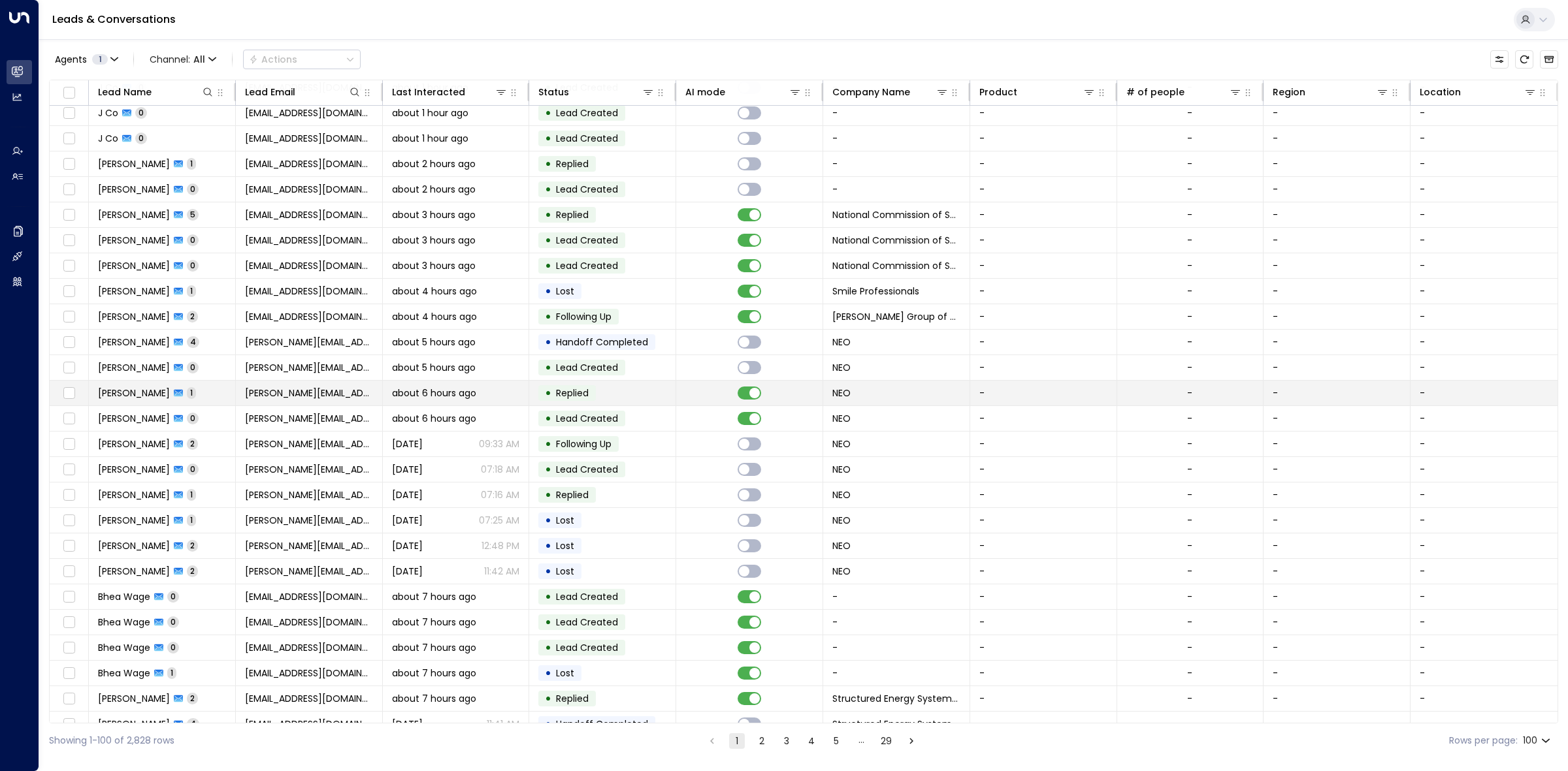
click at [750, 386] on td at bounding box center [750, 393] width 147 height 25
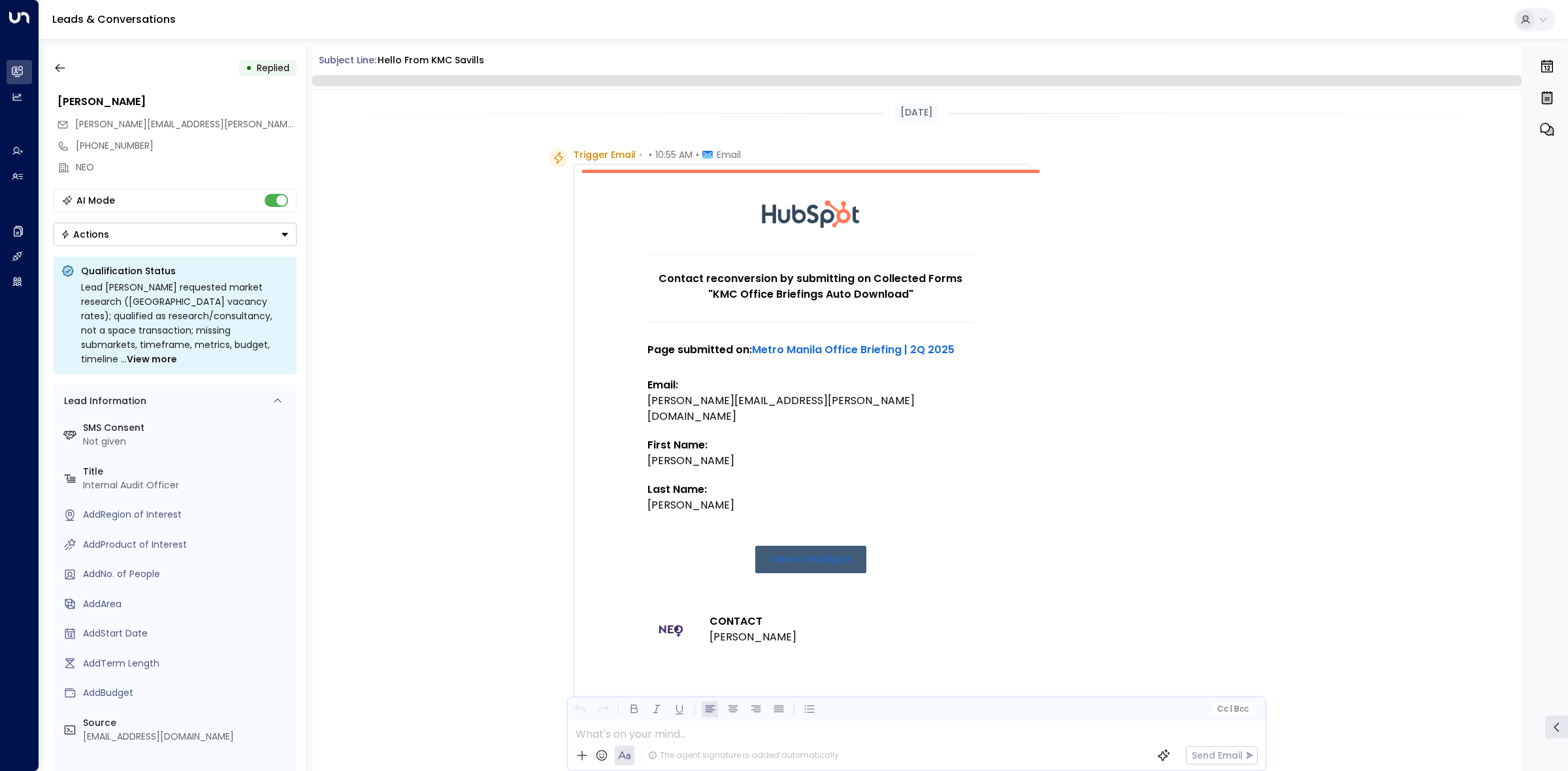
scroll to position [325, 0]
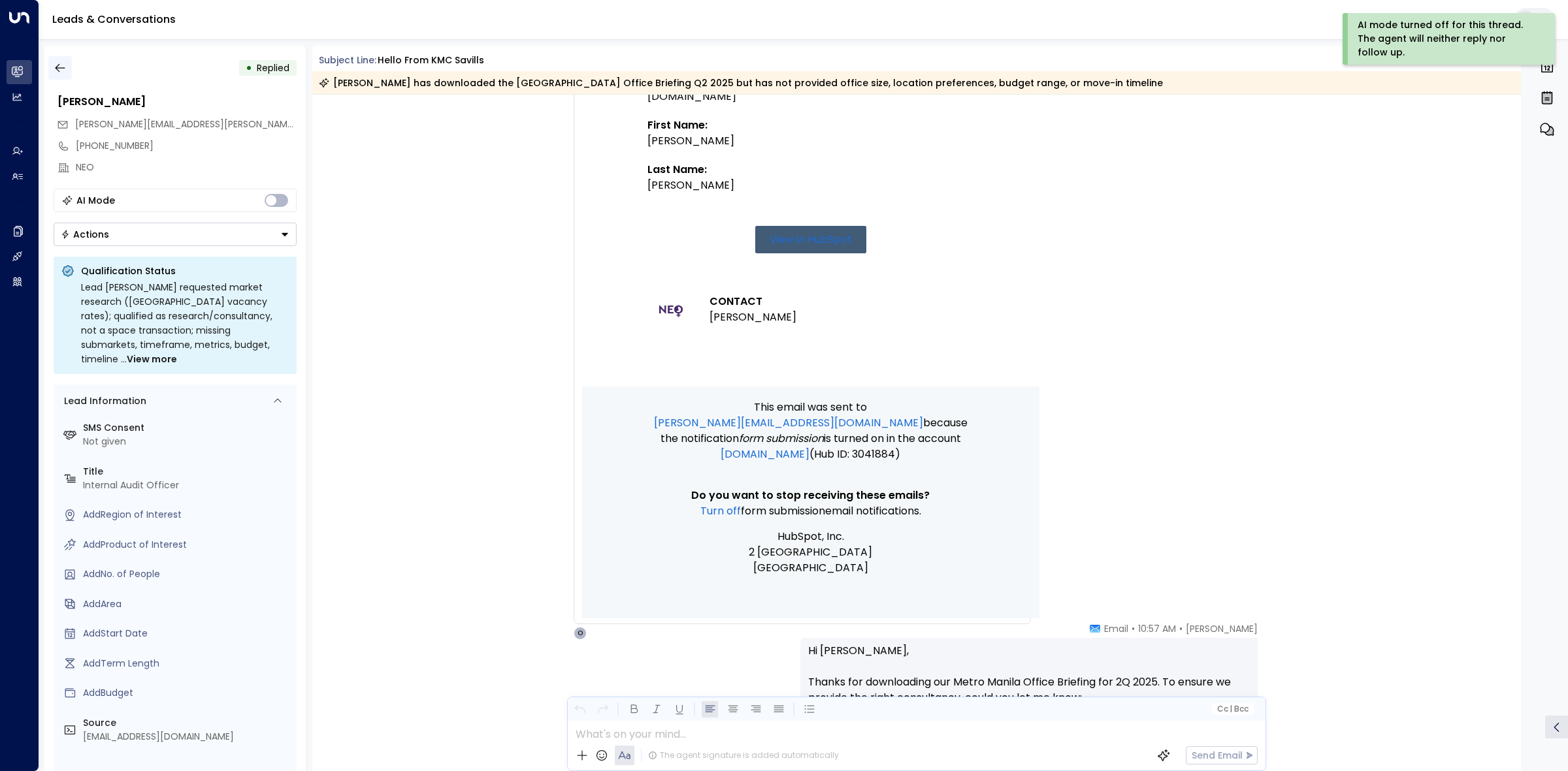
click at [66, 69] on icon "button" at bounding box center [60, 68] width 13 height 13
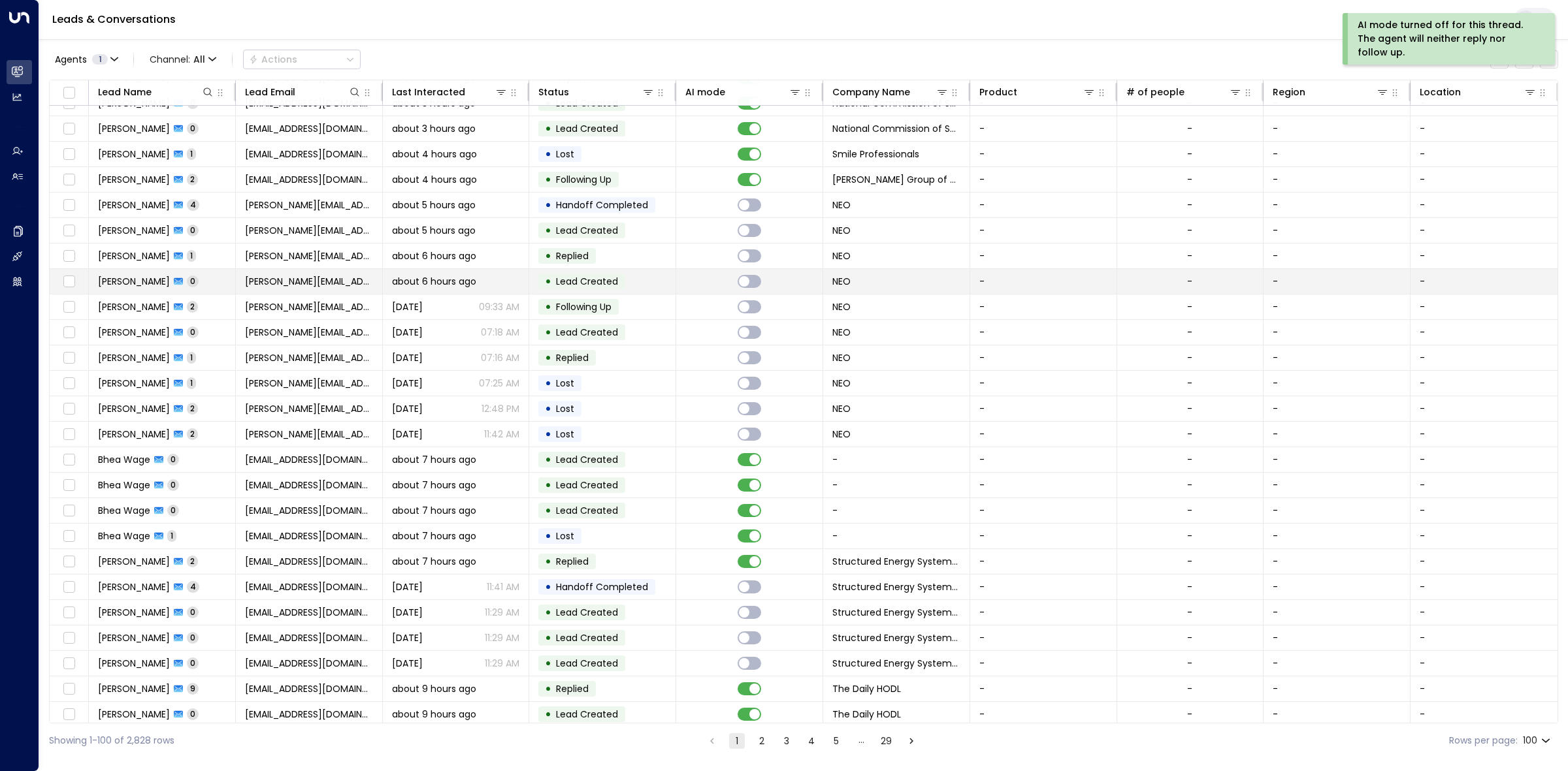
scroll to position [245, 0]
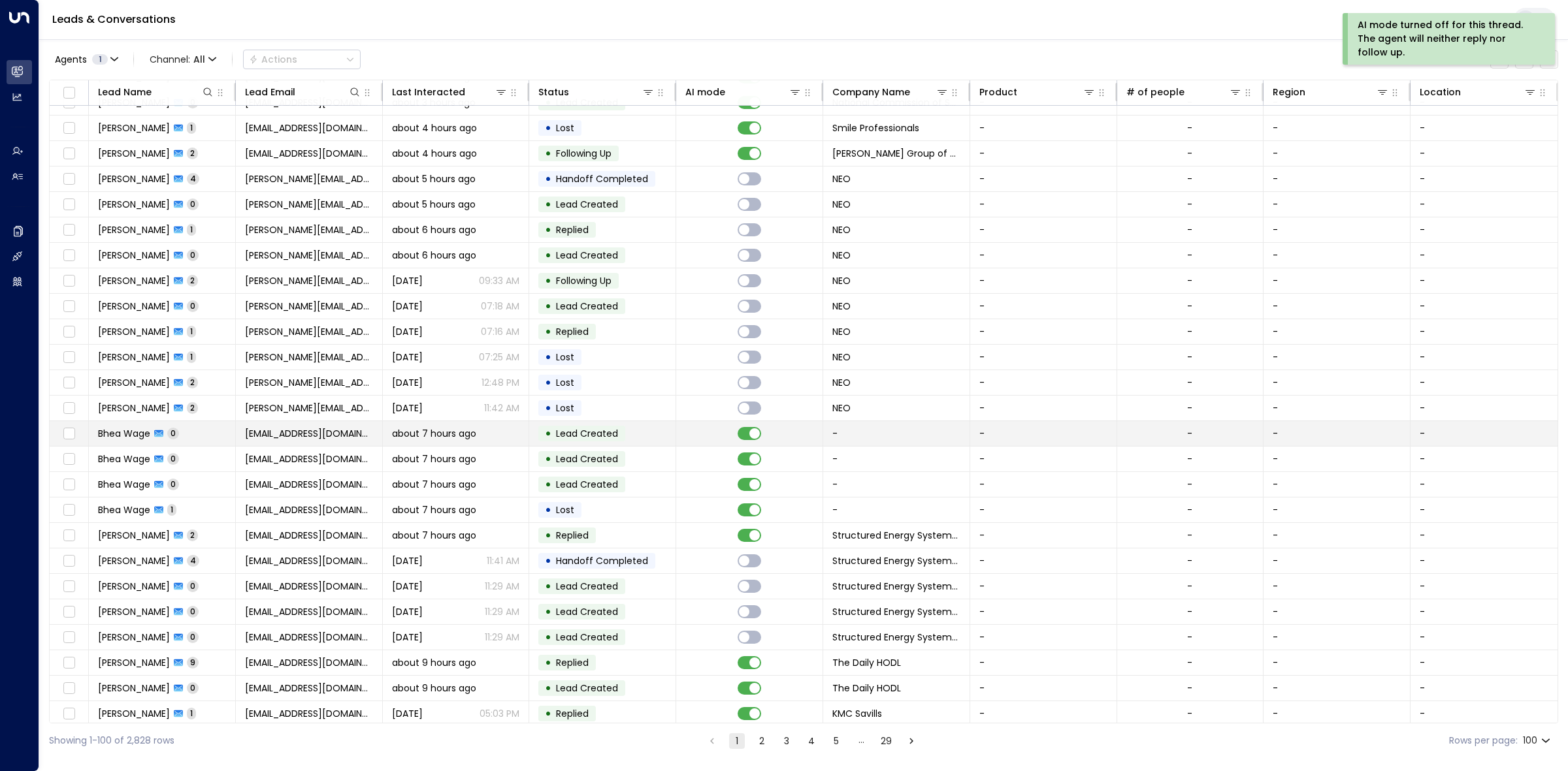
click at [706, 426] on td at bounding box center [750, 434] width 147 height 25
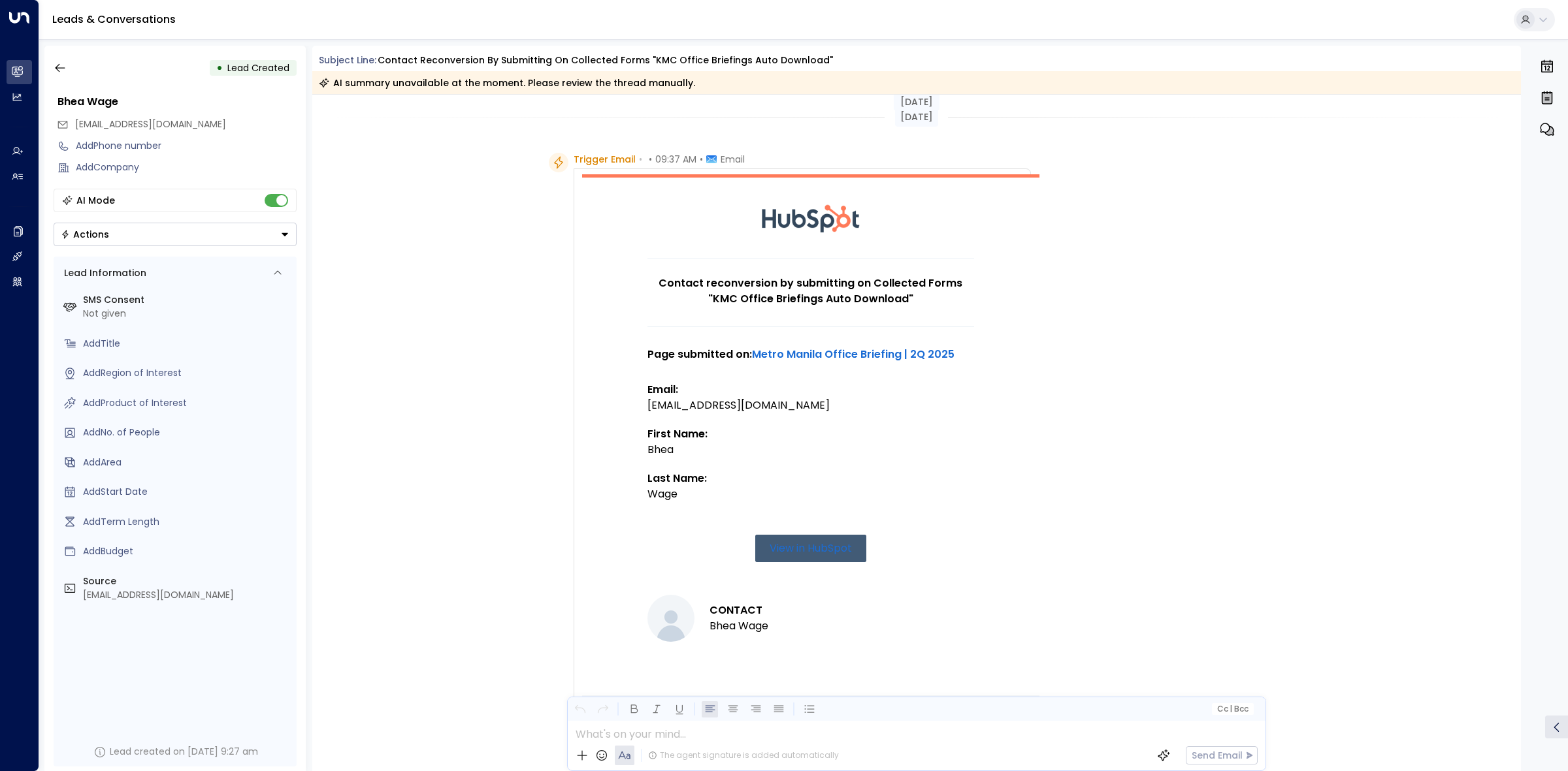
scroll to position [292, 0]
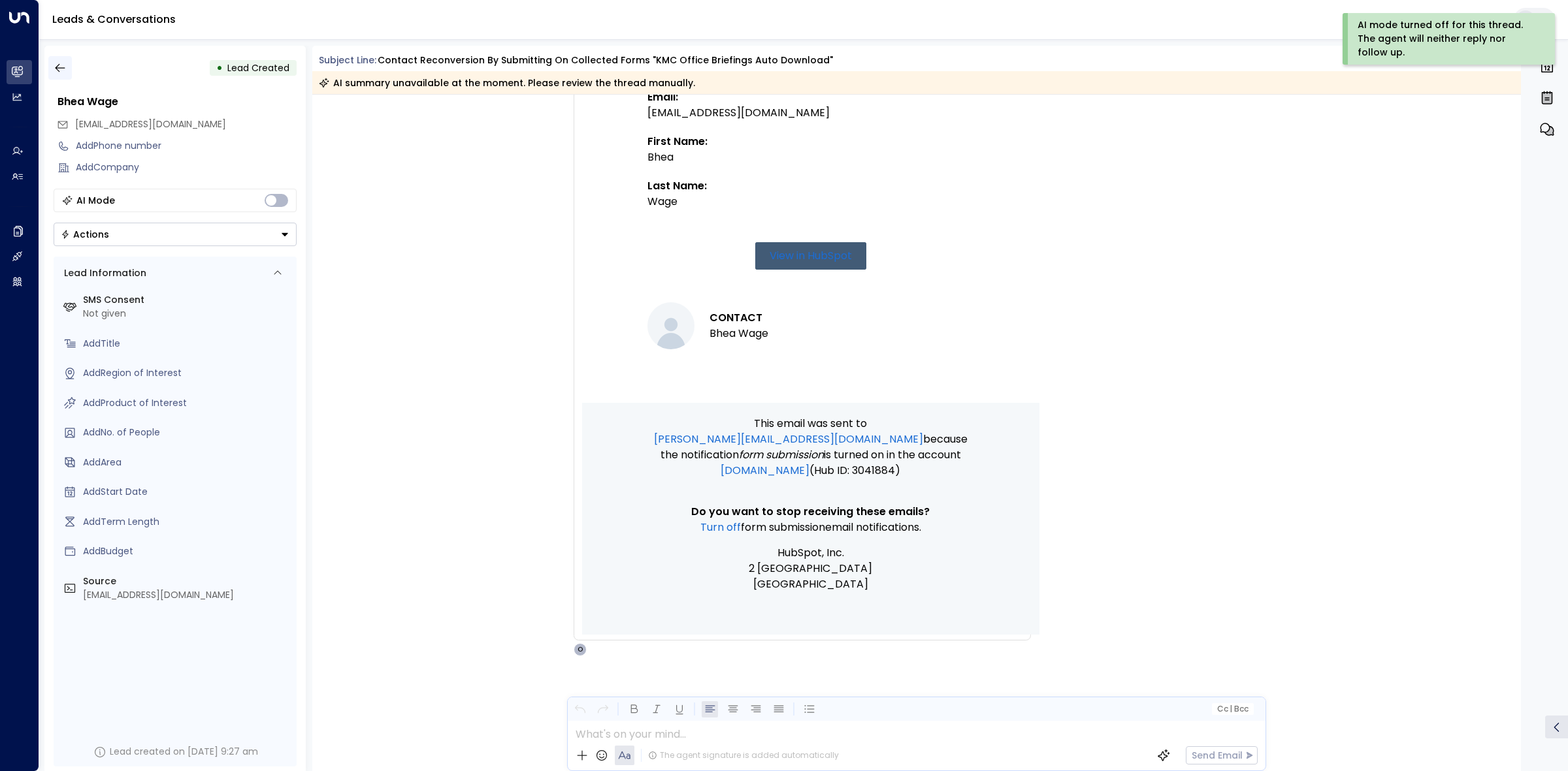
click at [62, 63] on icon "button" at bounding box center [60, 68] width 13 height 13
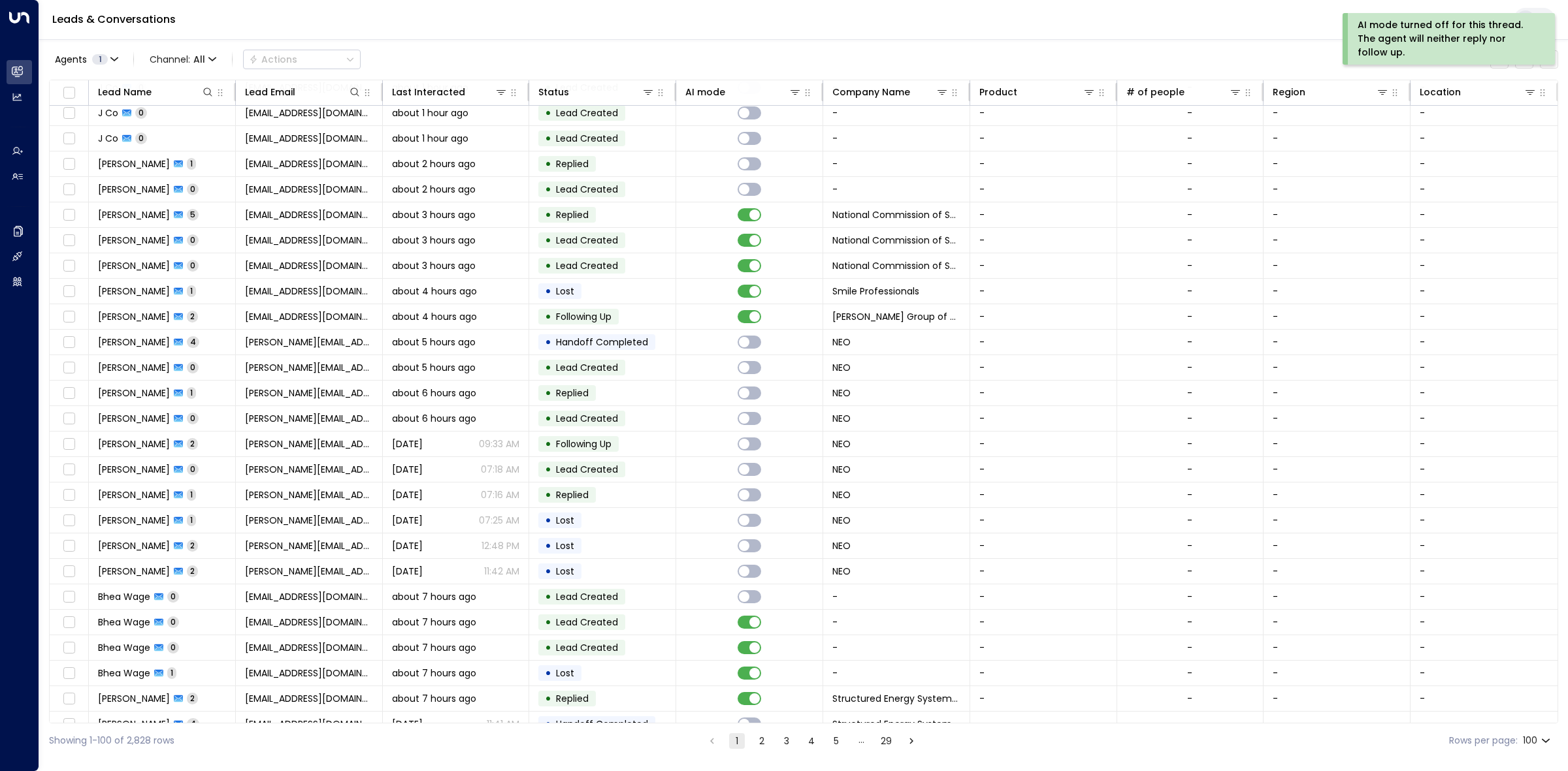
scroll to position [245, 0]
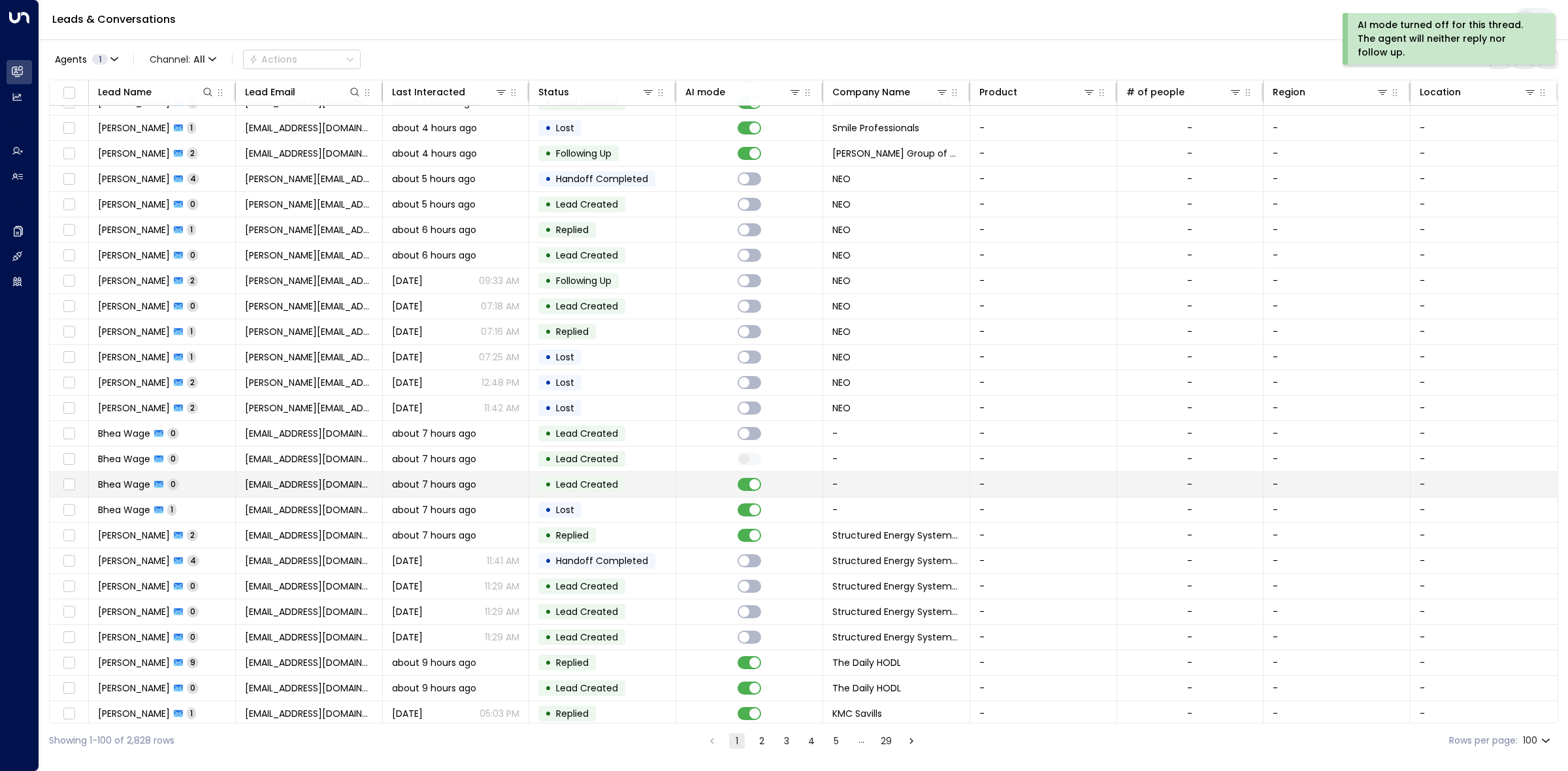
click at [745, 480] on td at bounding box center [750, 485] width 147 height 25
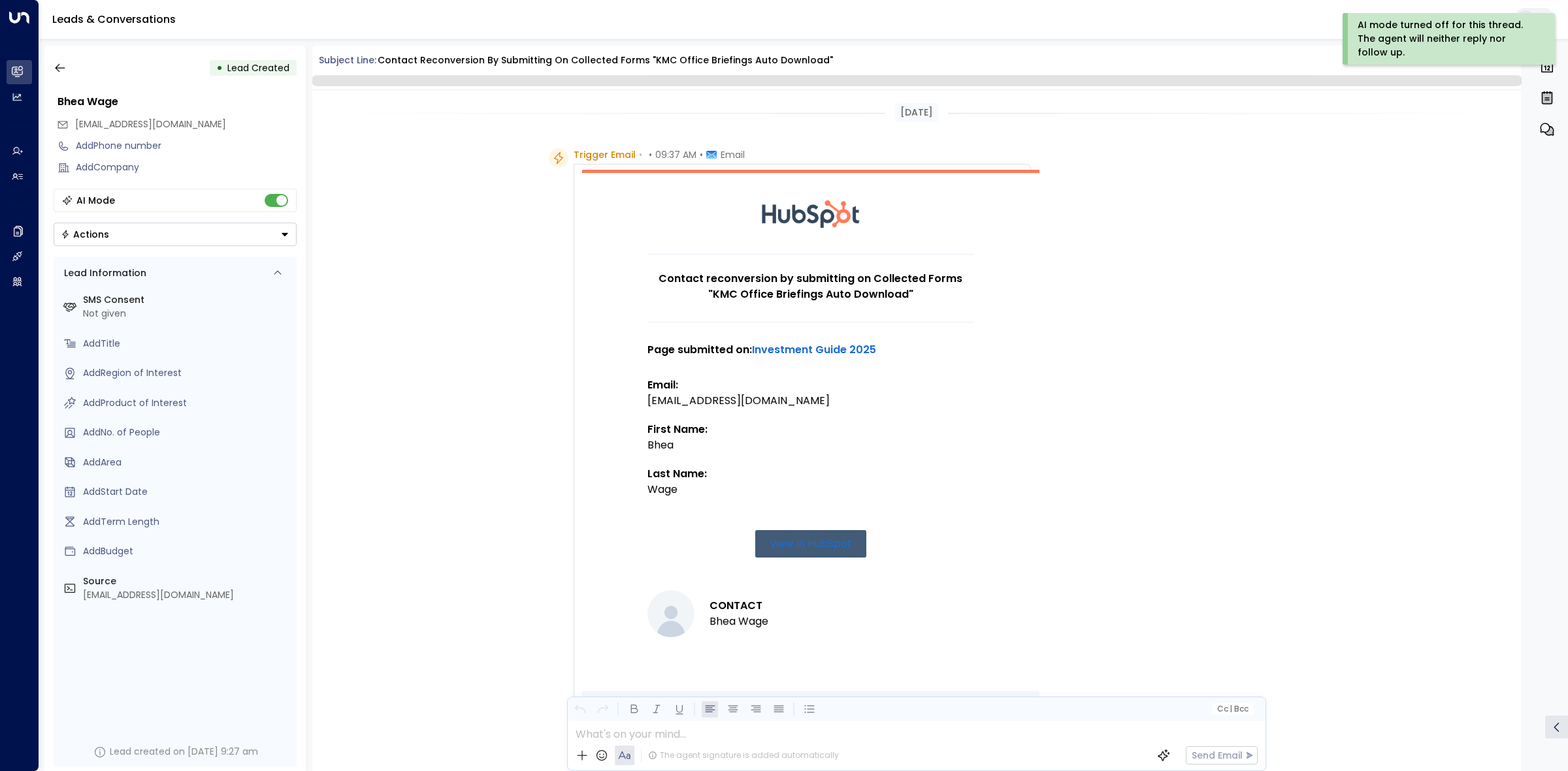
scroll to position [289, 0]
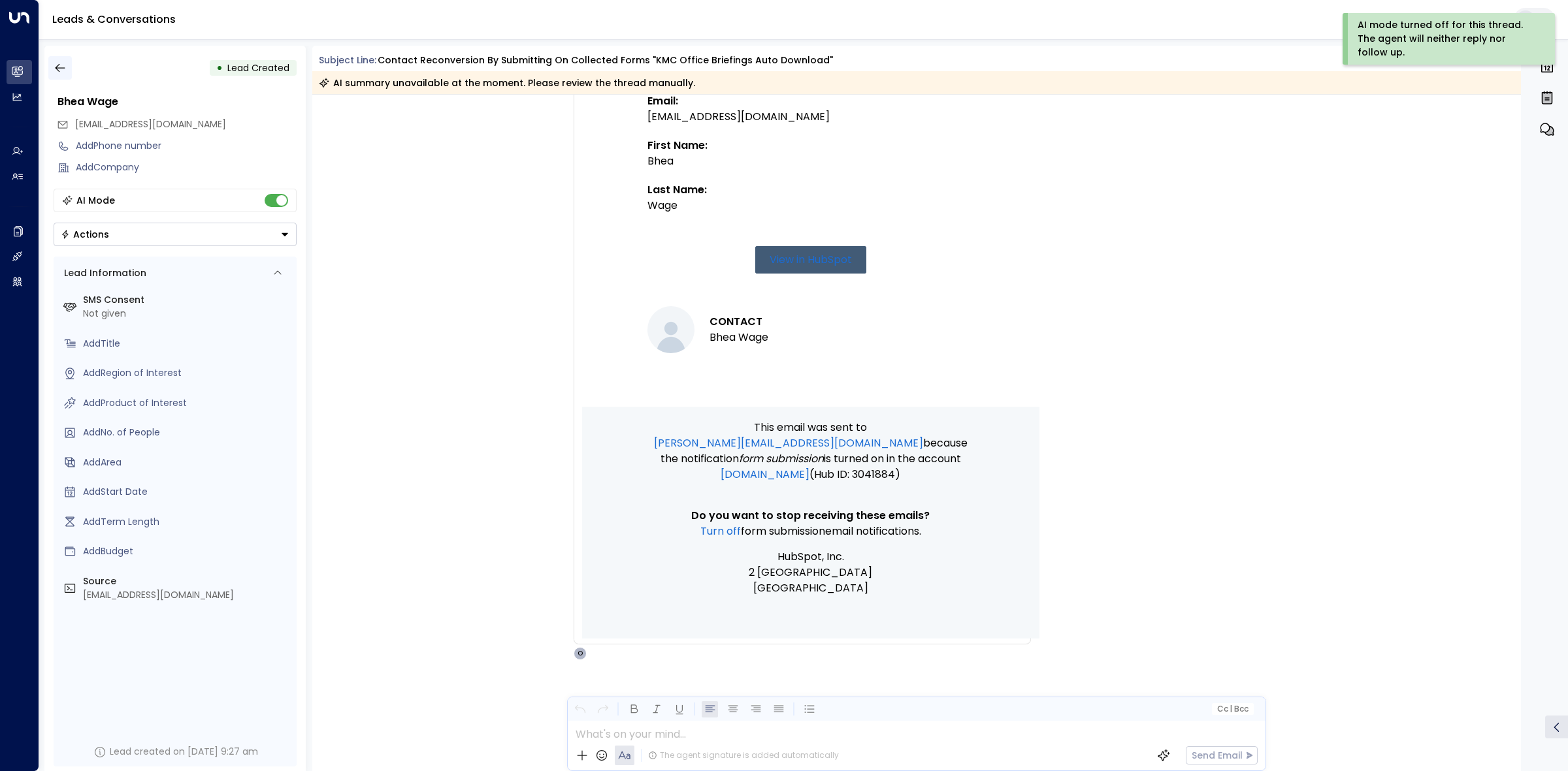
click at [60, 67] on icon "button" at bounding box center [60, 68] width 10 height 8
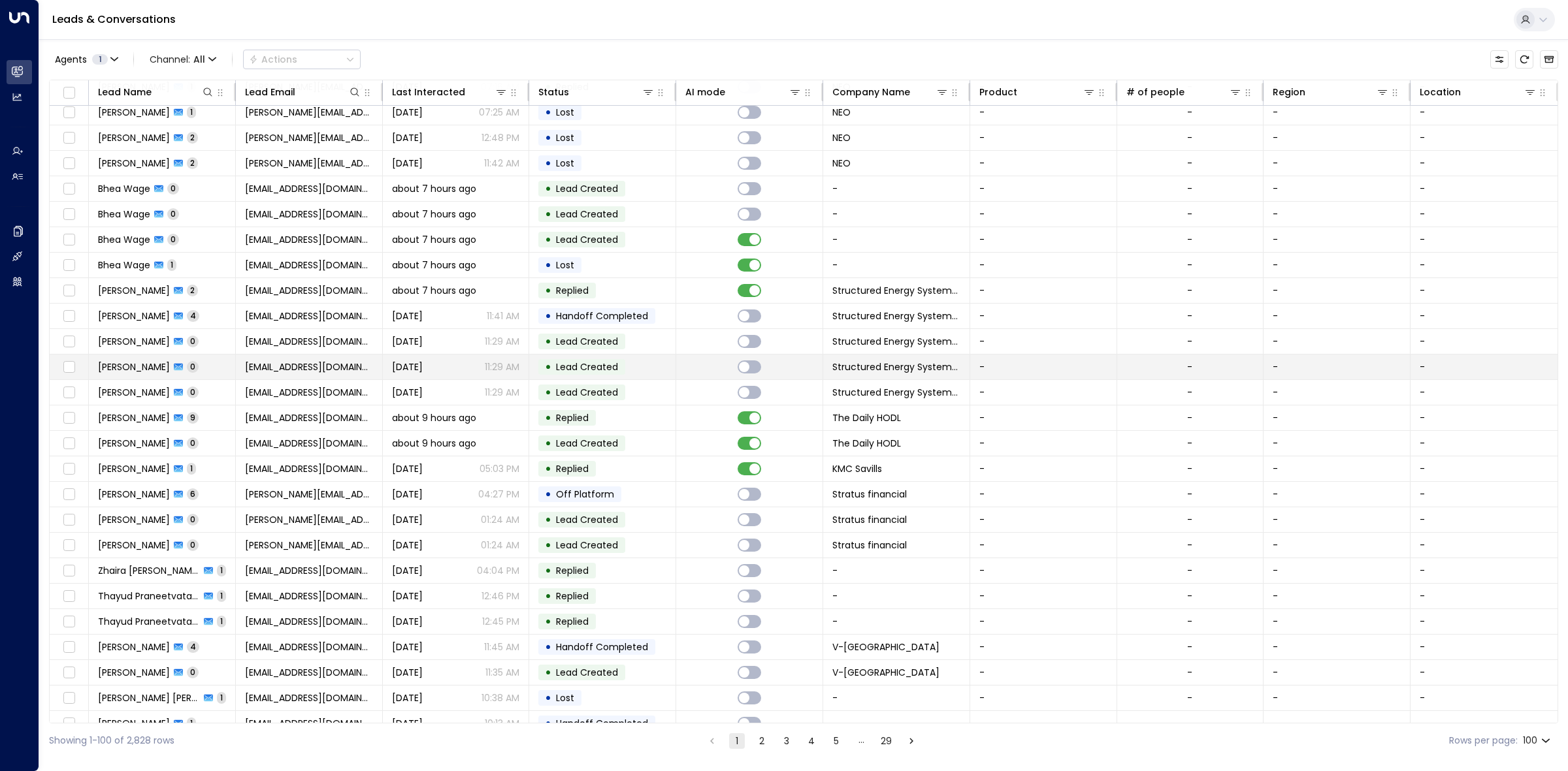
scroll to position [408, 0]
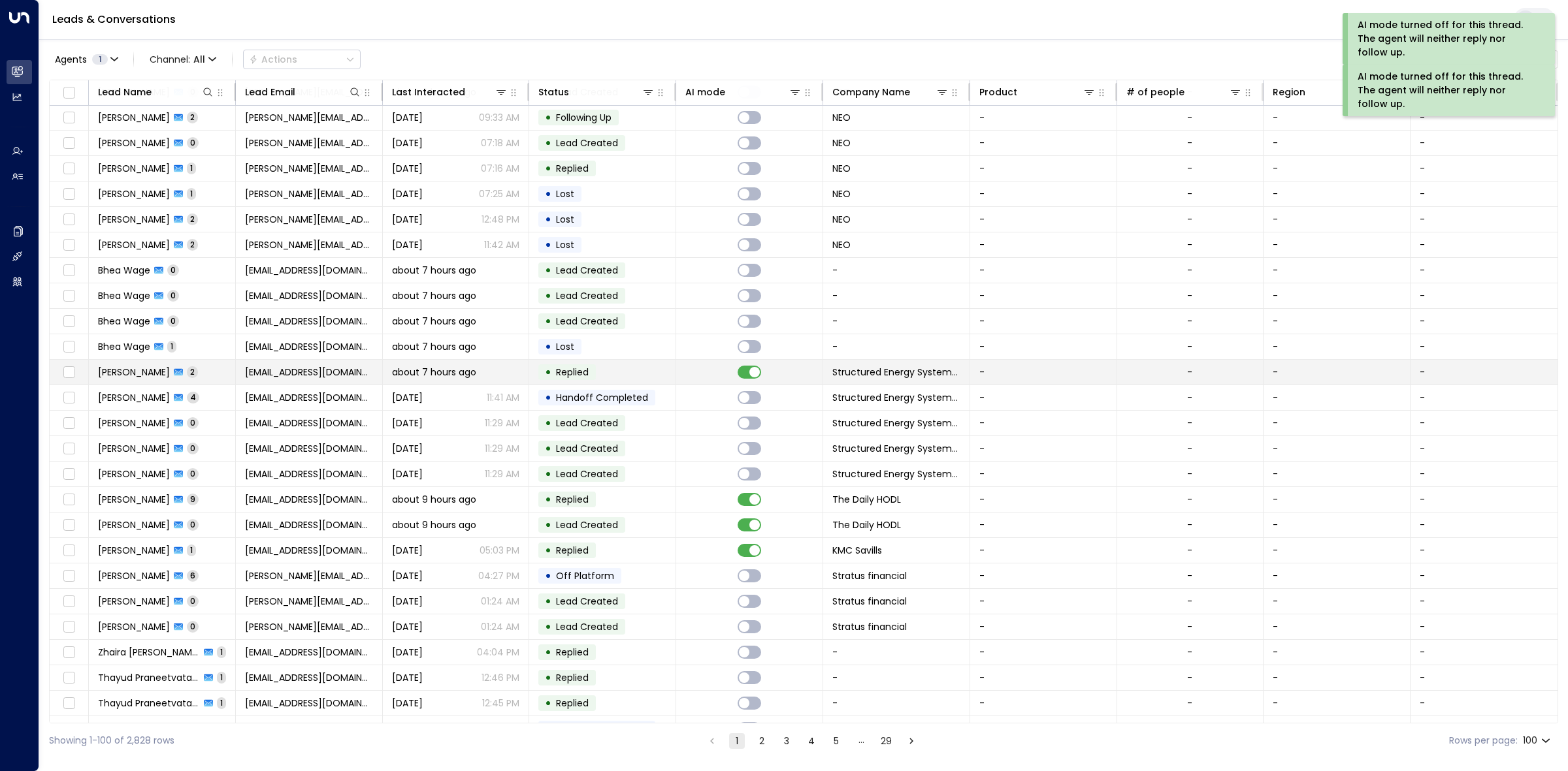
click at [710, 372] on td at bounding box center [750, 372] width 147 height 25
